Goal: Task Accomplishment & Management: Manage account settings

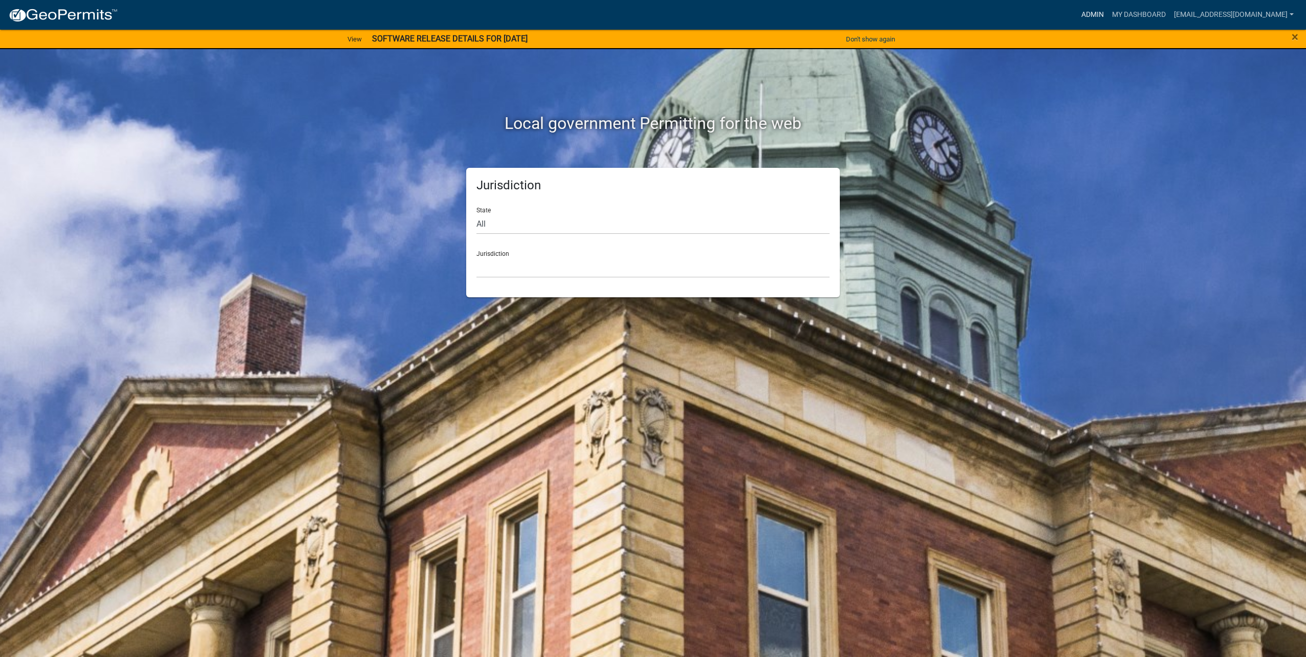
click at [1091, 13] on link "Admin" at bounding box center [1092, 14] width 31 height 19
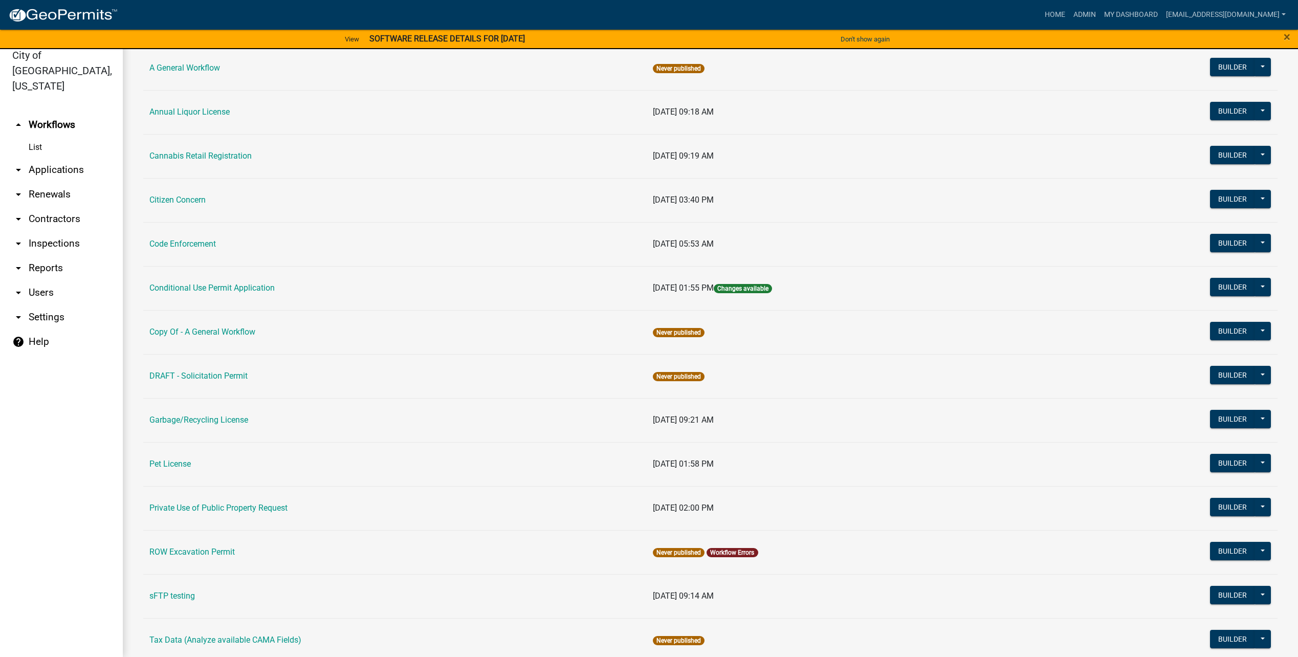
scroll to position [92, 0]
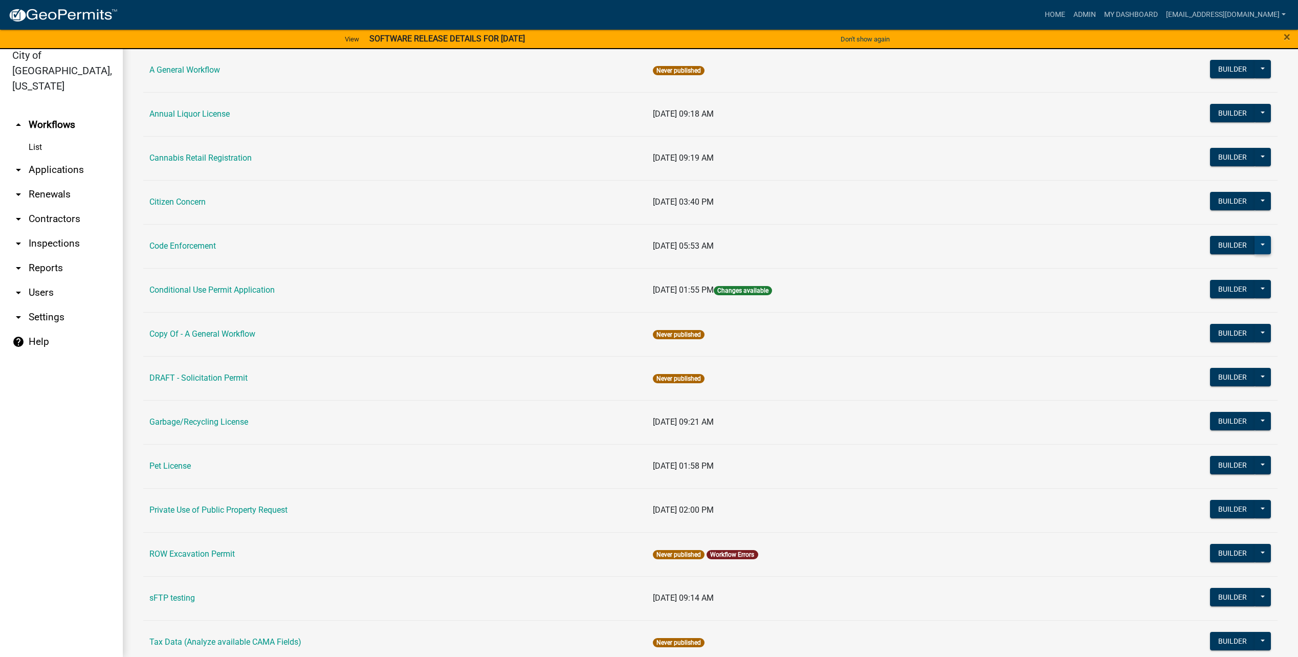
click at [1255, 242] on button at bounding box center [1263, 245] width 16 height 18
drag, startPoint x: 1229, startPoint y: 424, endPoint x: 1177, endPoint y: 411, distance: 53.2
click at [1228, 424] on button "Start Application" at bounding box center [1228, 419] width 85 height 25
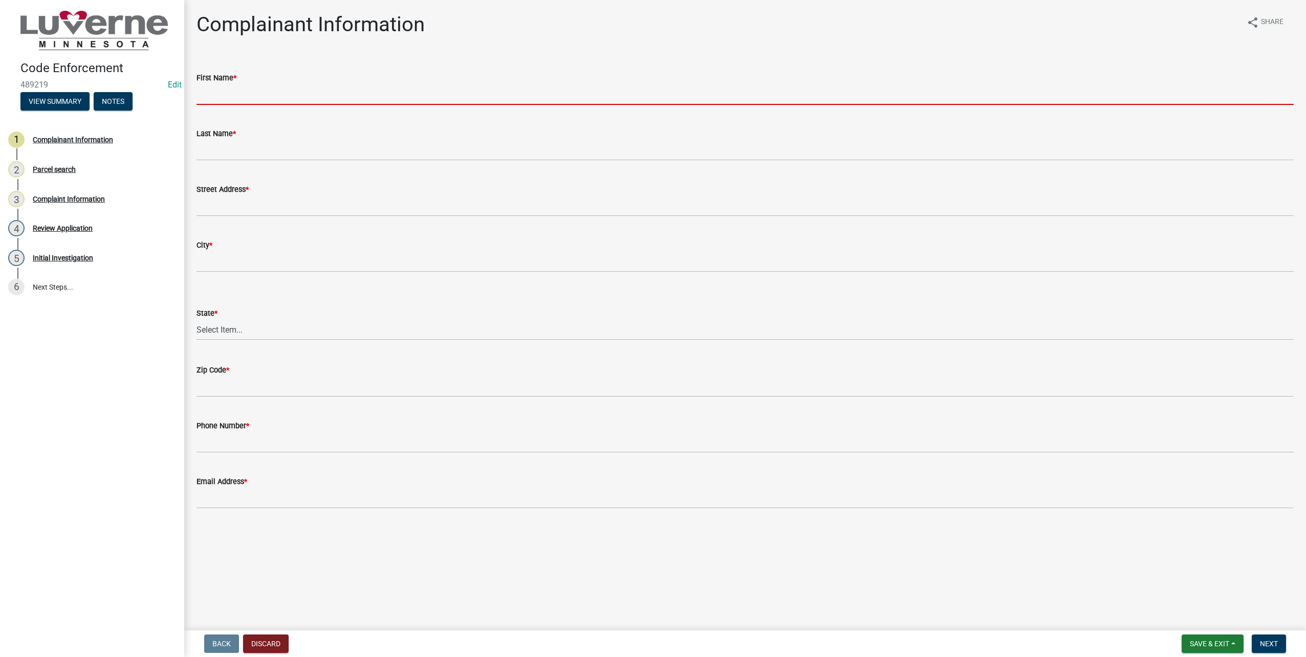
click at [226, 89] on input "First Name *" at bounding box center [744, 94] width 1097 height 21
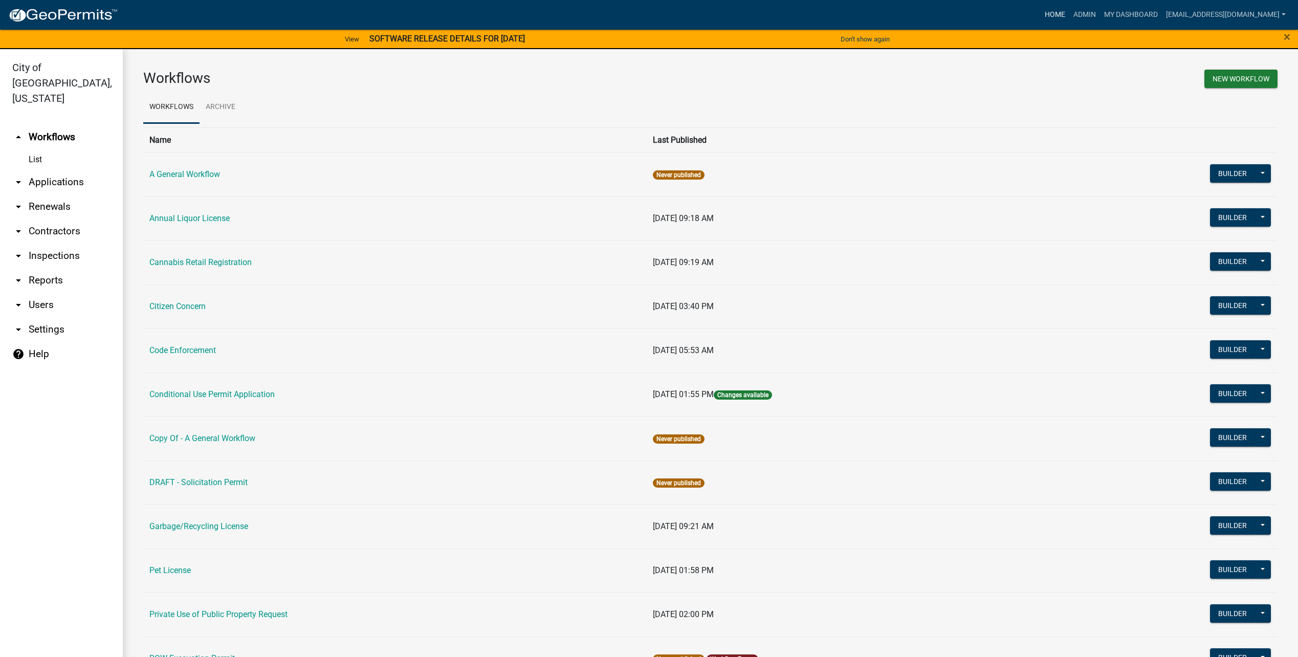
click at [1054, 11] on link "Home" at bounding box center [1055, 14] width 29 height 19
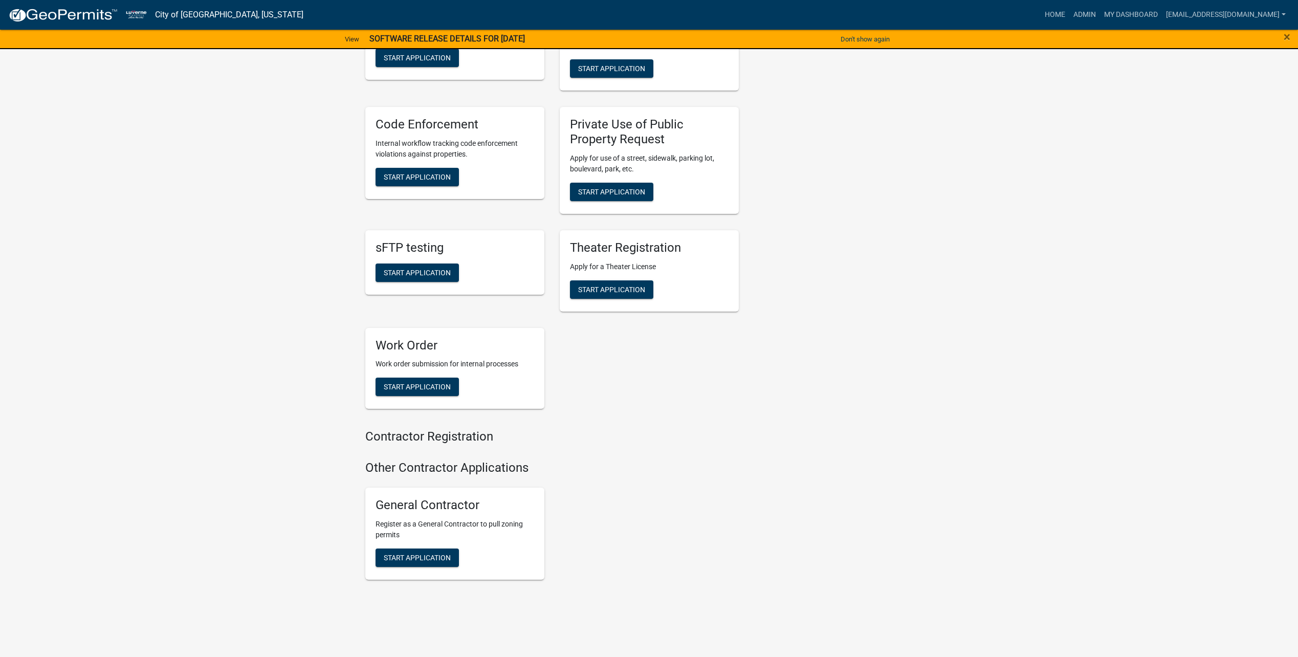
scroll to position [1357, 0]
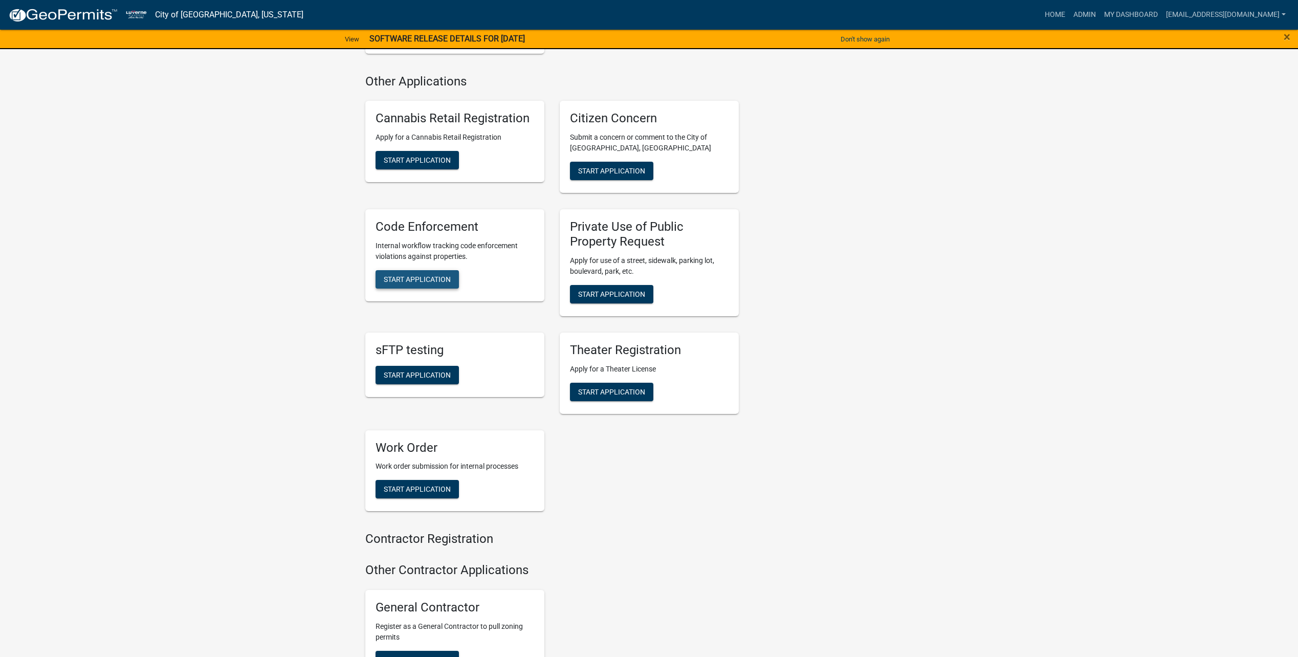
click at [429, 275] on span "Start Application" at bounding box center [417, 279] width 67 height 8
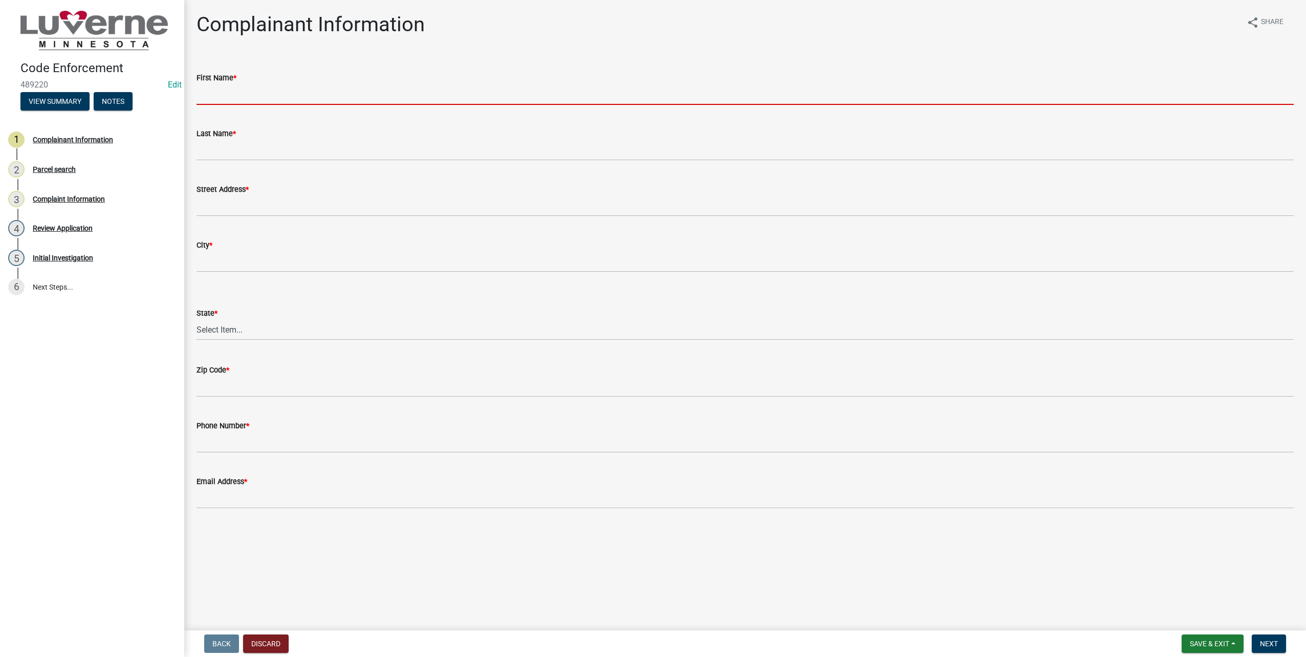
click at [324, 88] on input "First Name *" at bounding box center [744, 94] width 1097 height 21
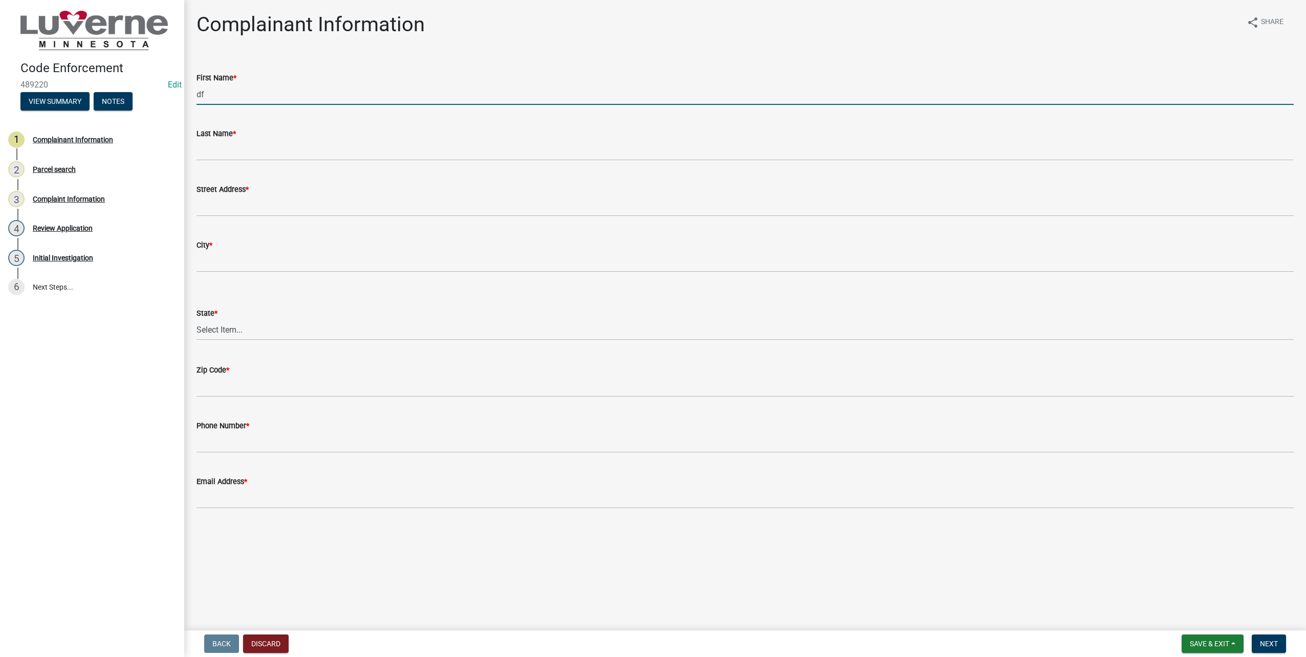
type input "d"
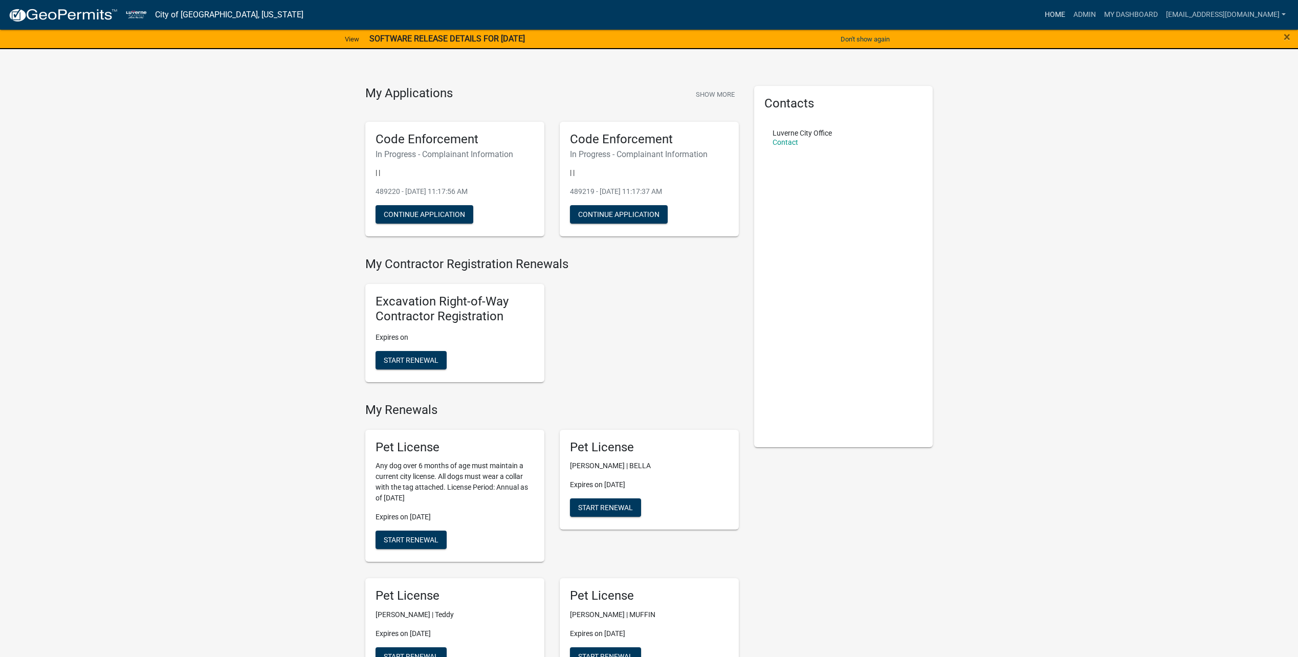
click at [1068, 11] on link "Home" at bounding box center [1055, 14] width 29 height 19
click at [1098, 18] on link "Admin" at bounding box center [1084, 14] width 31 height 19
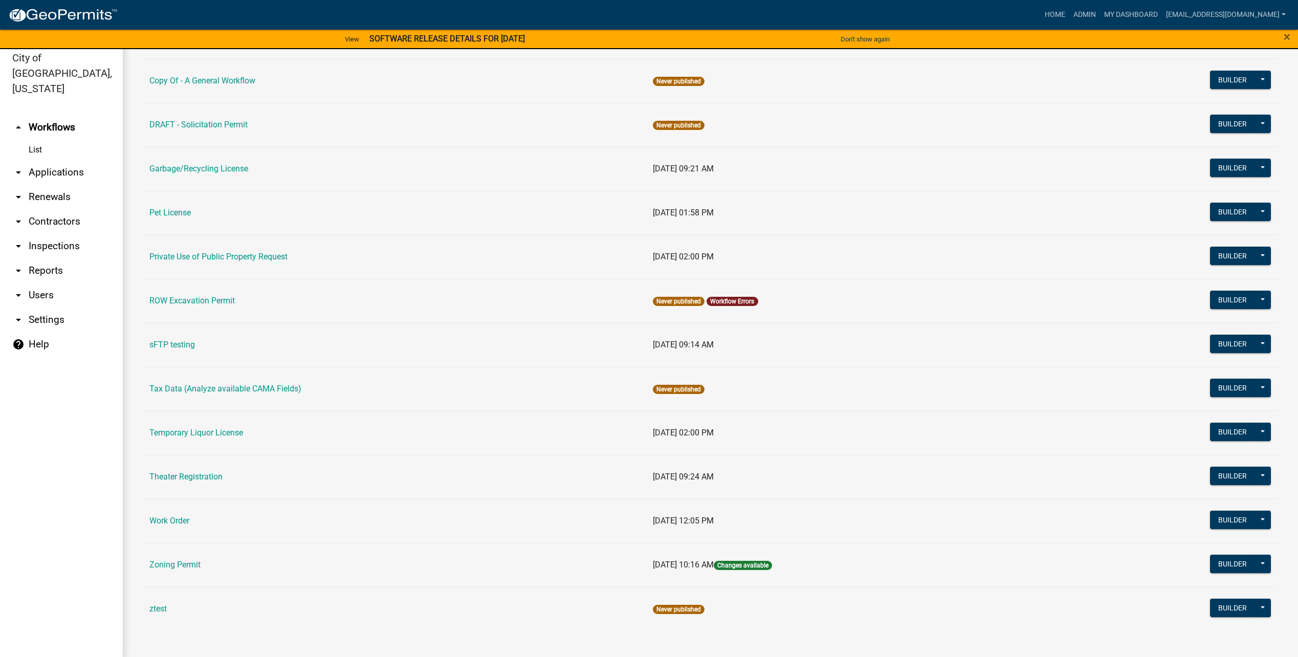
scroll to position [12, 0]
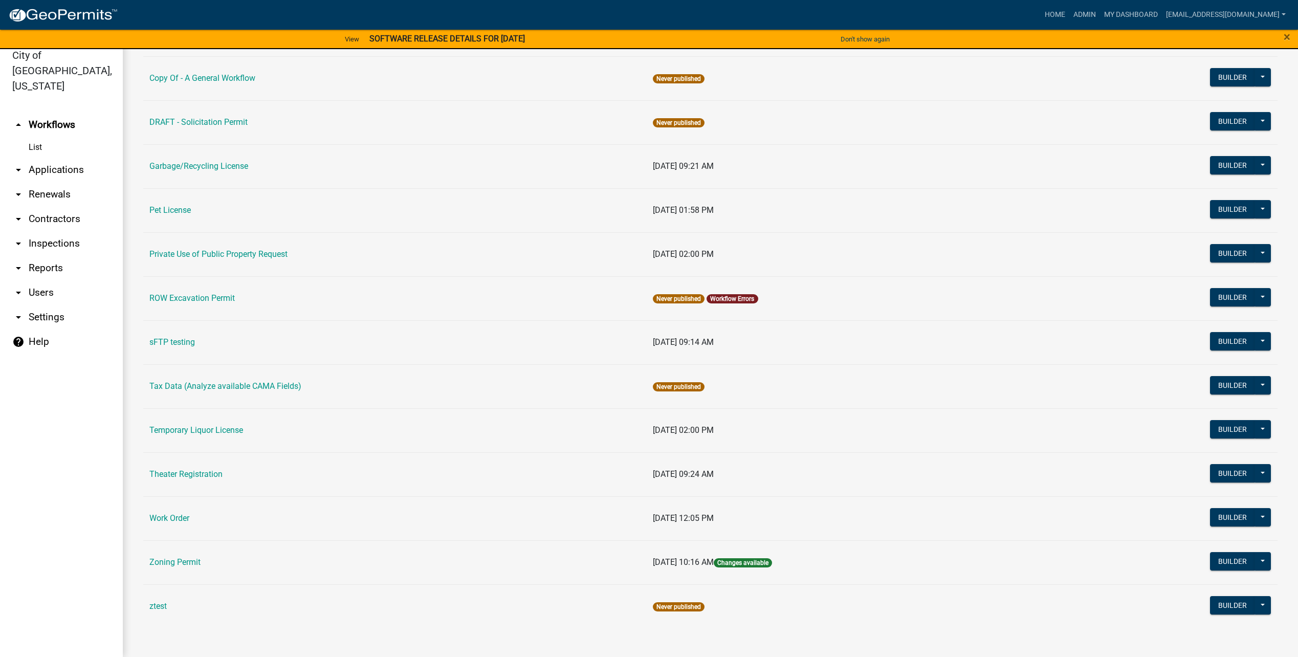
click at [41, 280] on link "arrow_drop_down Users" at bounding box center [61, 292] width 123 height 25
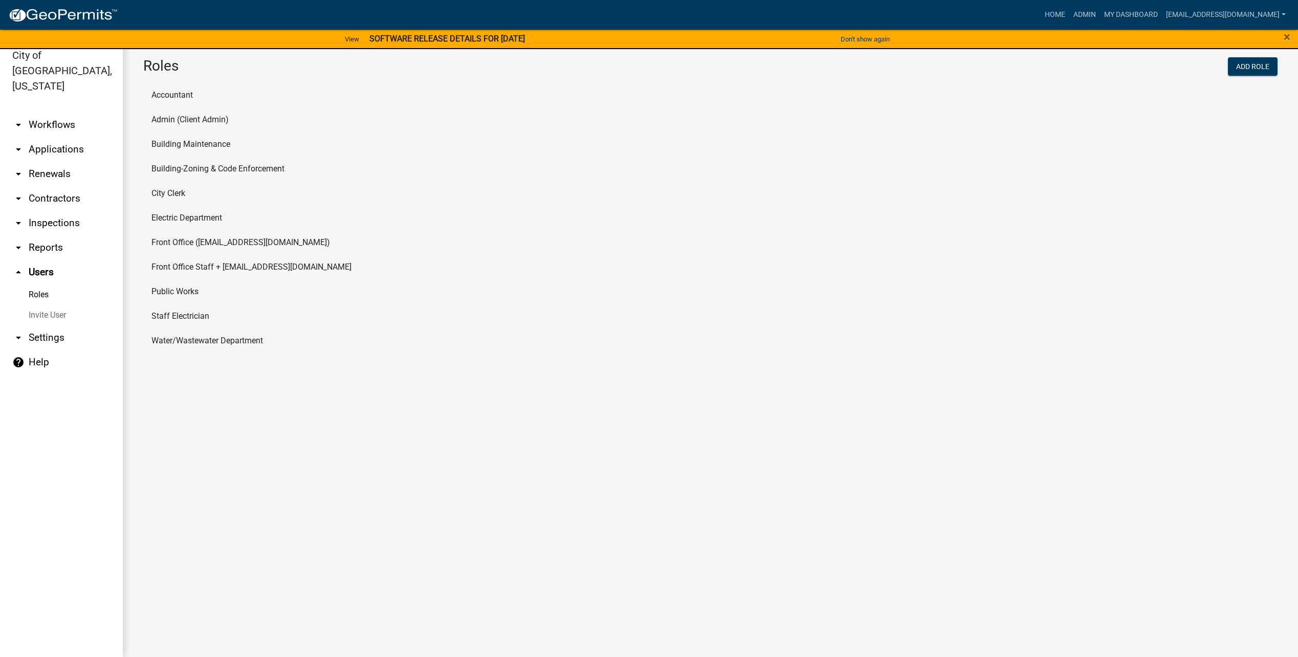
click at [196, 117] on li "Admin (Client Admin)" at bounding box center [710, 119] width 1134 height 25
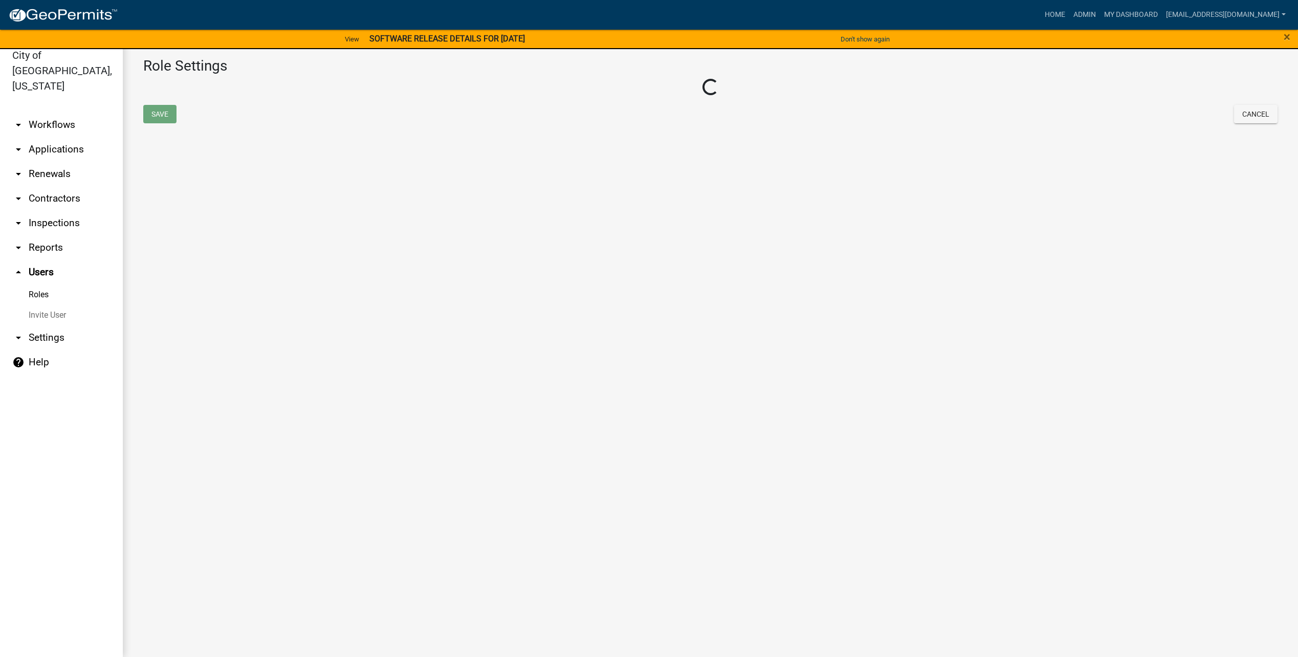
select select "4: red"
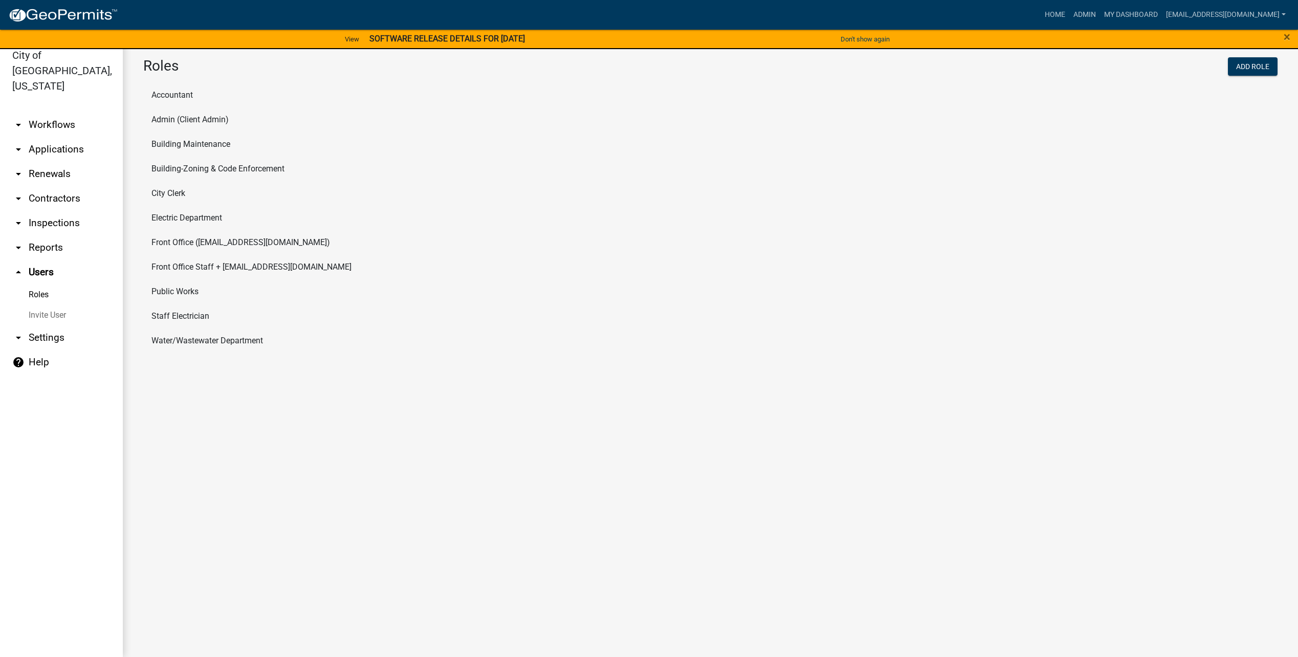
click at [63, 305] on link "Invite User" at bounding box center [61, 315] width 123 height 20
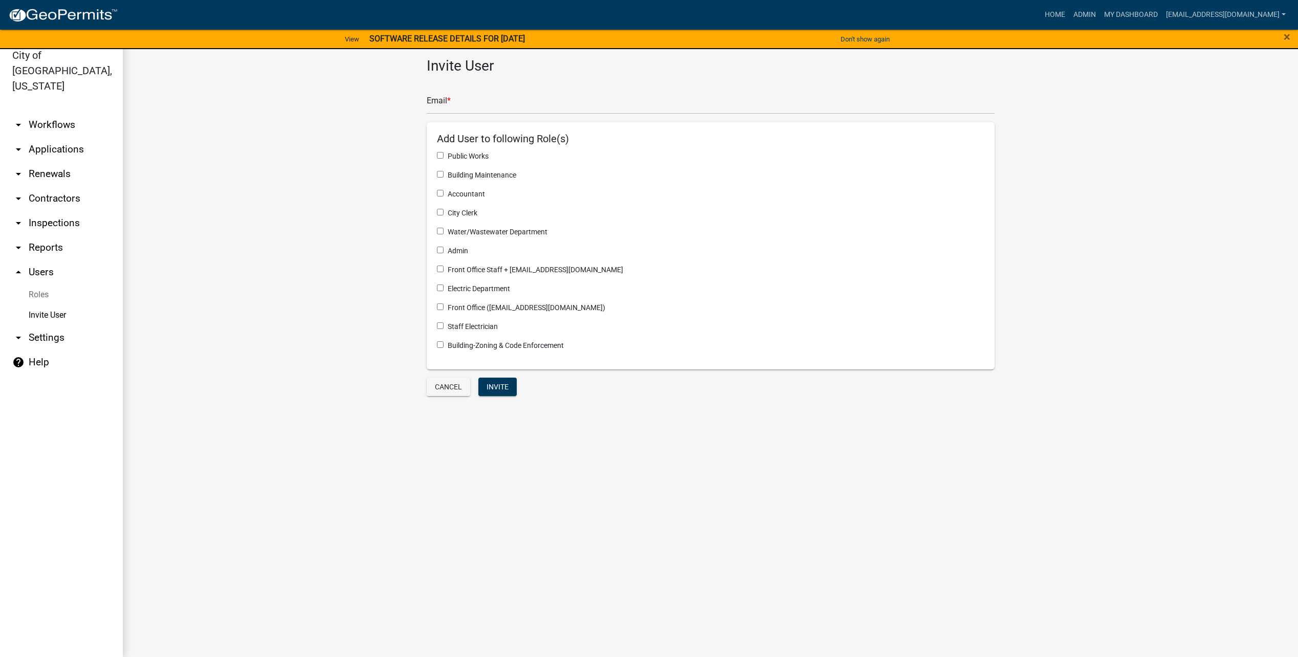
click at [35, 285] on link "Roles" at bounding box center [61, 295] width 123 height 20
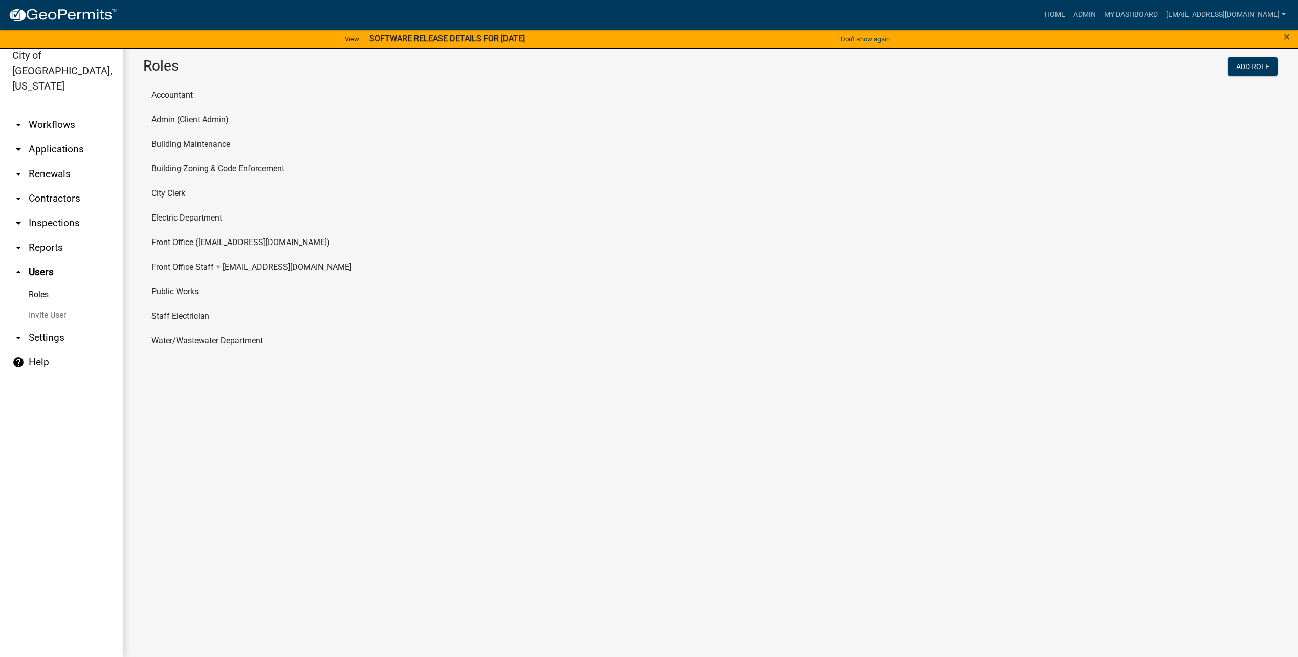
drag, startPoint x: 16, startPoint y: 255, endPoint x: 41, endPoint y: 260, distance: 26.0
click at [17, 266] on icon "arrow_drop_up" at bounding box center [18, 272] width 12 height 12
click at [42, 260] on link "arrow_drop_up Users" at bounding box center [61, 272] width 123 height 25
click at [190, 126] on li "Admin (Client Admin)" at bounding box center [710, 119] width 1134 height 25
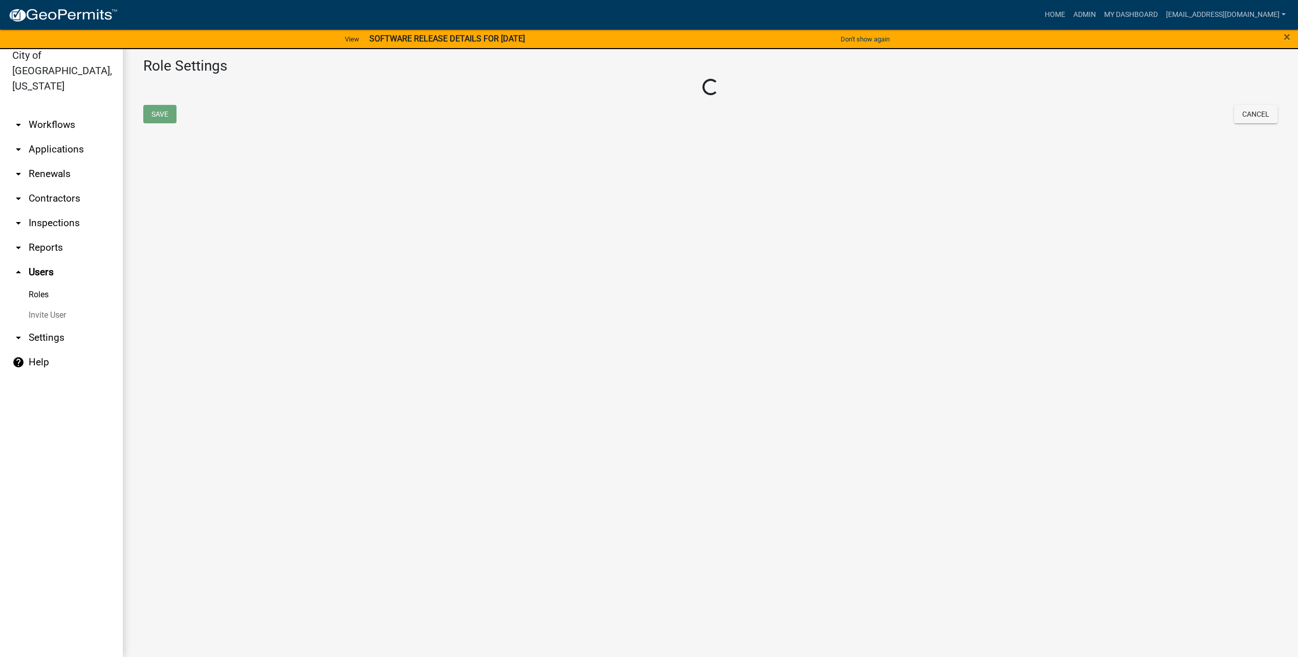
select select "4: red"
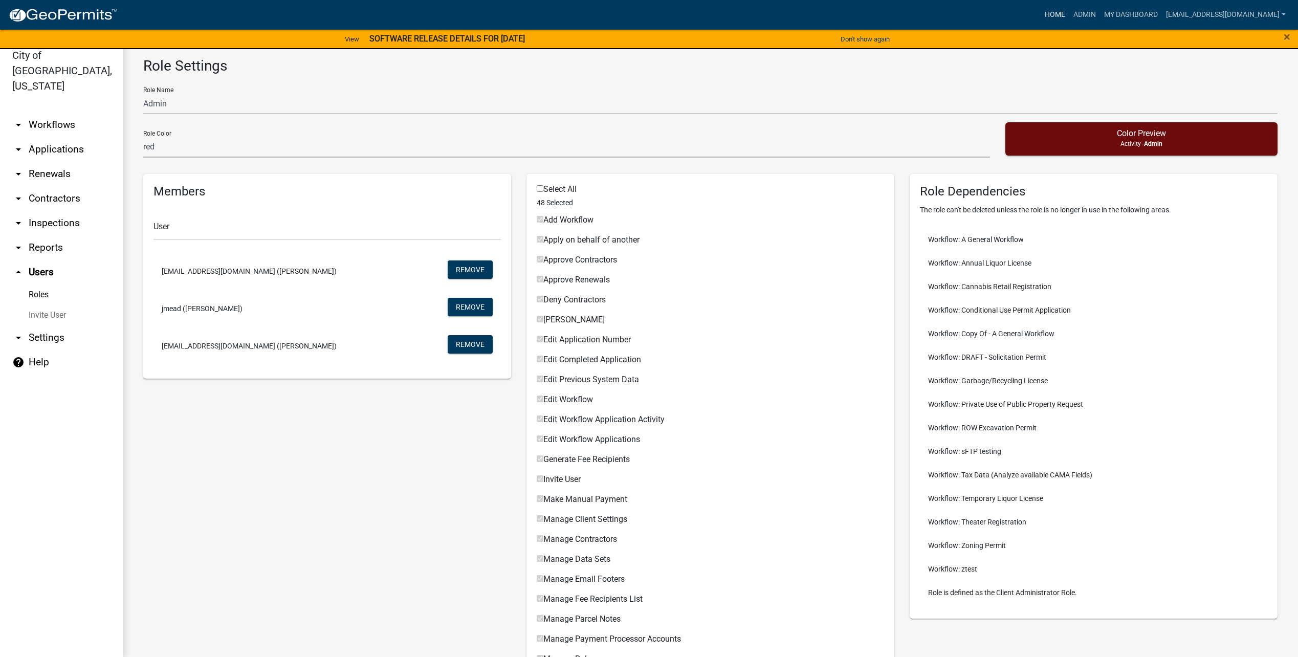
click at [1069, 12] on link "Home" at bounding box center [1055, 14] width 29 height 19
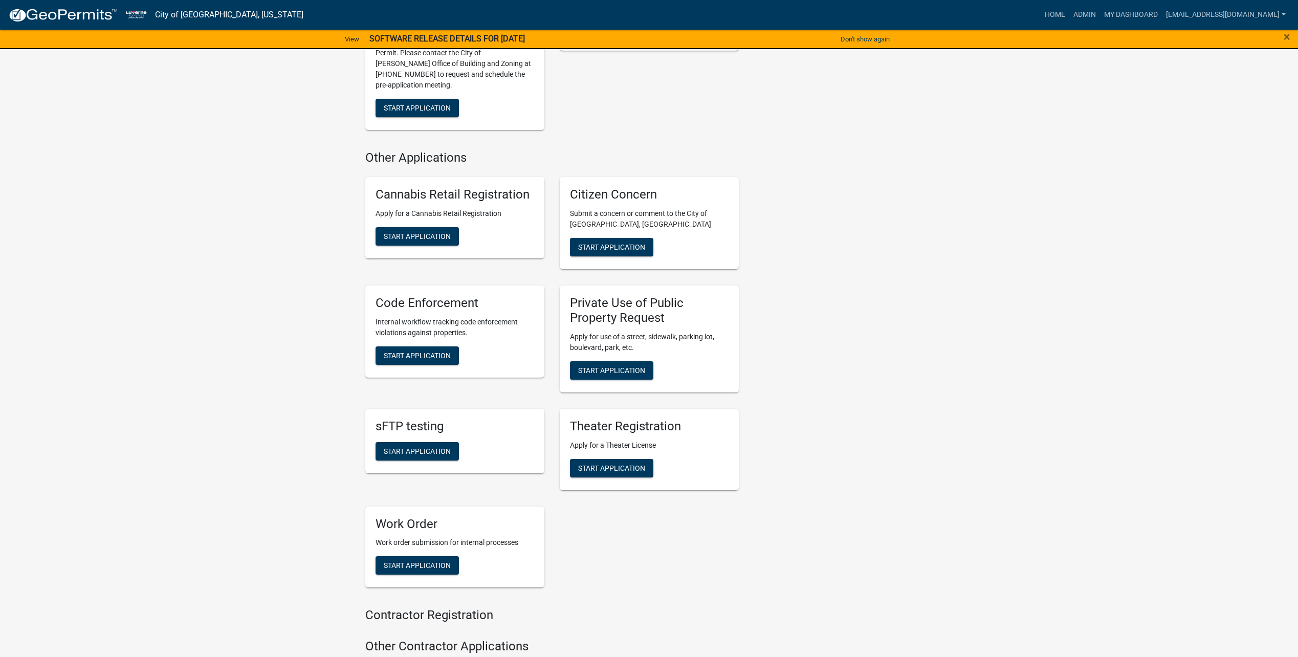
scroll to position [1244, 0]
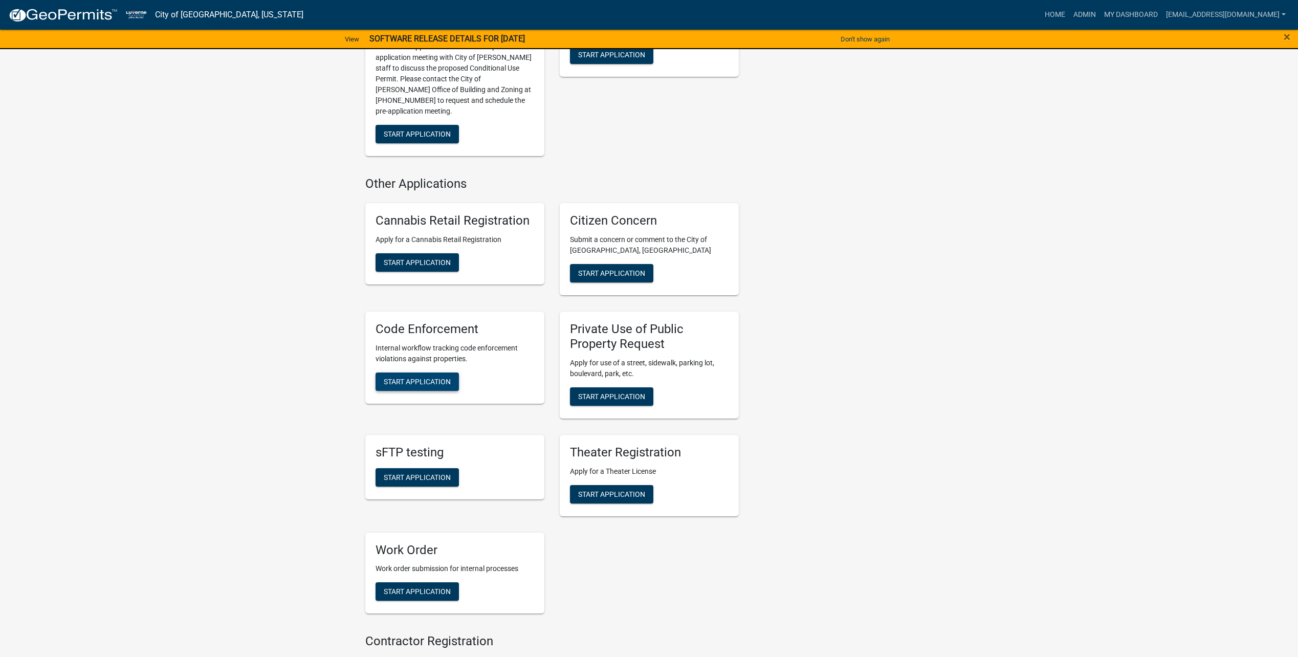
click at [433, 373] on button "Start Application" at bounding box center [417, 382] width 83 height 18
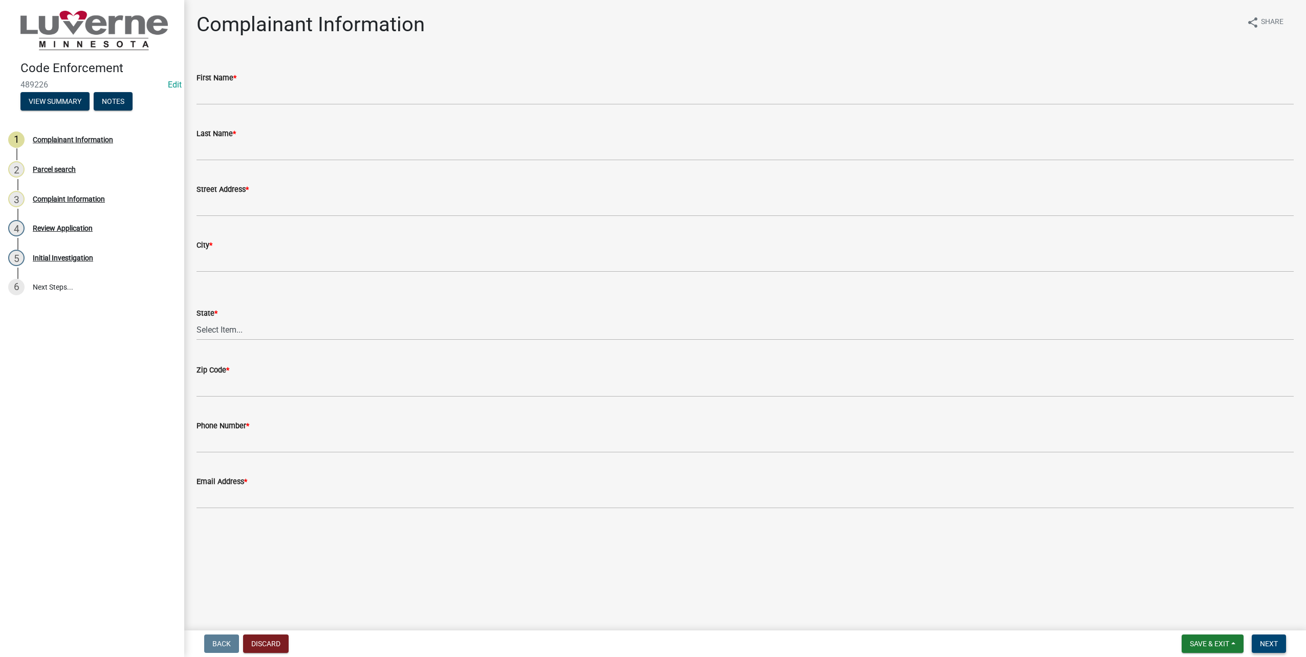
click at [1269, 639] on button "Next" at bounding box center [1269, 644] width 34 height 18
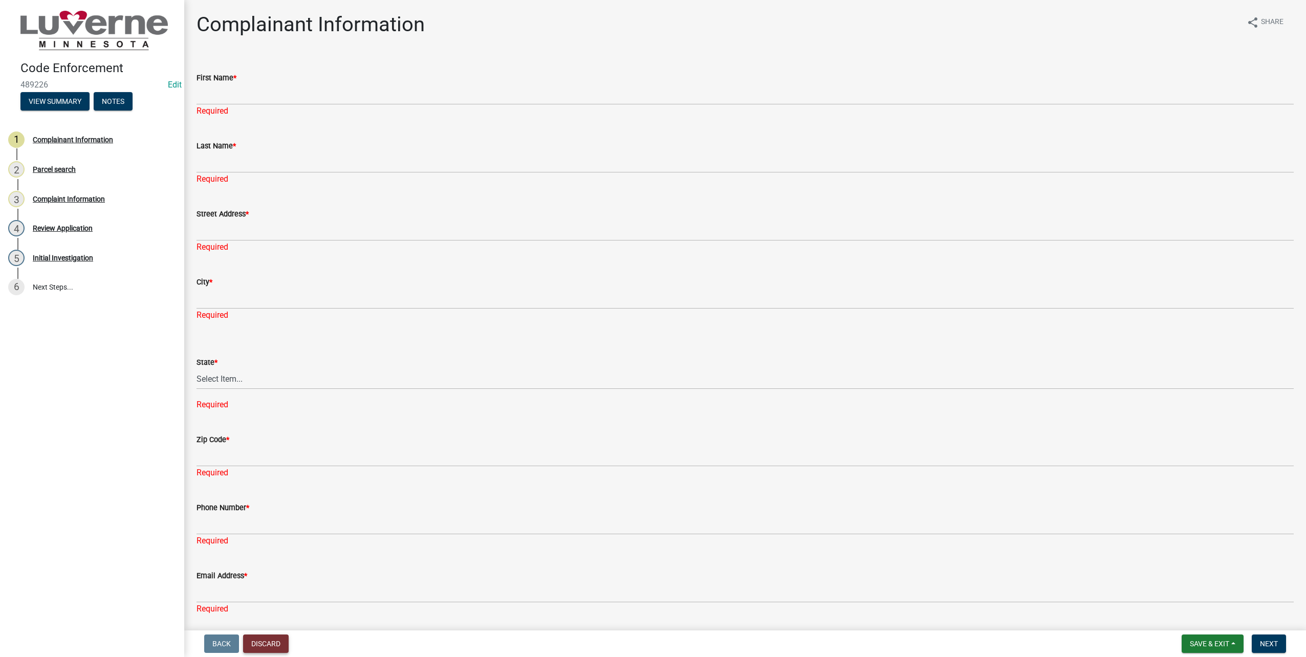
click at [279, 646] on button "Discard" at bounding box center [266, 644] width 46 height 18
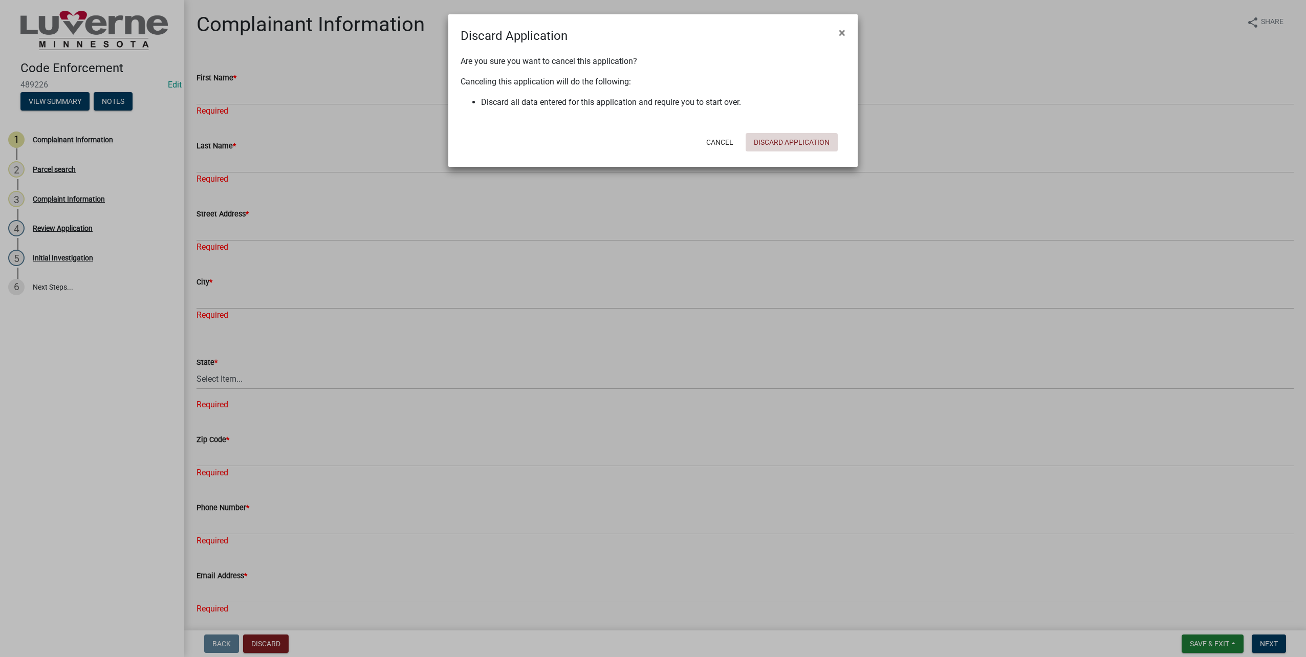
click at [822, 133] on button "Discard Application" at bounding box center [792, 142] width 92 height 18
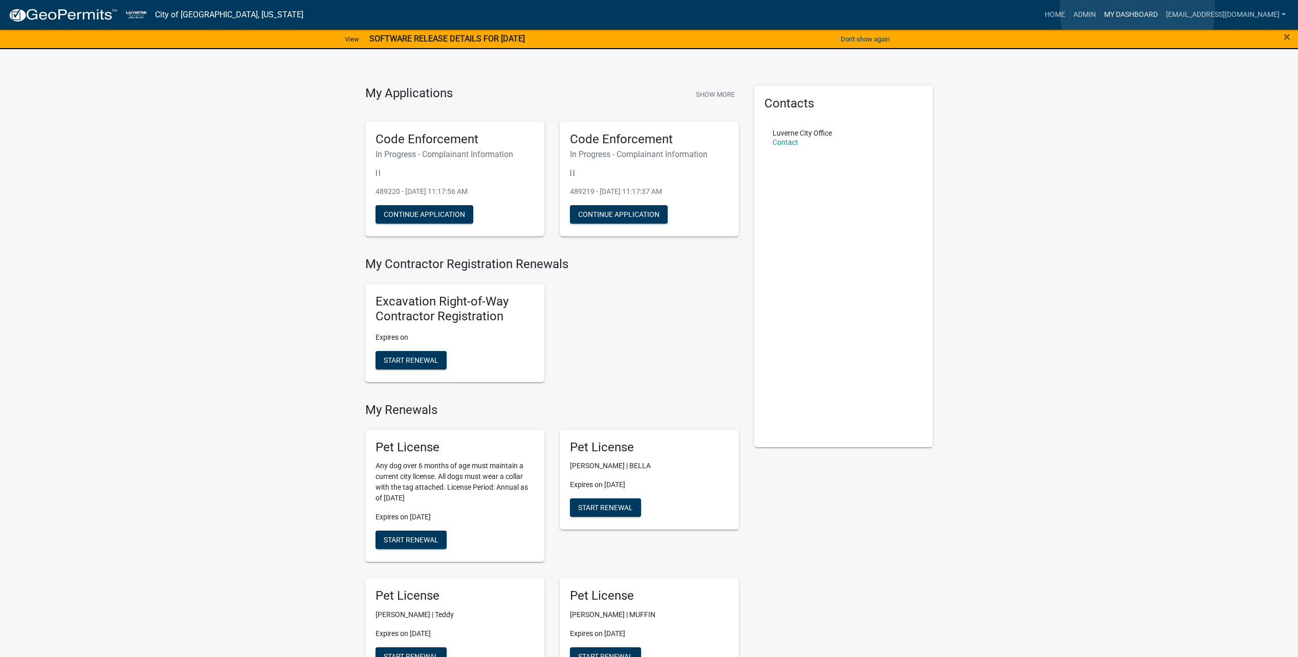
click at [1138, 10] on link "My Dashboard" at bounding box center [1131, 14] width 62 height 19
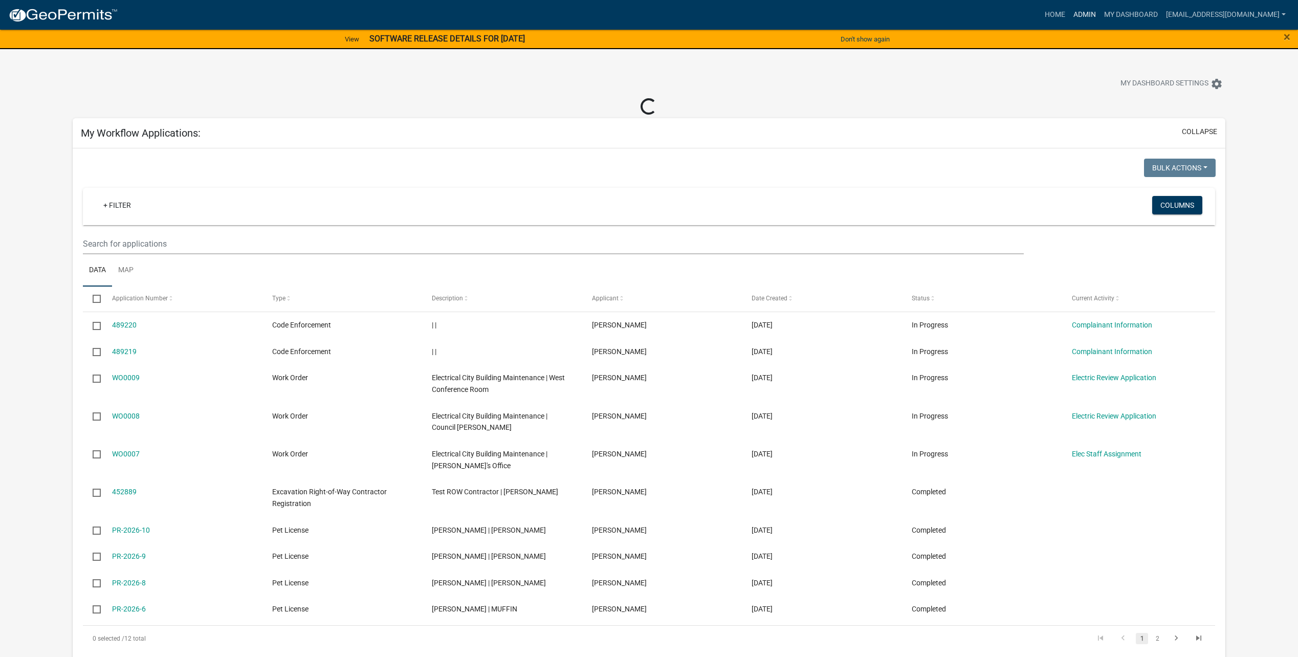
click at [1088, 17] on link "Admin" at bounding box center [1084, 14] width 31 height 19
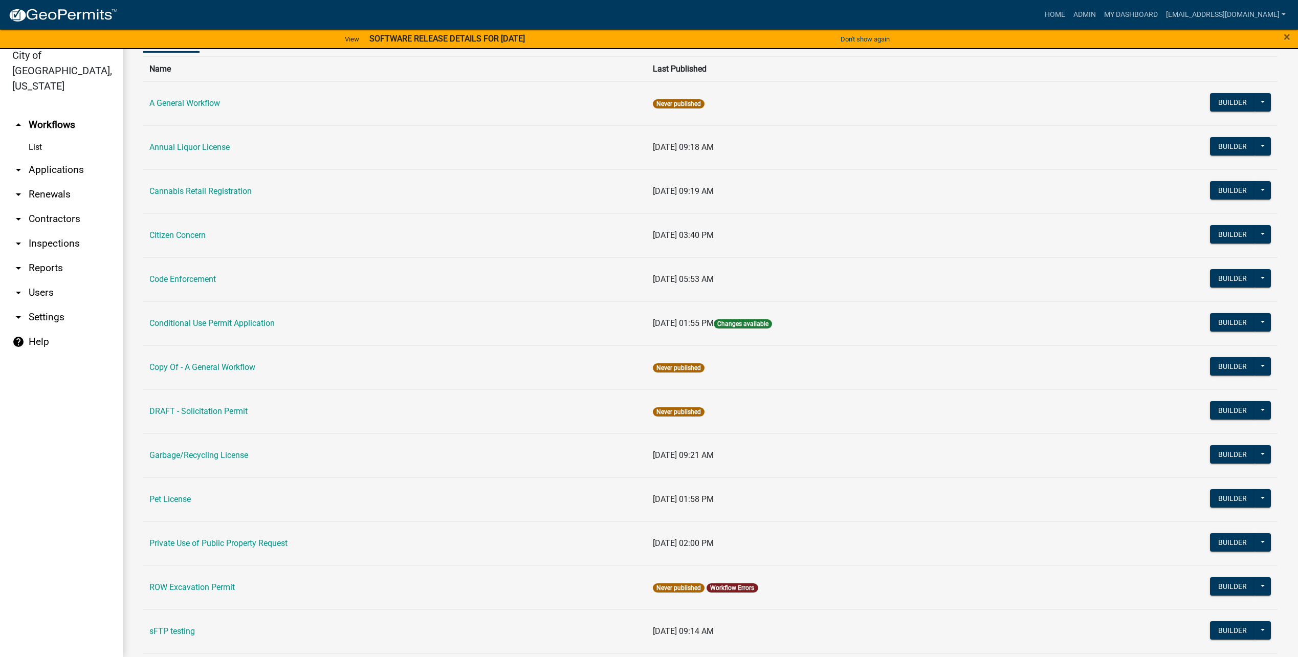
scroll to position [41, 0]
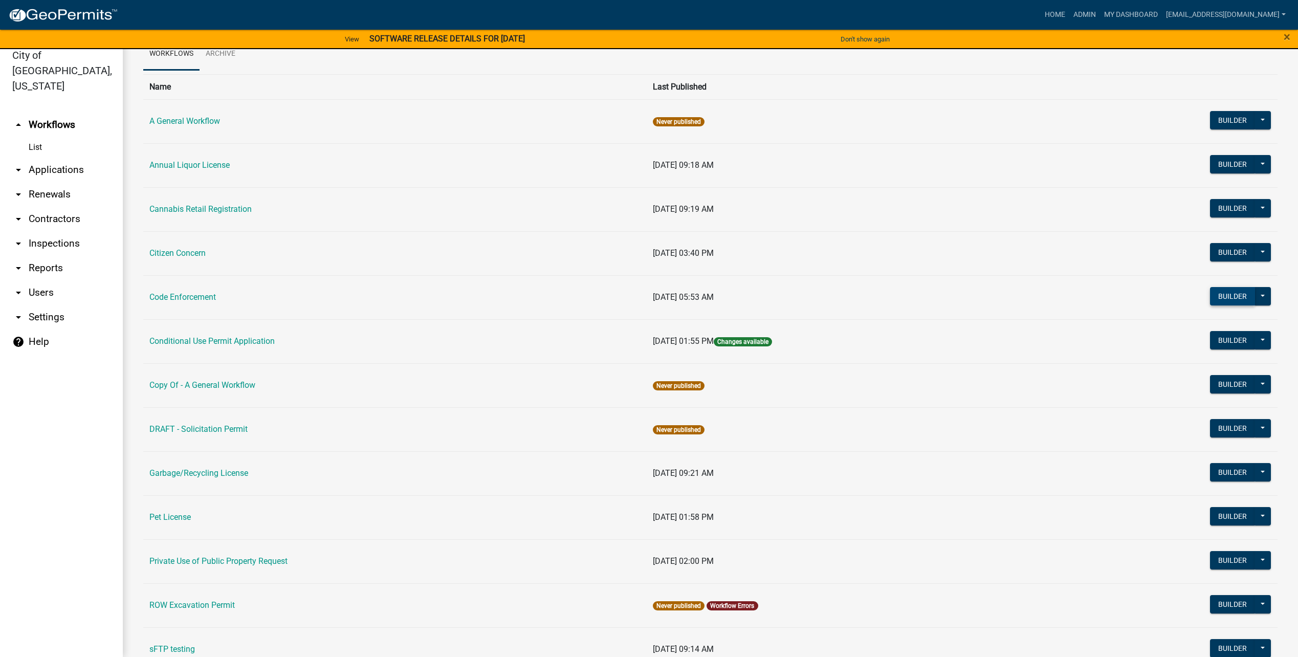
click at [1228, 294] on button "Builder" at bounding box center [1232, 296] width 45 height 18
select select
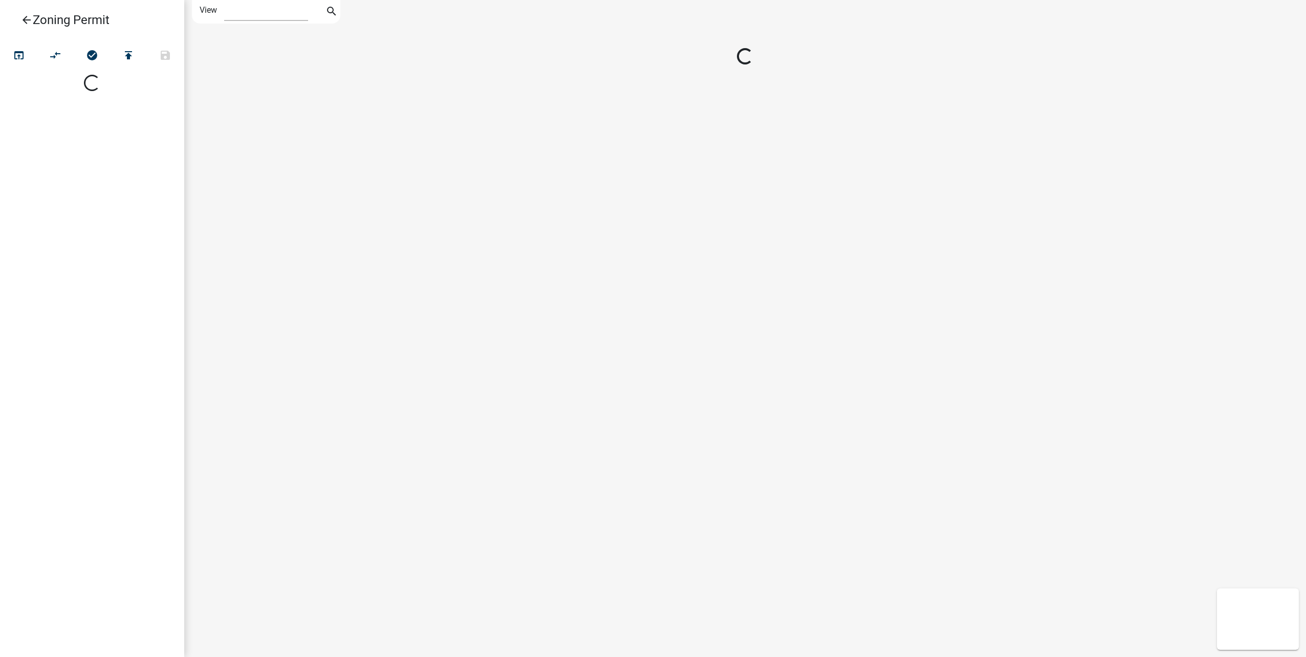
select select
select select "1"
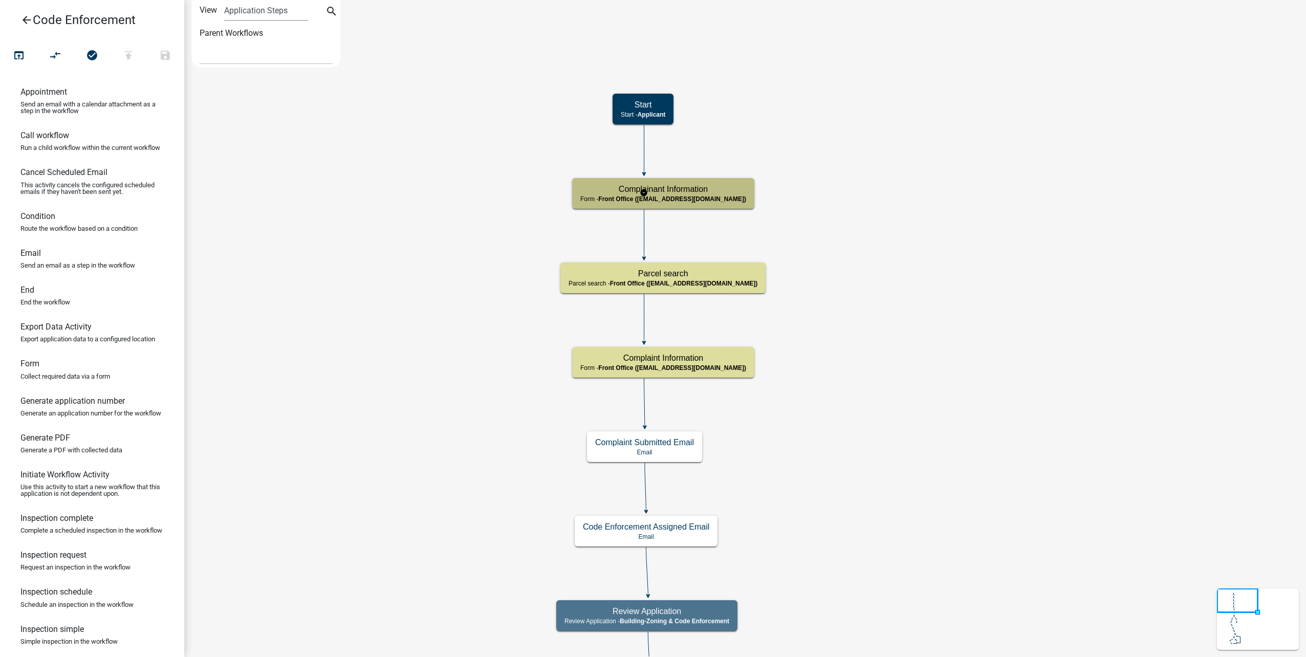
click at [687, 205] on div "Complainant Information Form - Front Office ([EMAIL_ADDRESS][DOMAIN_NAME])" at bounding box center [663, 193] width 182 height 31
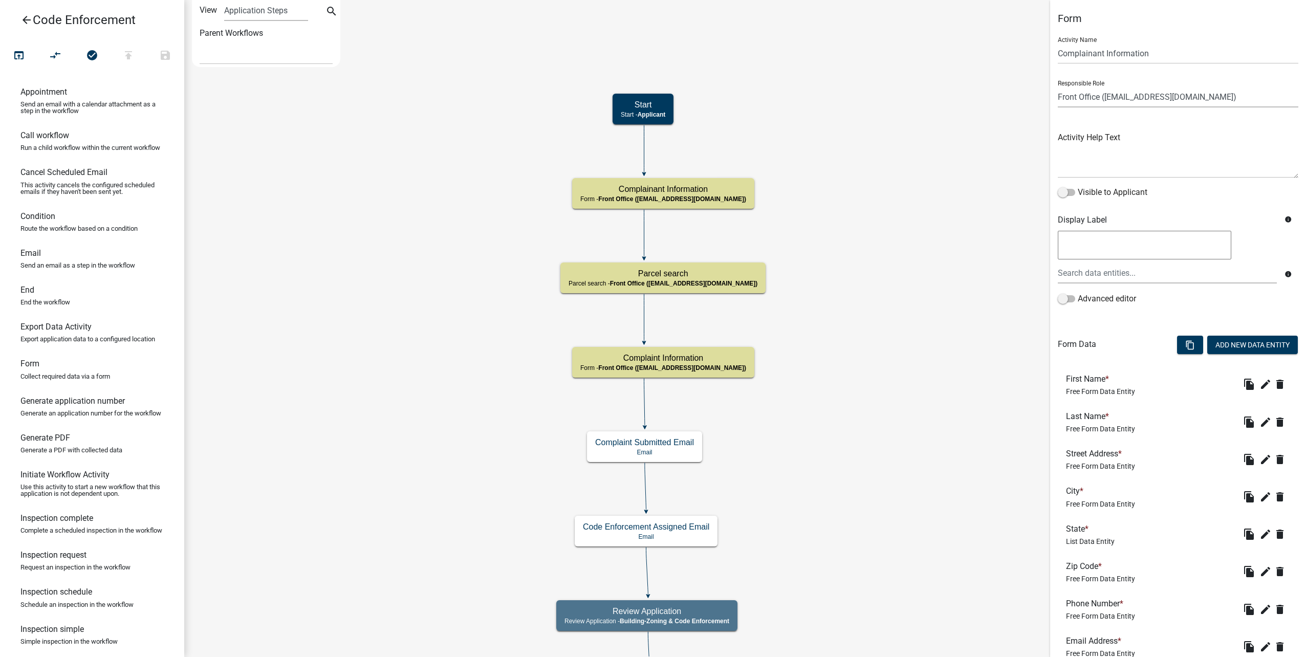
click at [1117, 95] on select "Applicant Public Works City Clerk Water/Wastewater Department Admin Front Offic…" at bounding box center [1178, 96] width 241 height 21
select select "119D60FC-3DF9-44B5-B89B-48E598585173"
click at [1058, 86] on select "Applicant Public Works City Clerk Water/Wastewater Department Admin Front Offic…" at bounding box center [1178, 96] width 241 height 21
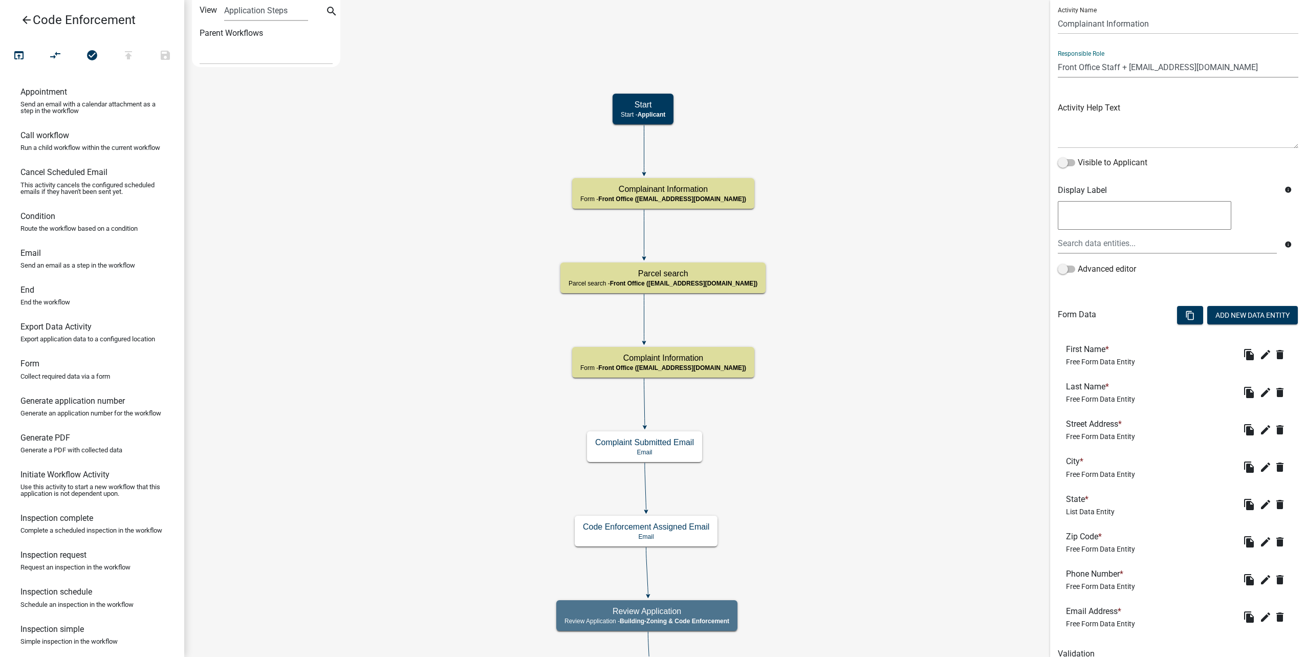
scroll to position [75, 0]
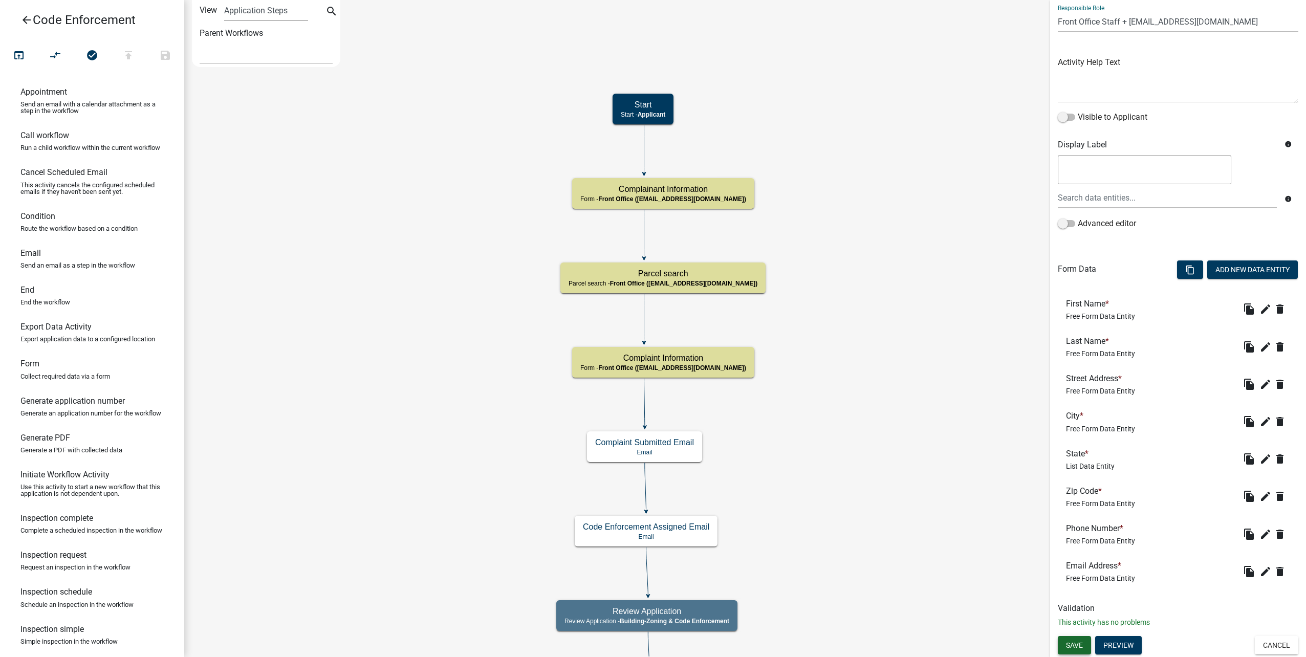
click at [1076, 652] on button "Save" at bounding box center [1074, 645] width 33 height 18
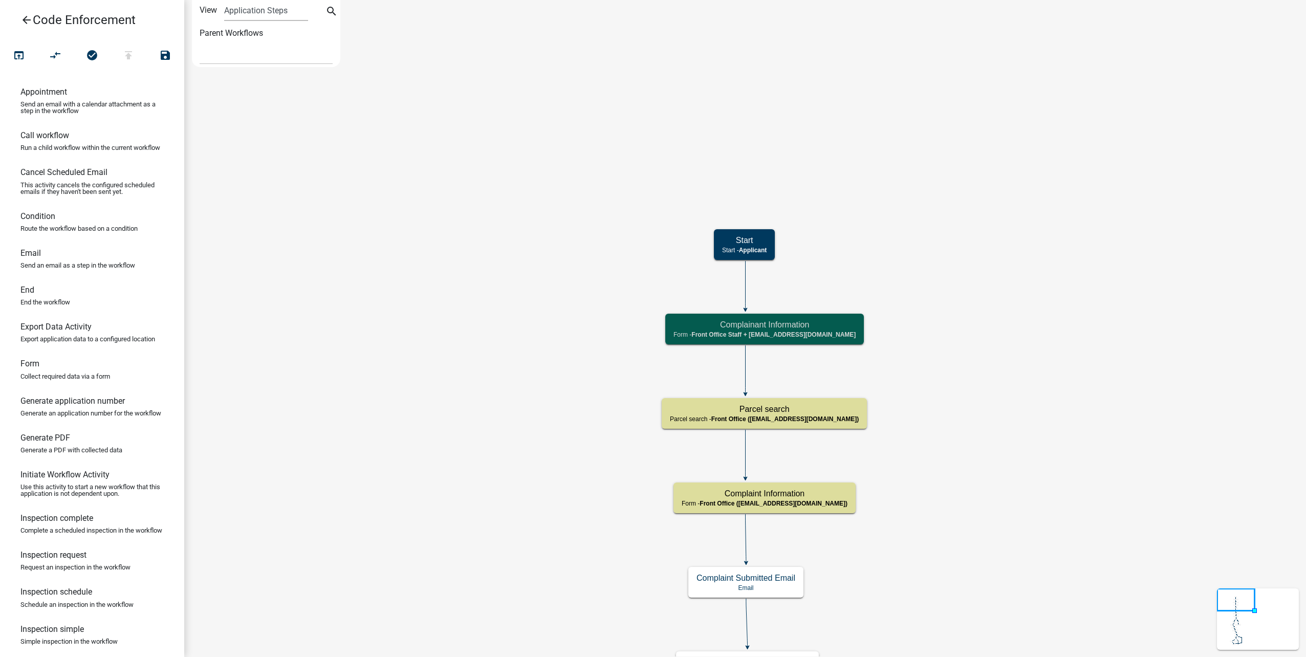
scroll to position [0, 0]
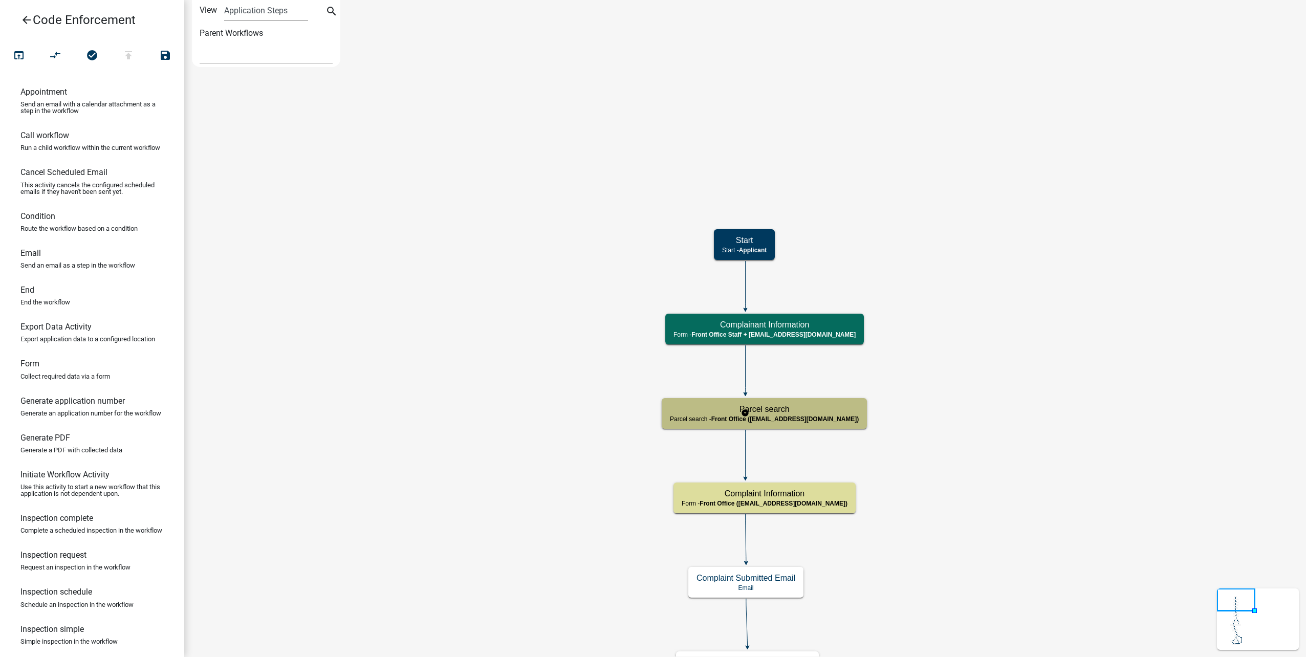
click at [796, 412] on h5 "Parcel search" at bounding box center [764, 409] width 189 height 10
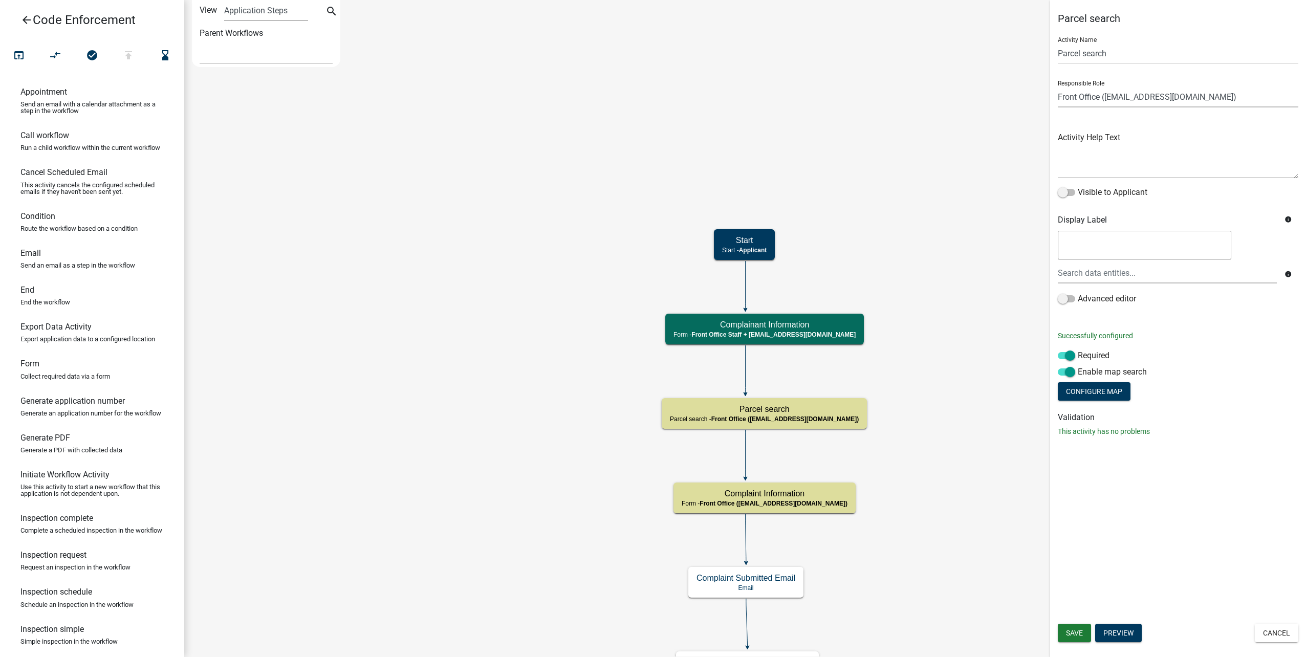
click at [1177, 95] on select "Applicant Public Works City Clerk Water/Wastewater Department Admin Front Offic…" at bounding box center [1178, 96] width 241 height 21
select select "119D60FC-3DF9-44B5-B89B-48E598585173"
click at [1058, 86] on select "Applicant Public Works City Clerk Water/Wastewater Department Admin Front Offic…" at bounding box center [1178, 96] width 241 height 21
click at [1074, 635] on span "Save" at bounding box center [1074, 633] width 17 height 8
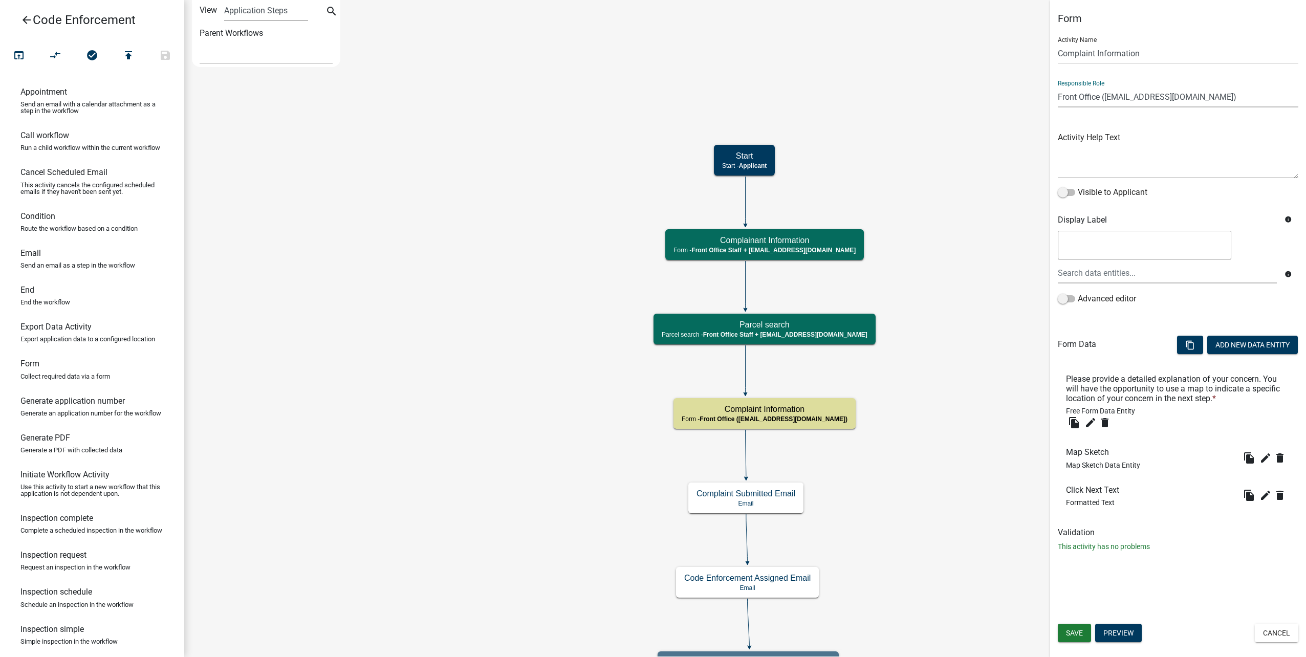
click at [1164, 103] on select "Applicant Public Works City Clerk Water/Wastewater Department Admin Front Offic…" at bounding box center [1178, 96] width 241 height 21
select select "119D60FC-3DF9-44B5-B89B-48E598585173"
click at [1058, 86] on select "Applicant Public Works City Clerk Water/Wastewater Department Admin Front Offic…" at bounding box center [1178, 96] width 241 height 21
click at [1089, 632] on button "Save" at bounding box center [1074, 633] width 33 height 18
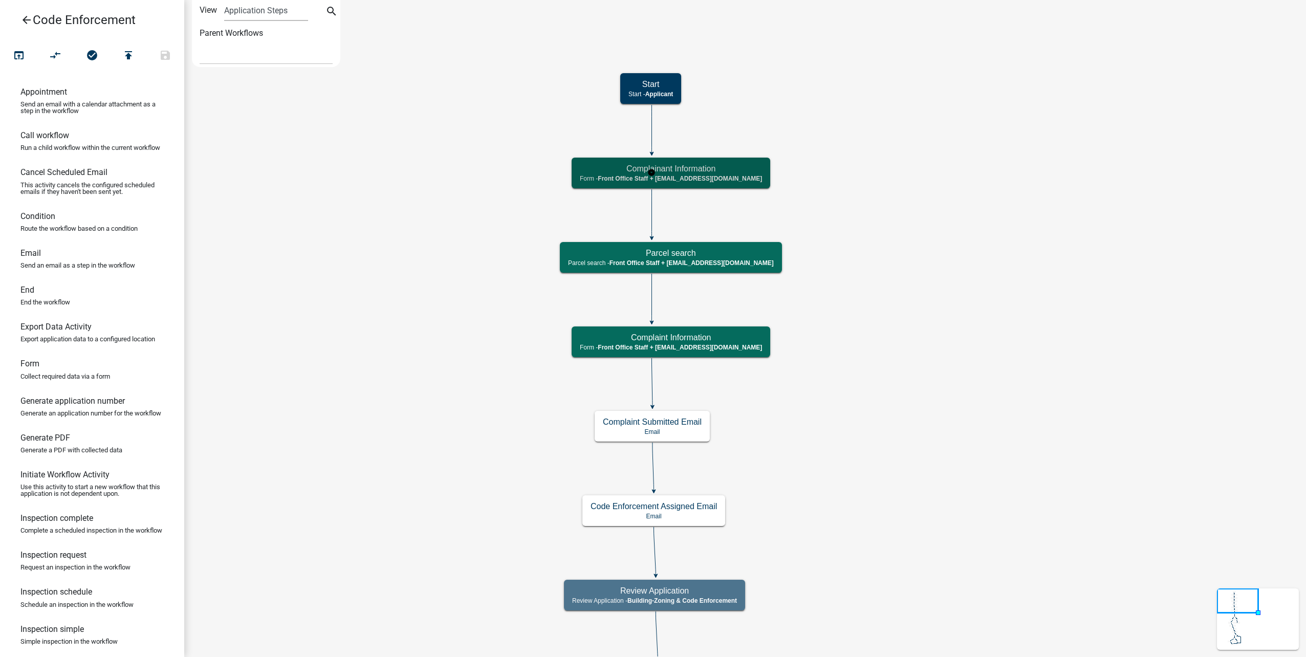
click at [702, 179] on span "Front Office Staff + [EMAIL_ADDRESS][DOMAIN_NAME]" at bounding box center [680, 178] width 164 height 7
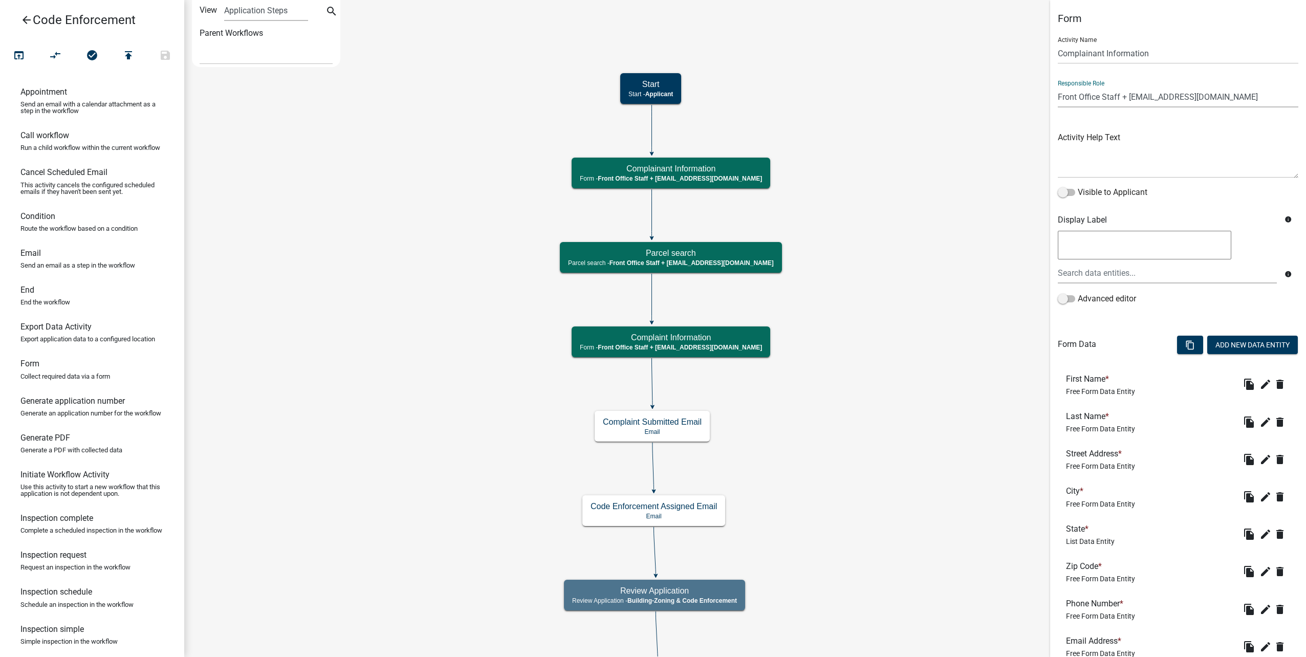
click at [1134, 92] on select "Applicant Public Works City Clerk Water/Wastewater Department Admin Front Offic…" at bounding box center [1178, 96] width 241 height 21
select select "46F061D0-CA05-4526-87AD-BAE6256F3E47"
click at [1058, 86] on select "Applicant Public Works City Clerk Water/Wastewater Department Admin Front Offic…" at bounding box center [1178, 96] width 241 height 21
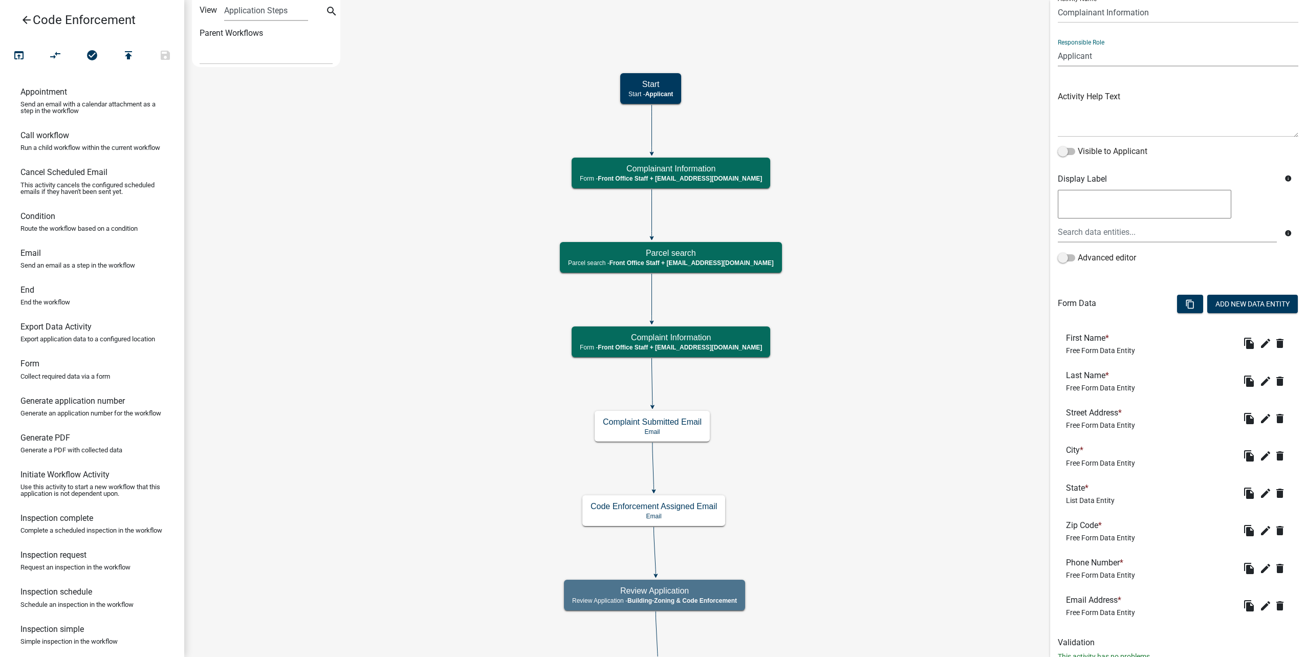
scroll to position [75, 0]
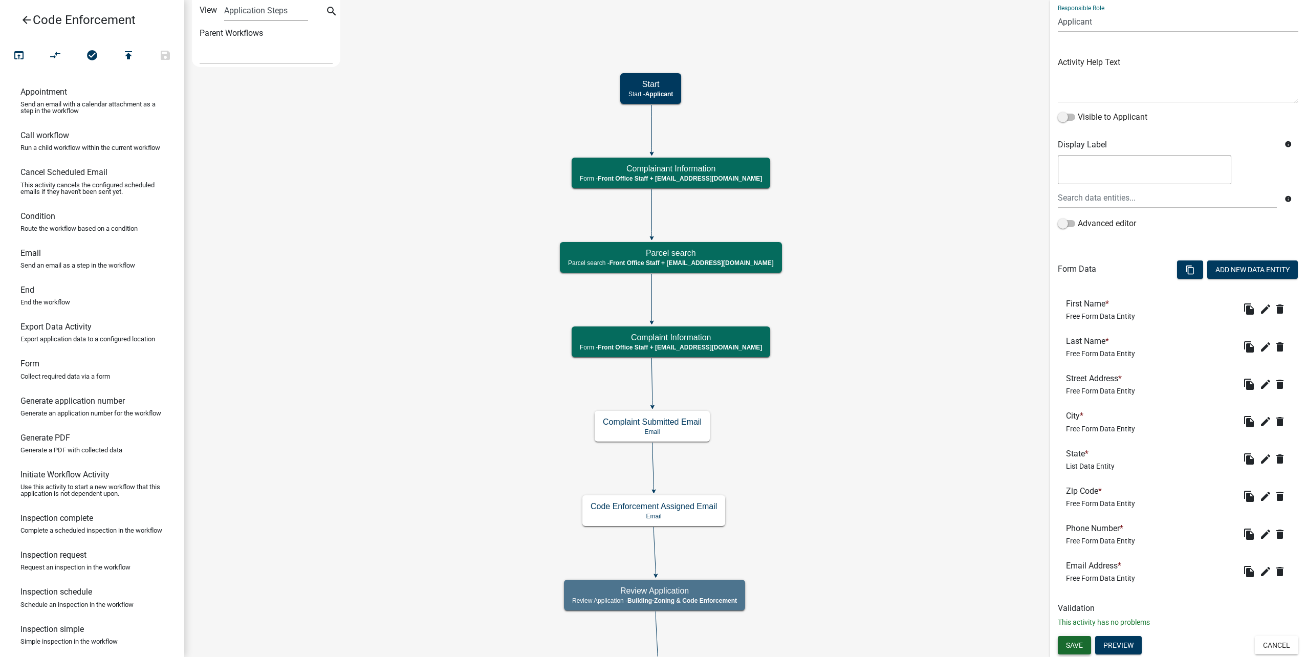
click at [1077, 639] on button "Save" at bounding box center [1074, 645] width 33 height 18
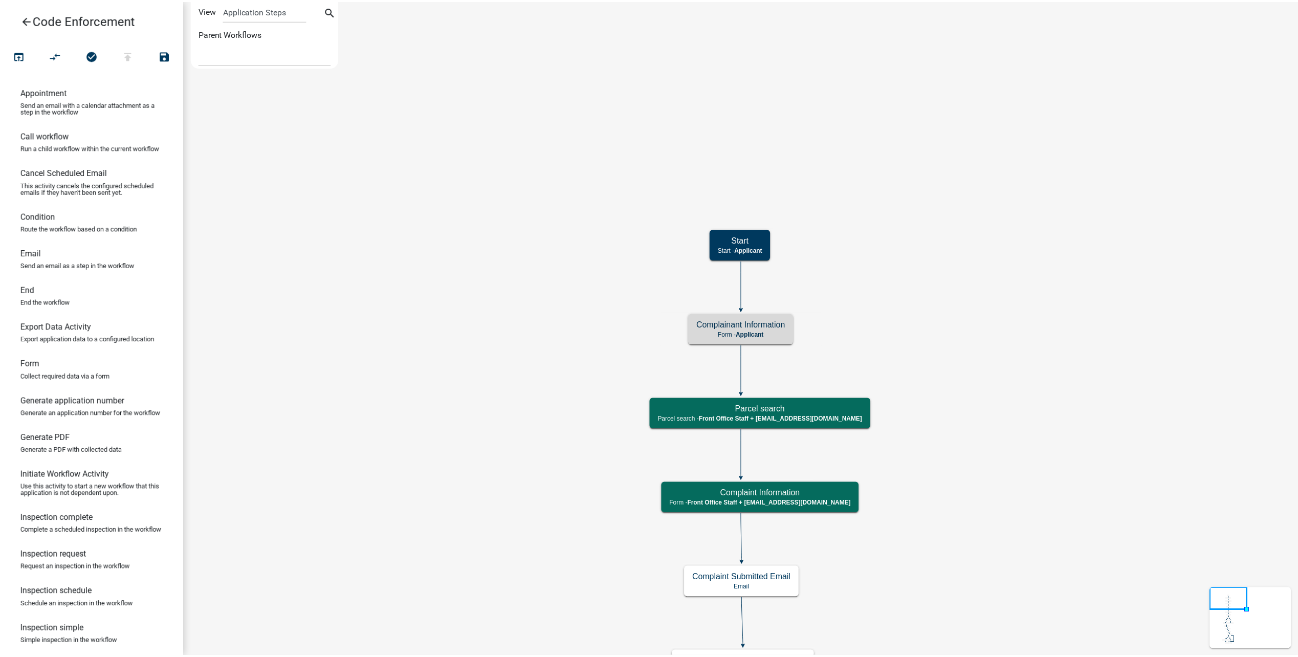
scroll to position [0, 0]
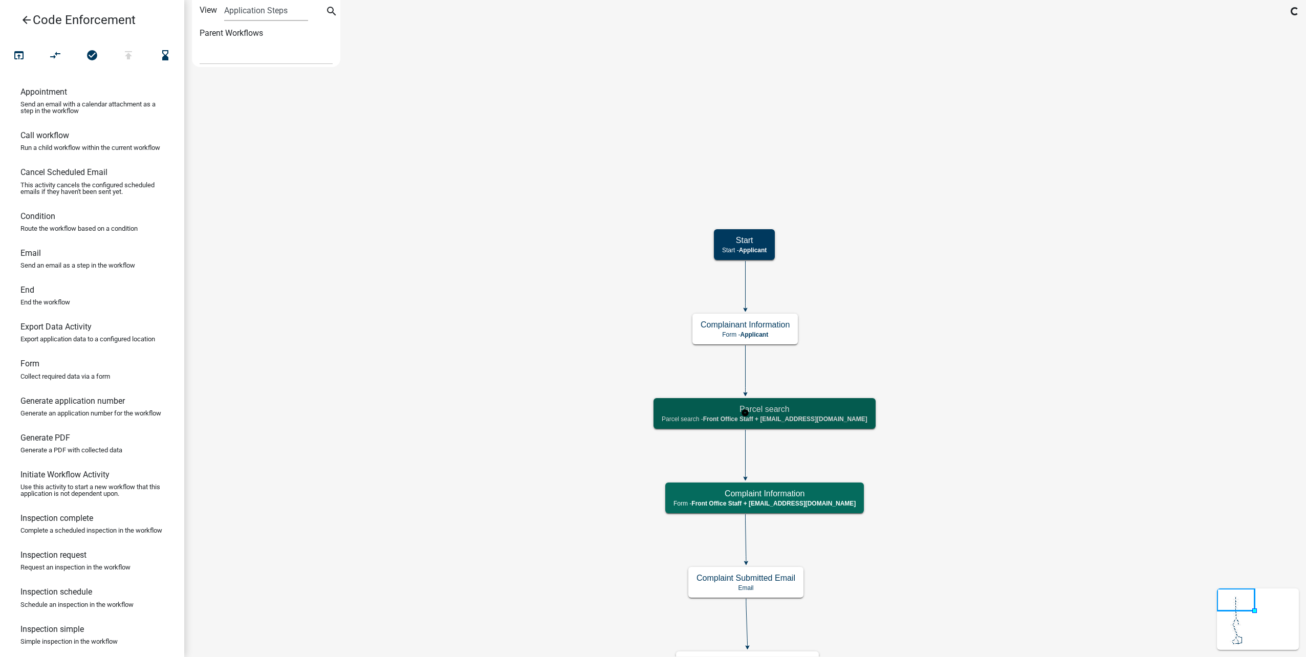
click at [819, 424] on div "Parcel search Parcel search - Front Office Staff + [EMAIL_ADDRESS][DOMAIN_NAME]" at bounding box center [764, 413] width 222 height 31
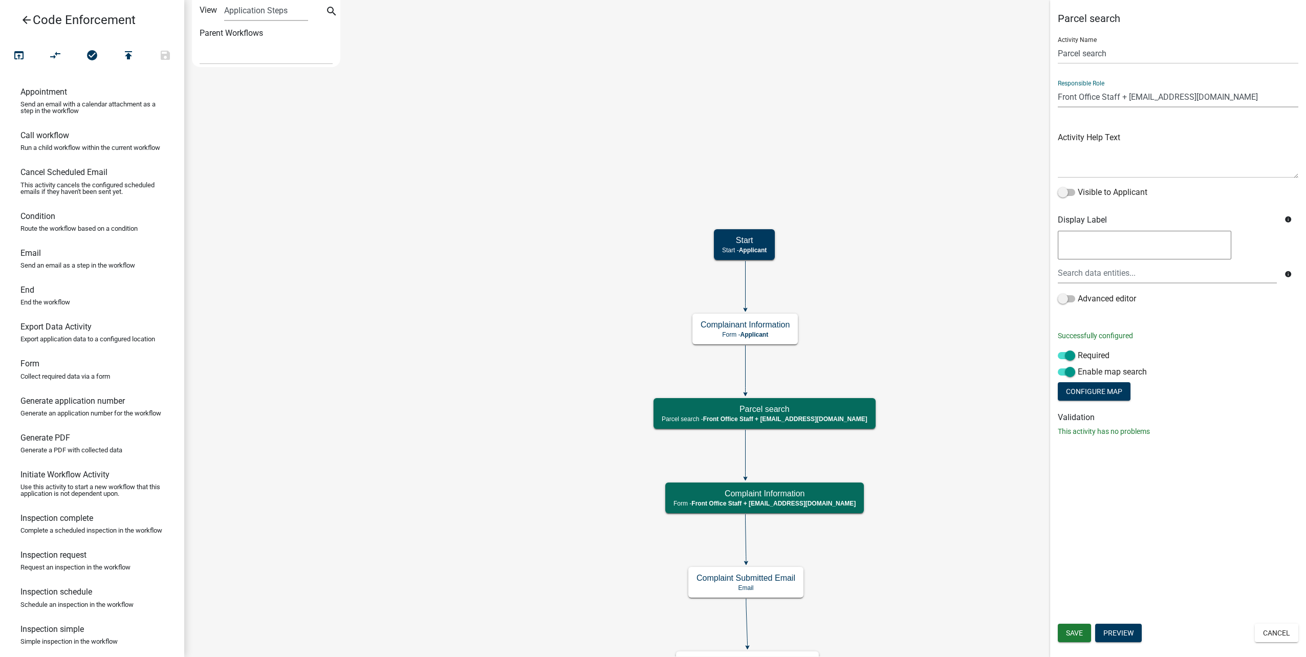
click at [1120, 94] on select "Applicant Public Works City Clerk Water/Wastewater Department Admin Front Offic…" at bounding box center [1178, 96] width 241 height 21
select select "46F061D0-CA05-4526-87AD-BAE6256F3E47"
click at [1058, 86] on select "Applicant Public Works City Clerk Water/Wastewater Department Admin Front Offic…" at bounding box center [1178, 96] width 241 height 21
click at [1072, 626] on button "Save" at bounding box center [1074, 633] width 33 height 18
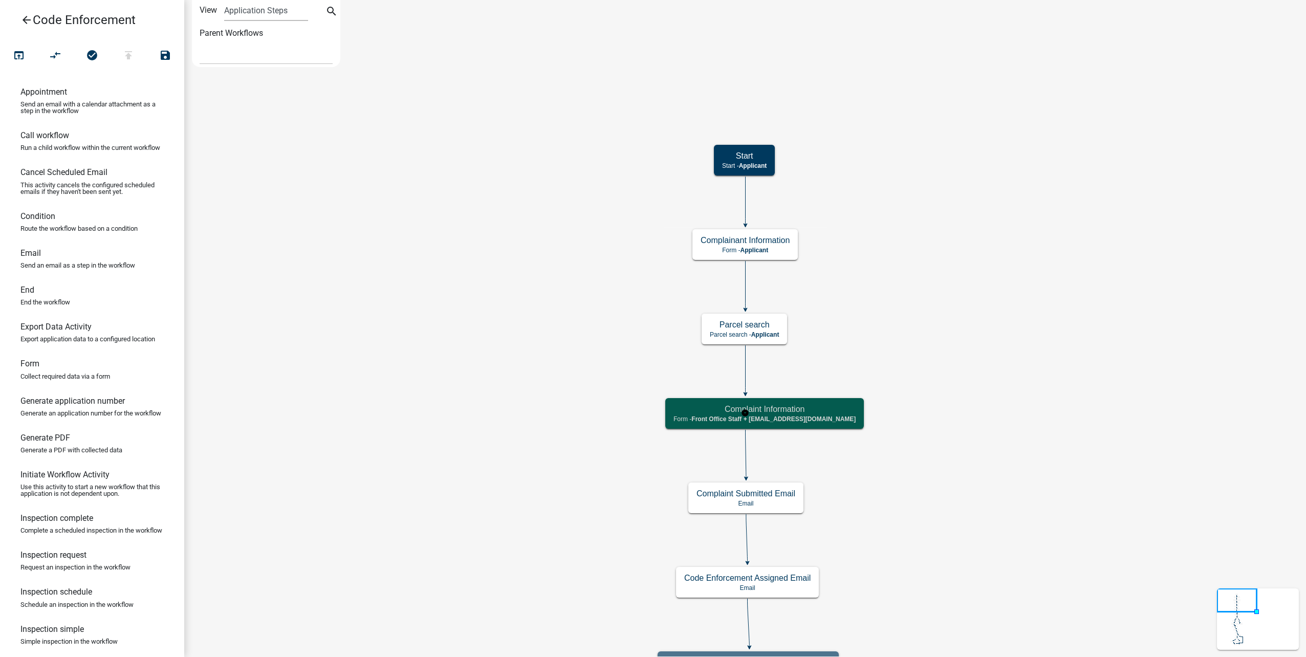
click at [812, 418] on span "Front Office Staff + [EMAIL_ADDRESS][DOMAIN_NAME]" at bounding box center [773, 419] width 164 height 7
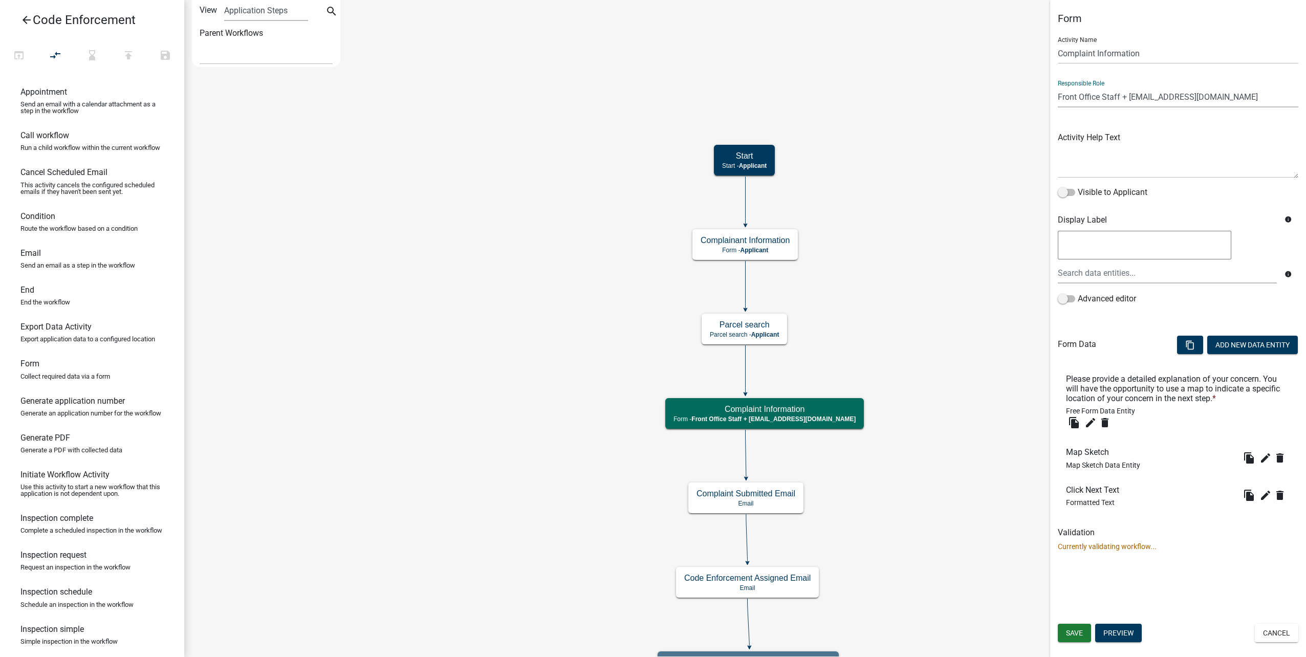
drag, startPoint x: 1143, startPoint y: 93, endPoint x: 1141, endPoint y: 98, distance: 5.8
click at [1143, 93] on select "Applicant Public Works City Clerk Water/Wastewater Department Admin Front Offic…" at bounding box center [1178, 96] width 241 height 21
select select "46F061D0-CA05-4526-87AD-BAE6256F3E47"
click at [1058, 86] on select "Applicant Public Works City Clerk Water/Wastewater Department Admin Front Offic…" at bounding box center [1178, 96] width 241 height 21
click at [1082, 626] on button "Save" at bounding box center [1074, 633] width 33 height 18
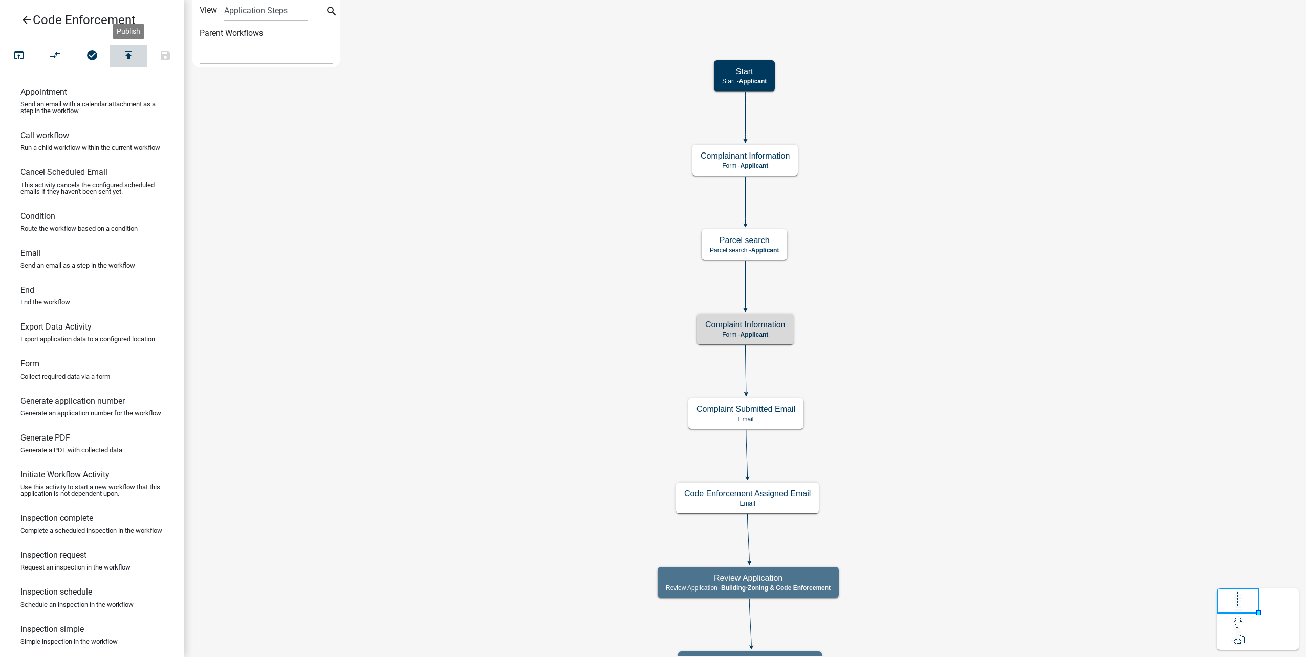
click at [128, 56] on icon "publish" at bounding box center [128, 56] width 12 height 14
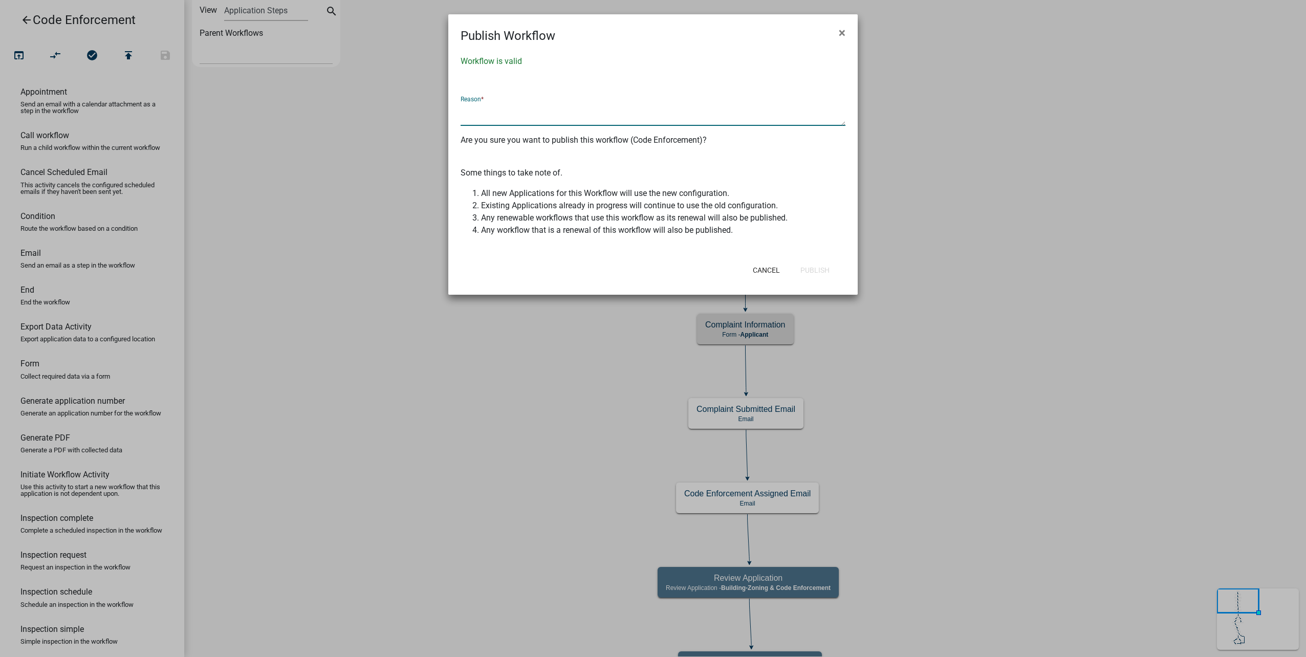
click at [668, 117] on textarea at bounding box center [653, 114] width 385 height 24
type textarea "changes"
click at [818, 273] on button "Publish" at bounding box center [815, 270] width 46 height 18
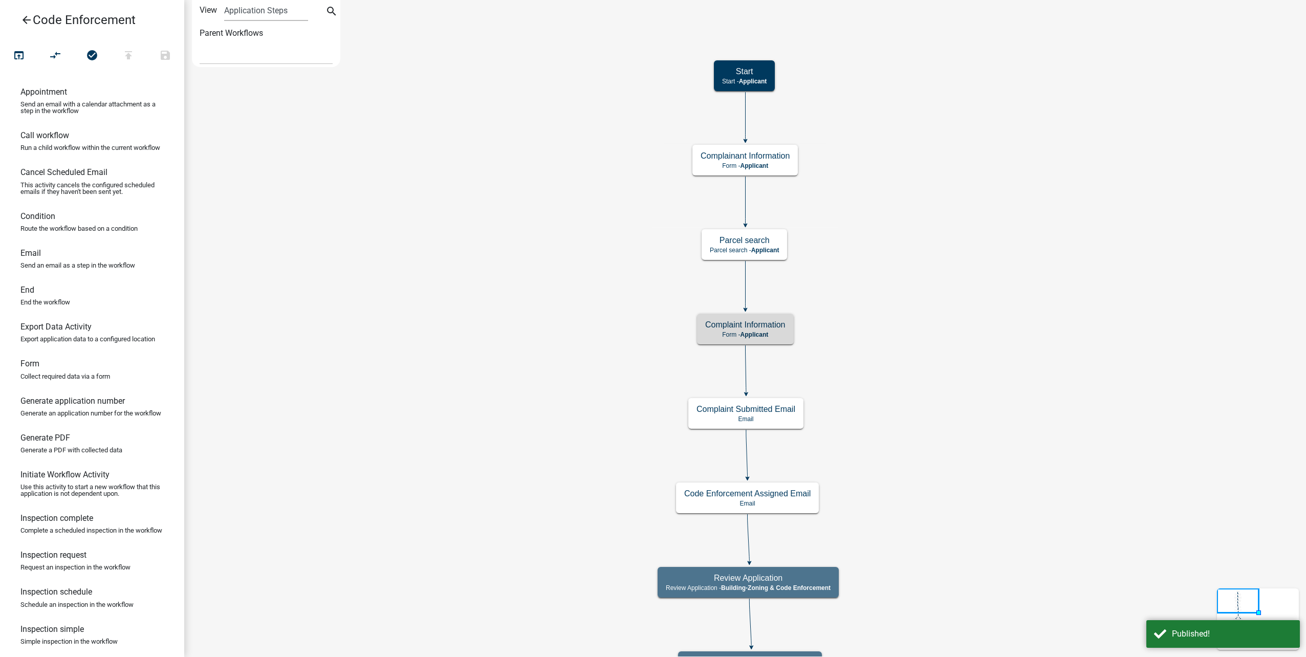
click at [28, 17] on icon "arrow_back" at bounding box center [26, 21] width 12 height 14
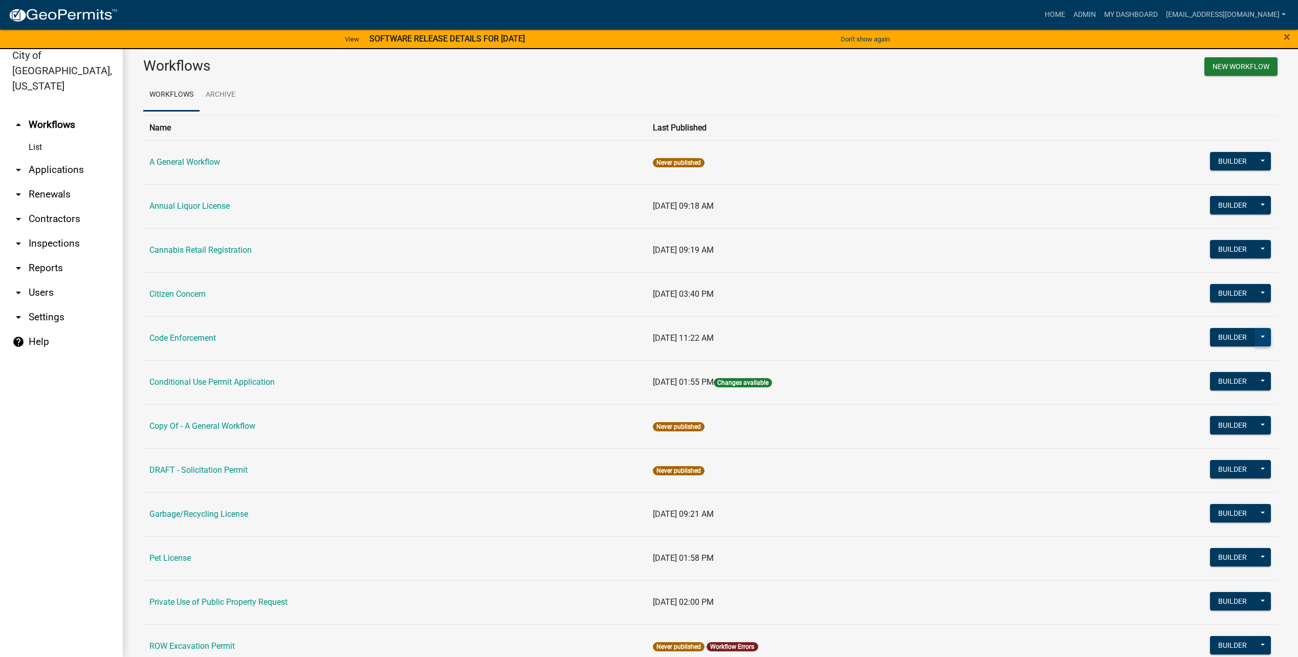
click at [1255, 331] on button at bounding box center [1263, 337] width 16 height 18
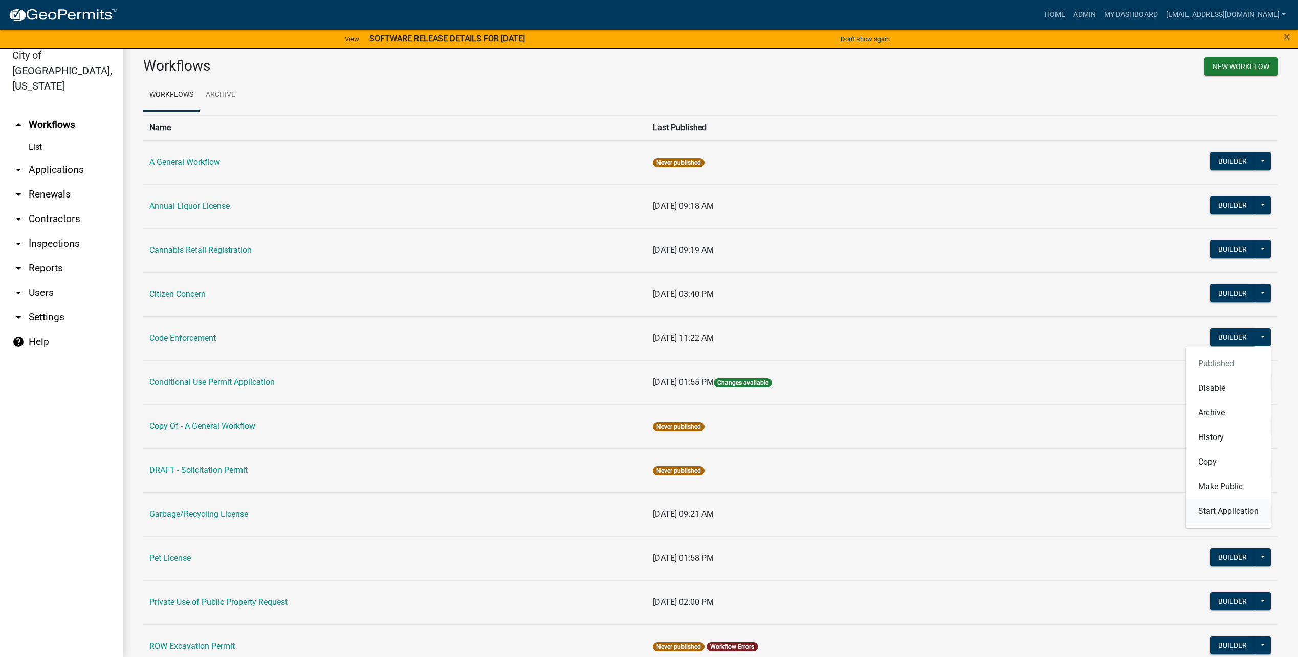
click at [1235, 513] on button "Start Application" at bounding box center [1228, 511] width 85 height 25
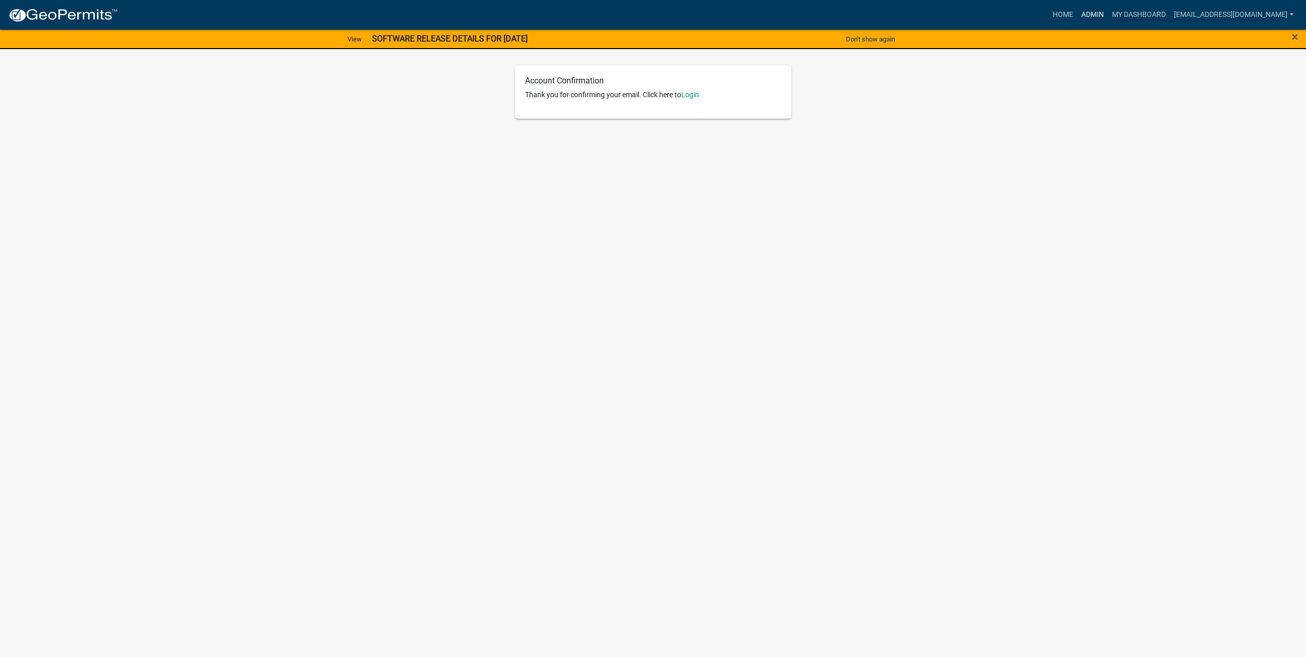
click at [1105, 16] on link "Admin" at bounding box center [1092, 14] width 31 height 19
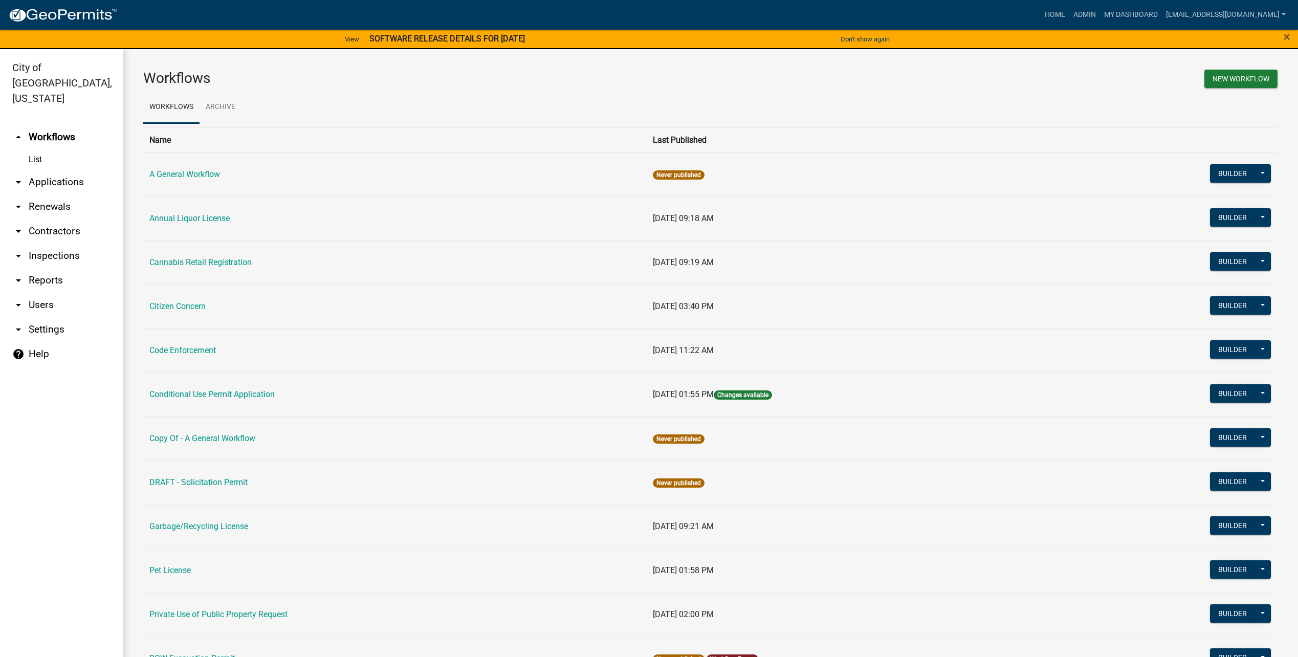
click at [37, 293] on link "arrow_drop_down Users" at bounding box center [61, 305] width 123 height 25
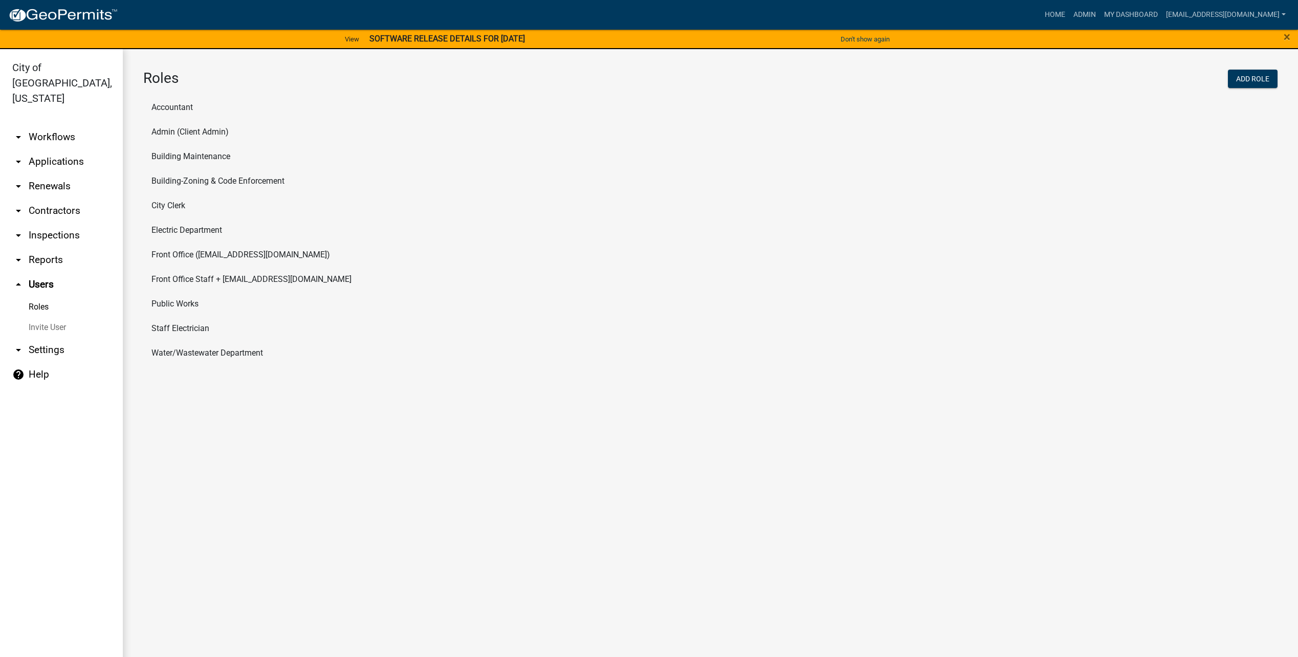
click at [183, 179] on li "Building-Zoning & Code Enforcement" at bounding box center [710, 181] width 1134 height 25
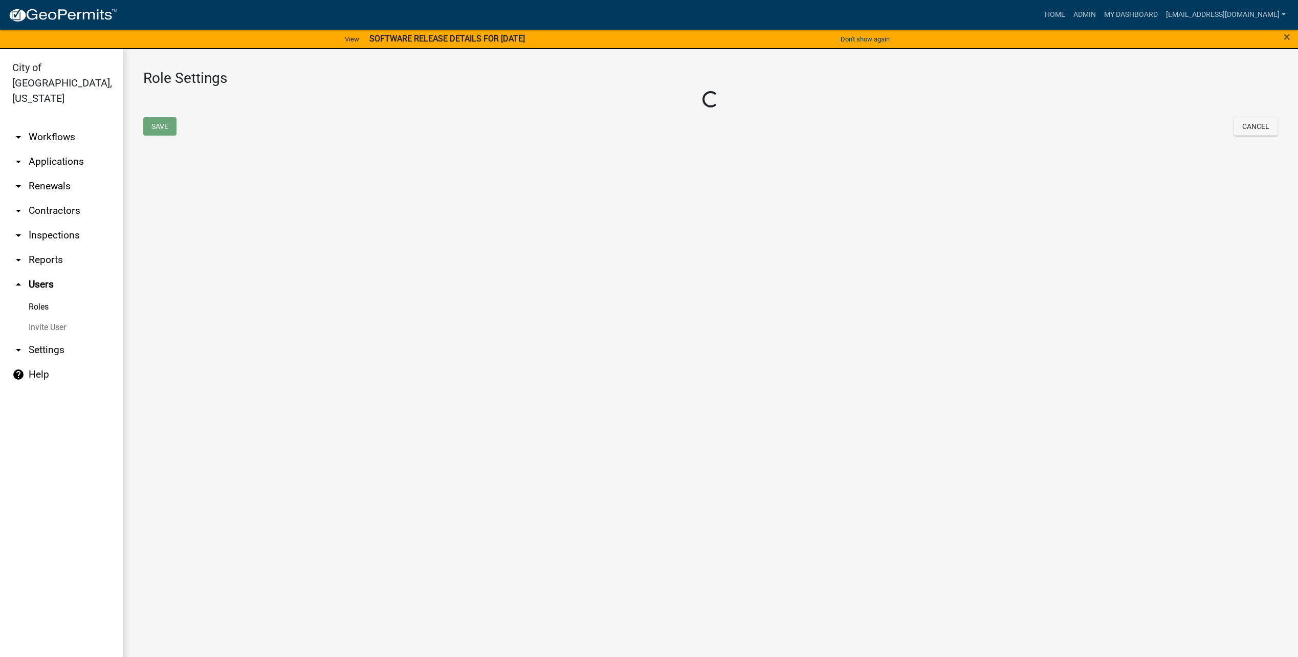
select select "6: light-blue"
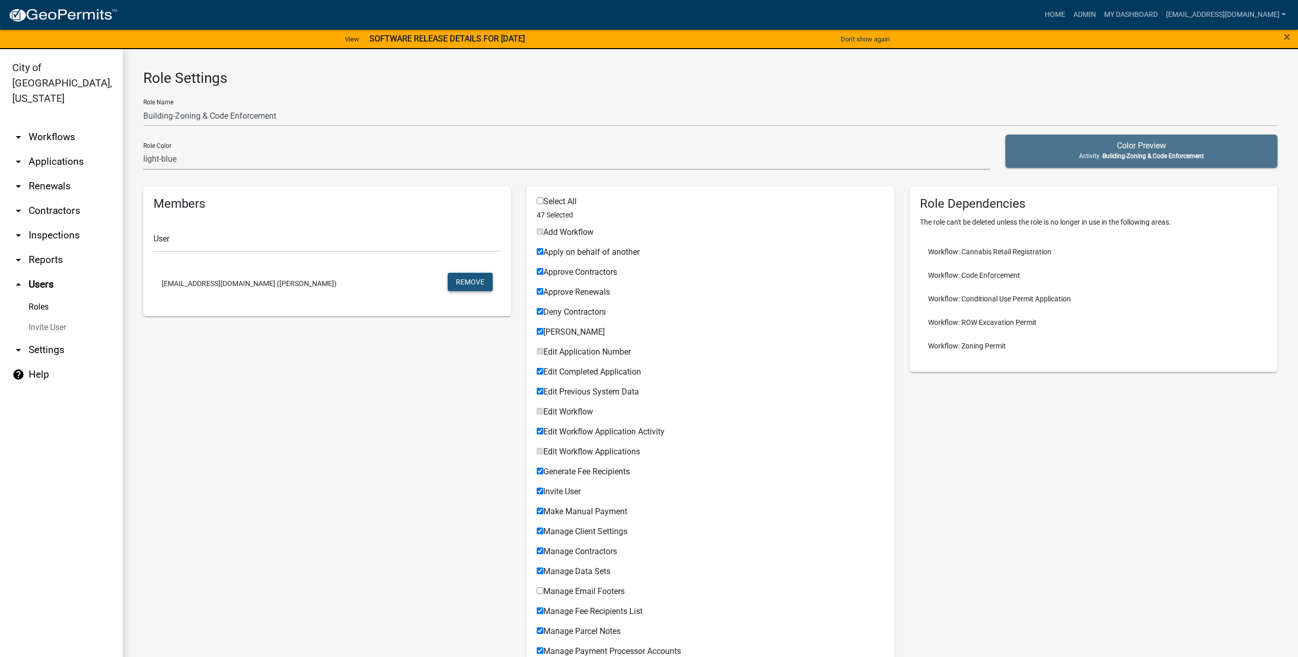
click at [473, 282] on button "Remove" at bounding box center [470, 282] width 45 height 18
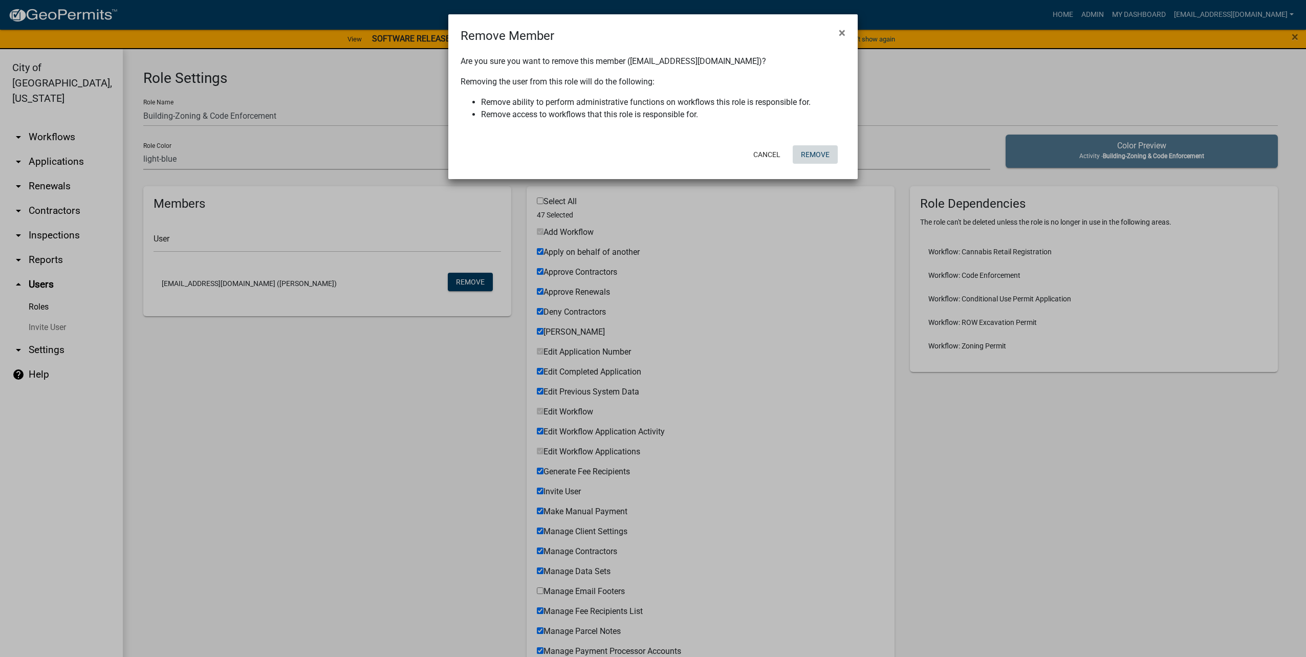
click at [830, 153] on button "Remove" at bounding box center [815, 154] width 45 height 18
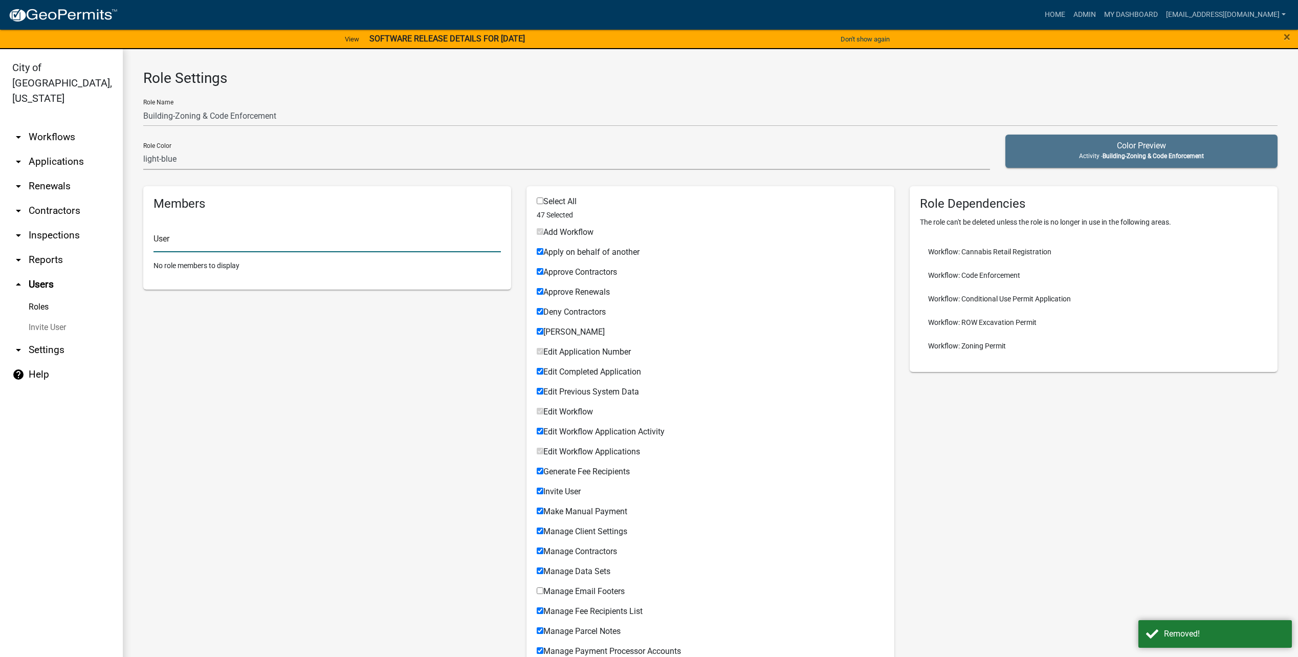
click at [202, 236] on input "text" at bounding box center [327, 241] width 347 height 21
type input "chad mcclure"
click at [262, 271] on button "cmcclure@cityofluverne.org (Chad McClure)" at bounding box center [225, 269] width 143 height 25
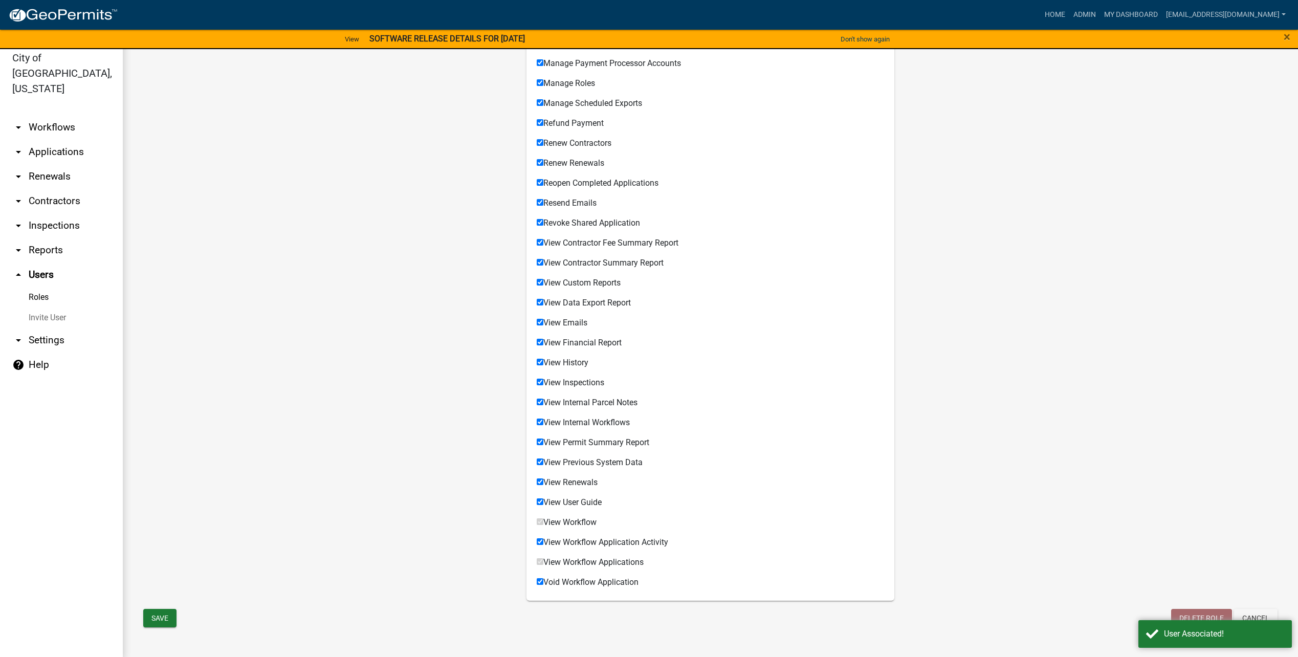
scroll to position [12, 0]
click at [171, 622] on button "Save" at bounding box center [159, 615] width 33 height 18
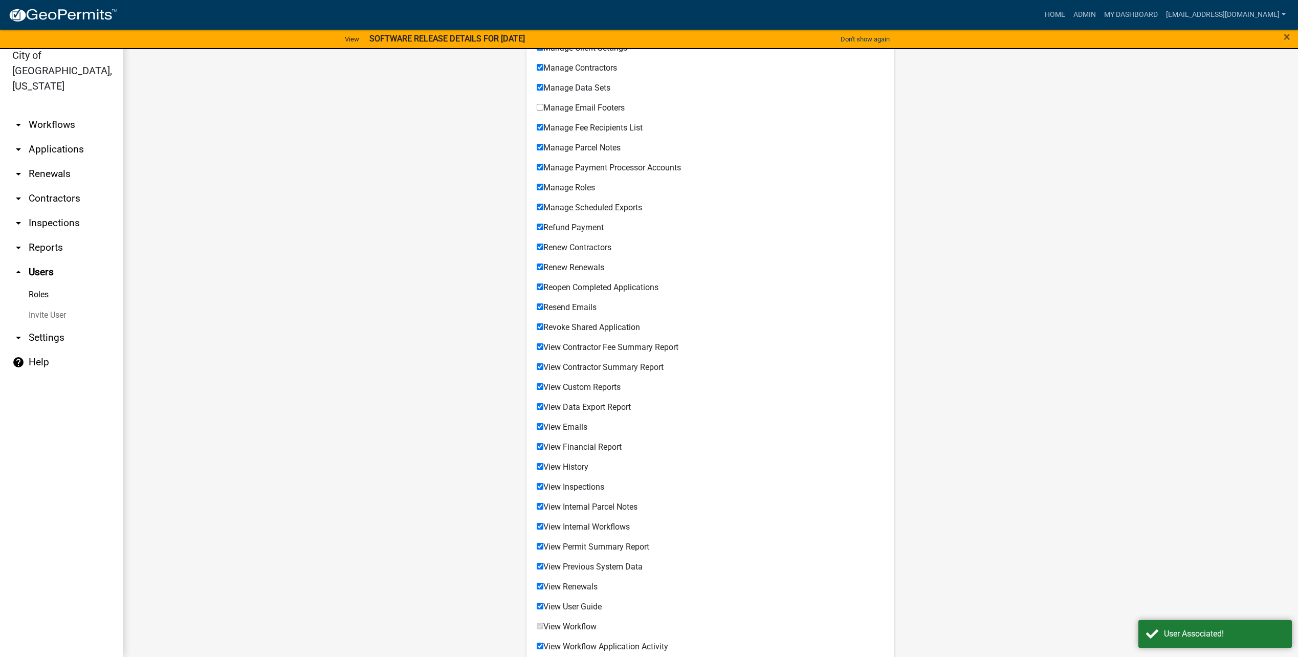
scroll to position [222, 0]
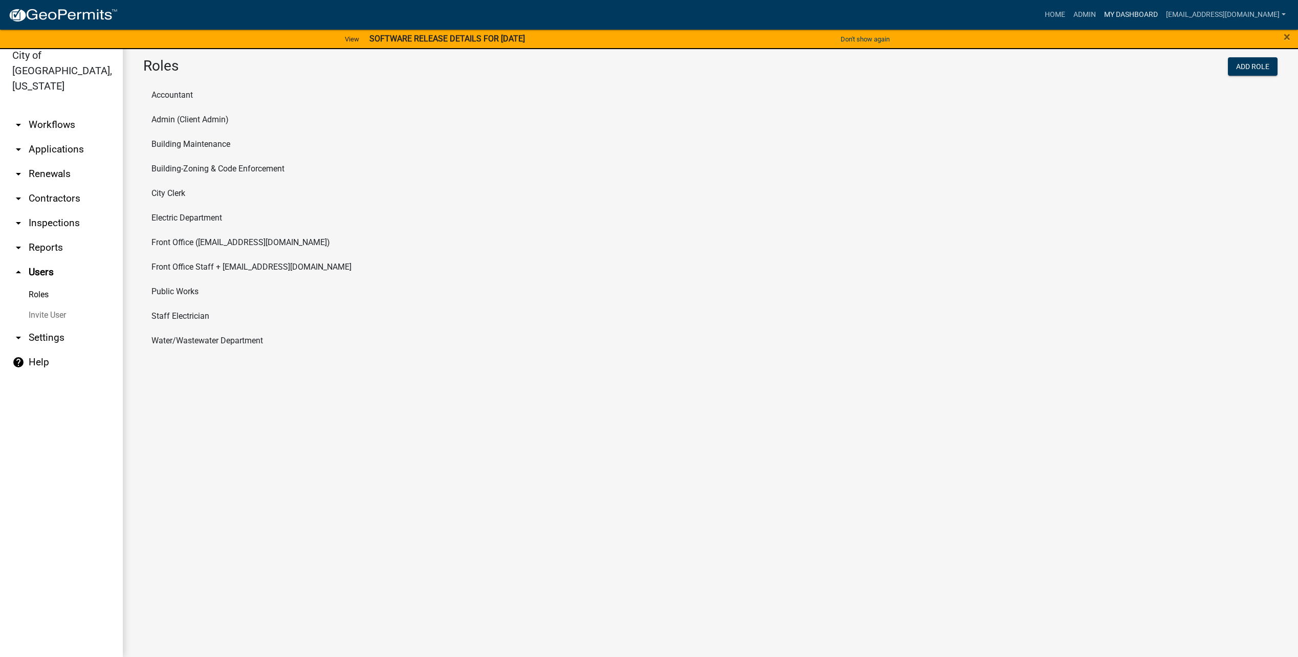
click at [1130, 13] on link "My Dashboard" at bounding box center [1131, 14] width 62 height 19
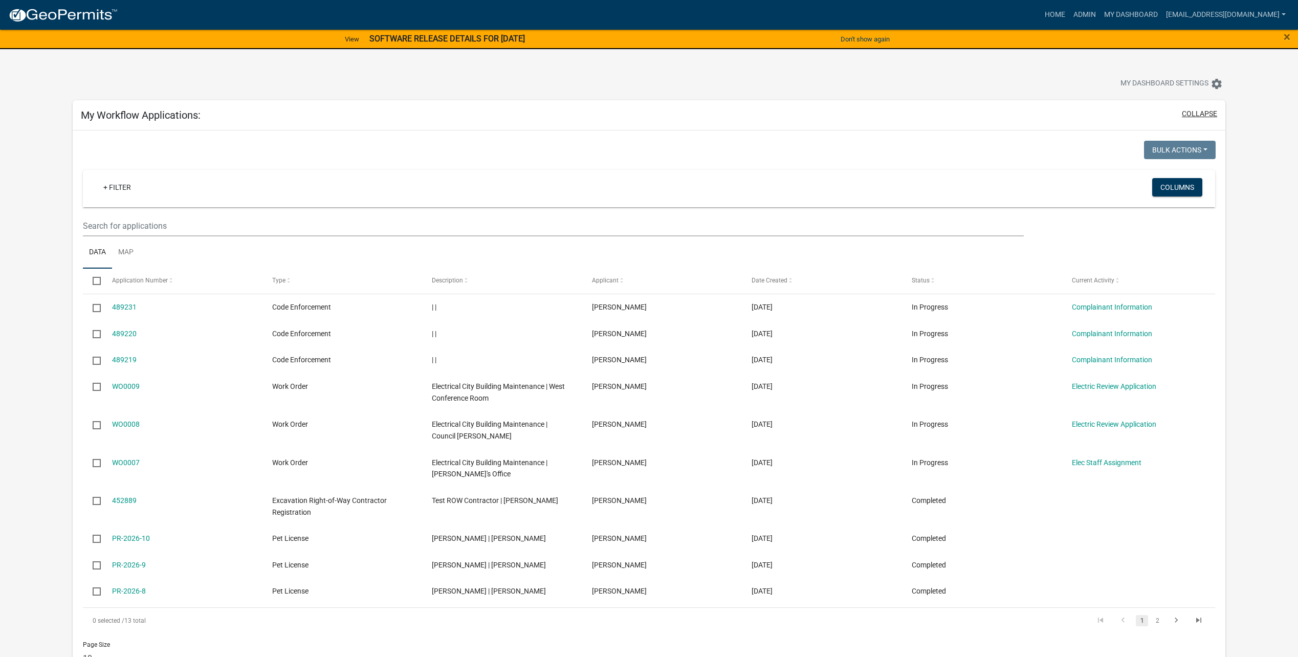
click at [1196, 118] on button "collapse" at bounding box center [1199, 113] width 35 height 11
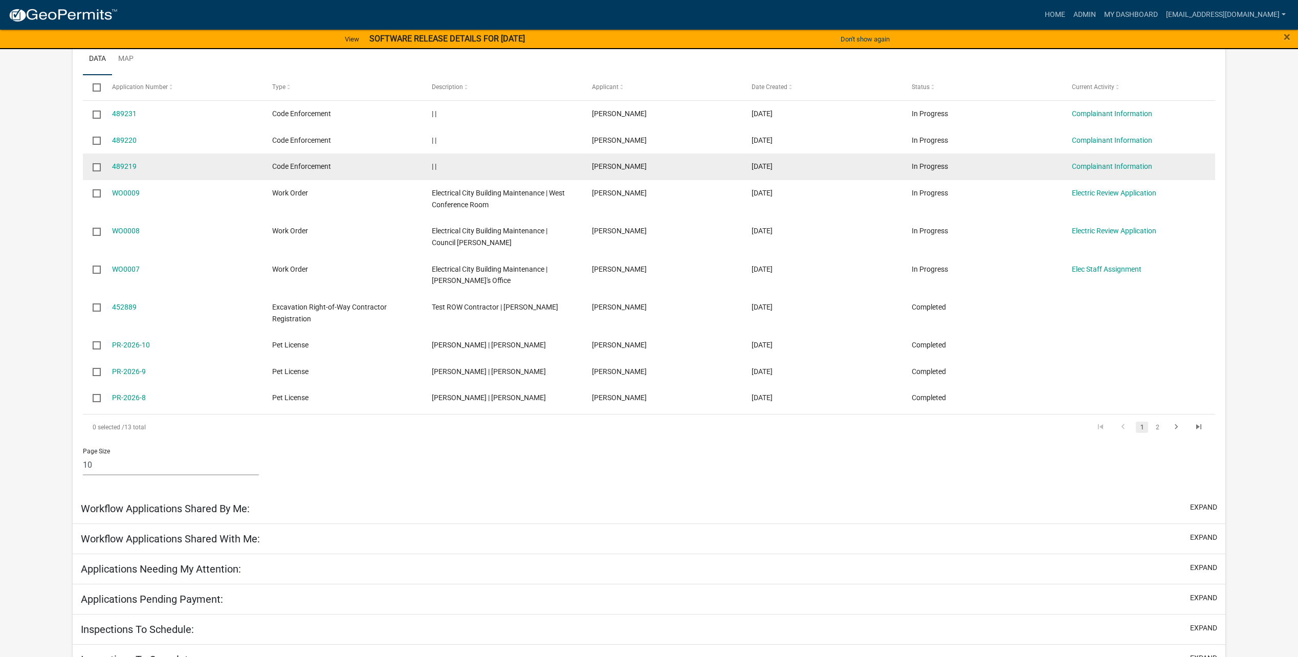
scroll to position [43, 0]
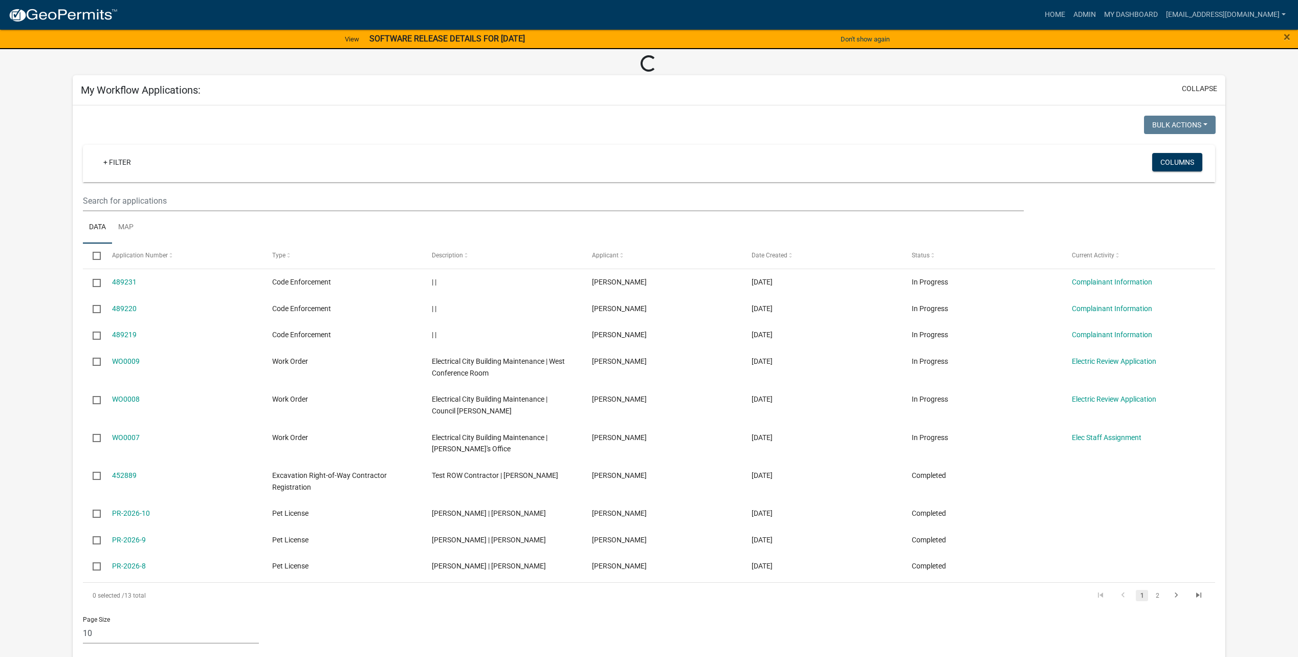
click at [1204, 68] on div "Loading..." at bounding box center [649, 64] width 1153 height 18
click at [1200, 85] on button "collapse" at bounding box center [1199, 88] width 35 height 11
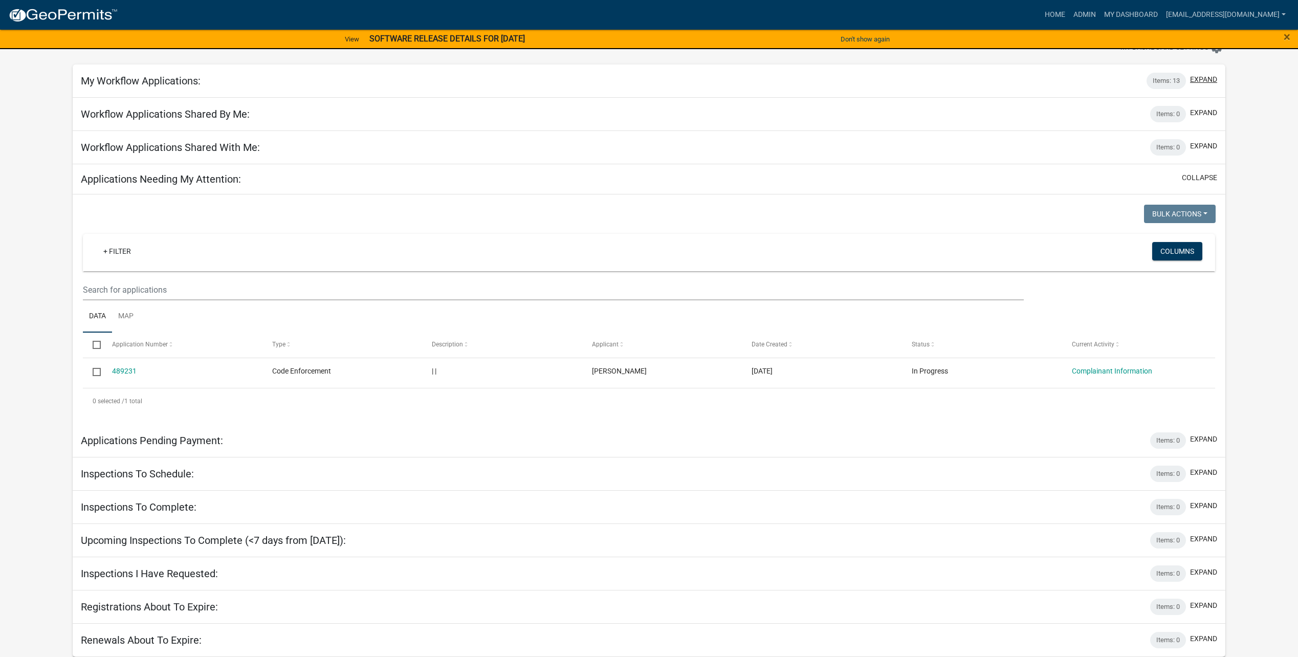
scroll to position [0, 0]
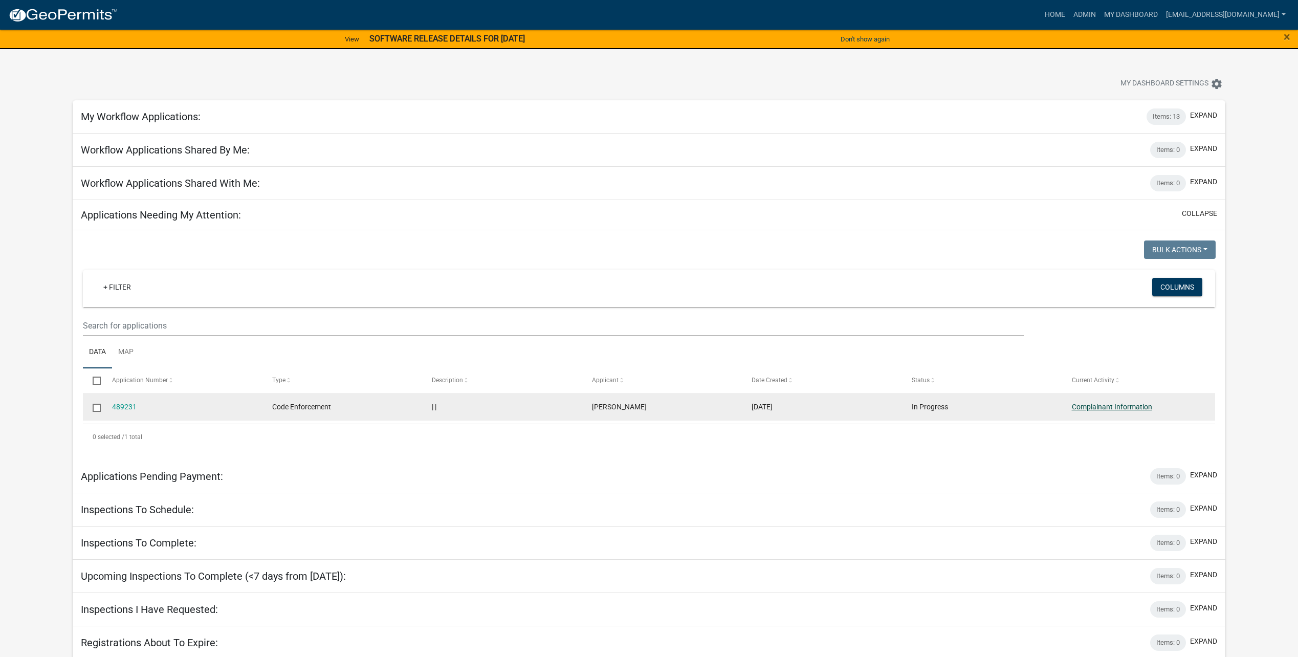
click at [1128, 409] on link "Complainant Information" at bounding box center [1112, 407] width 80 height 8
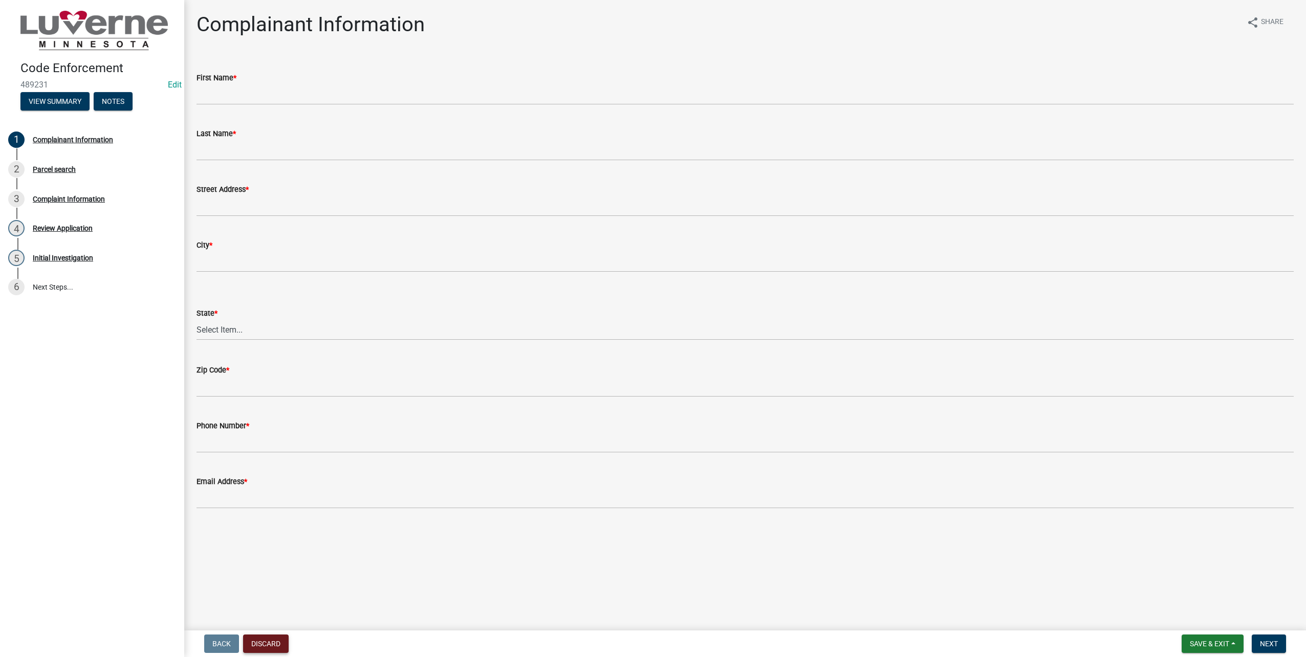
click at [281, 645] on button "Discard" at bounding box center [266, 644] width 46 height 18
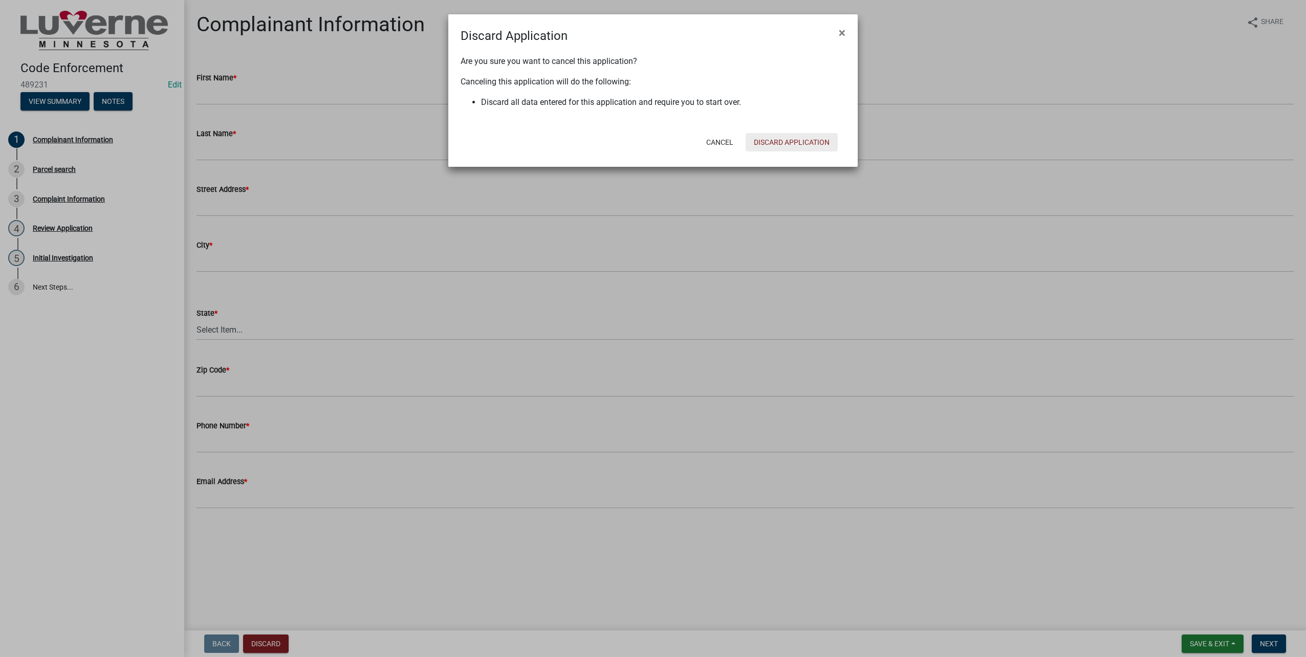
click at [811, 147] on button "Discard Application" at bounding box center [792, 142] width 92 height 18
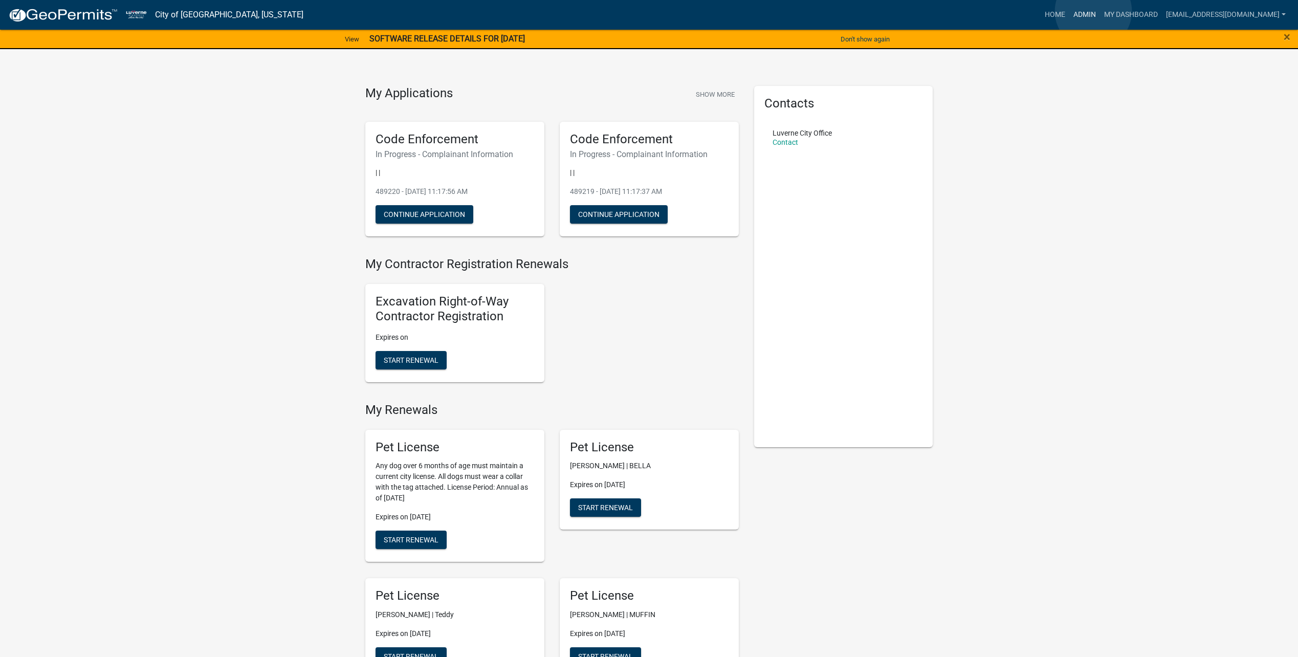
drag, startPoint x: 1094, startPoint y: 11, endPoint x: 1097, endPoint y: 52, distance: 40.5
click at [1094, 11] on link "Admin" at bounding box center [1084, 14] width 31 height 19
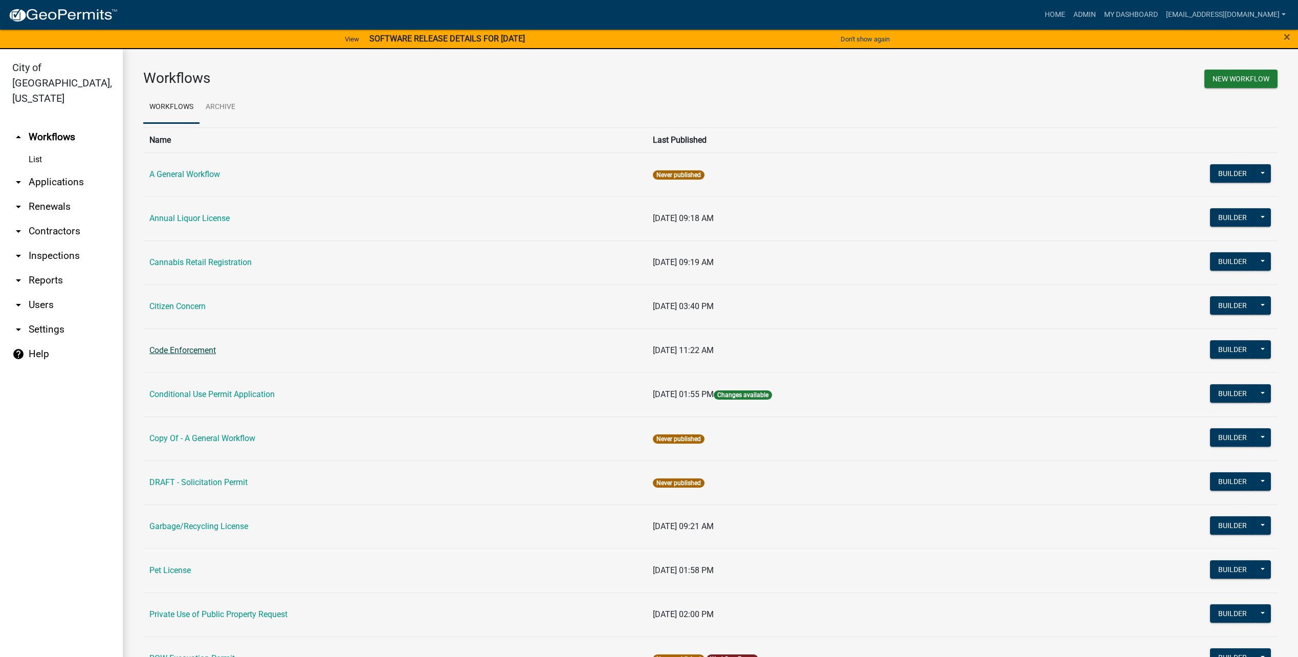
click at [193, 349] on link "Code Enforcement" at bounding box center [182, 350] width 67 height 10
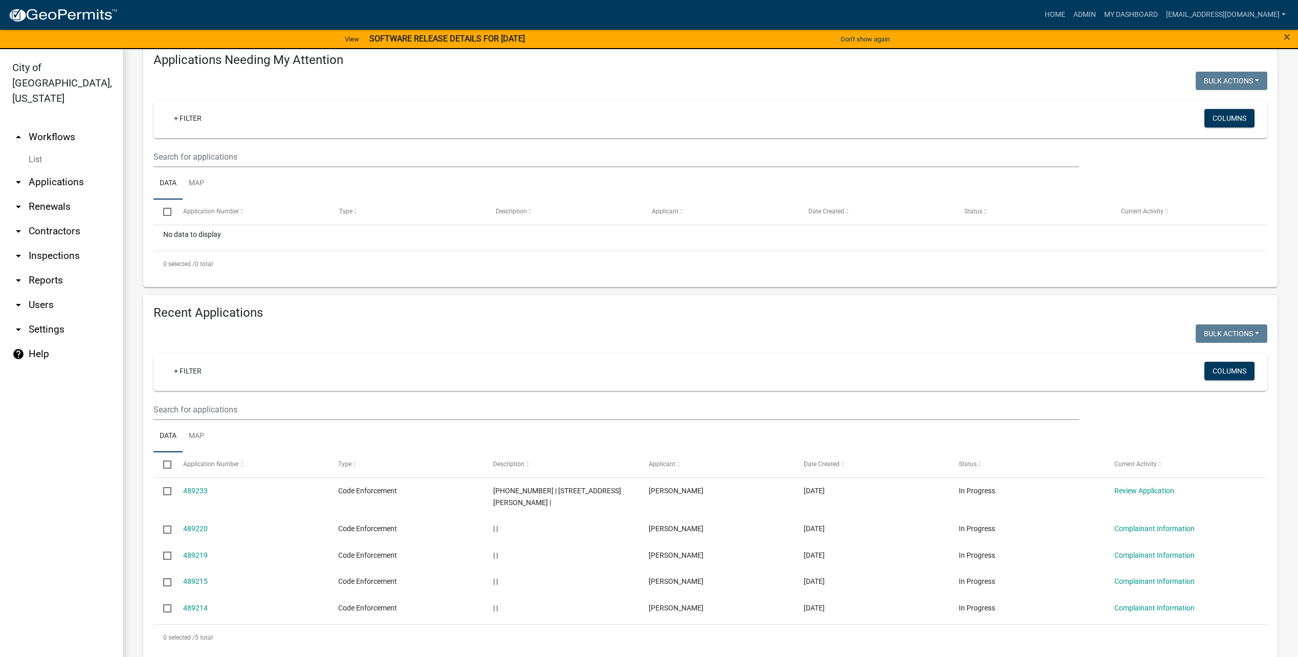
scroll to position [12, 0]
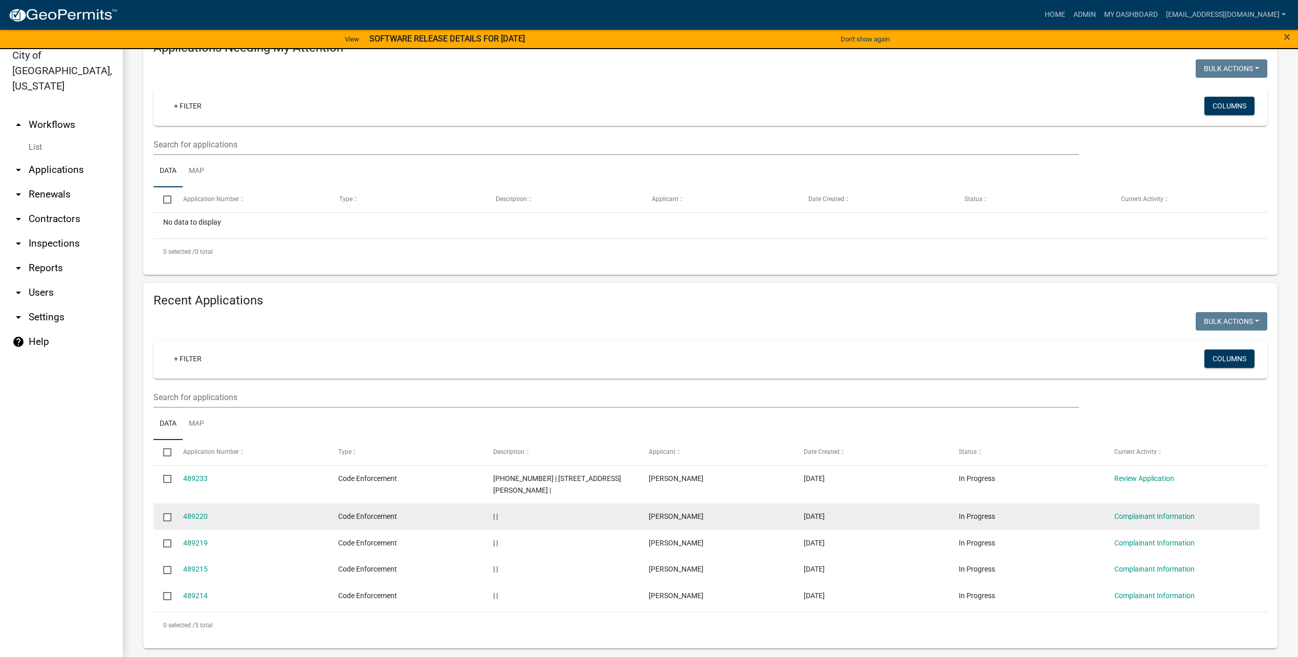
click at [170, 513] on input "checkbox" at bounding box center [166, 516] width 7 height 7
checkbox input "true"
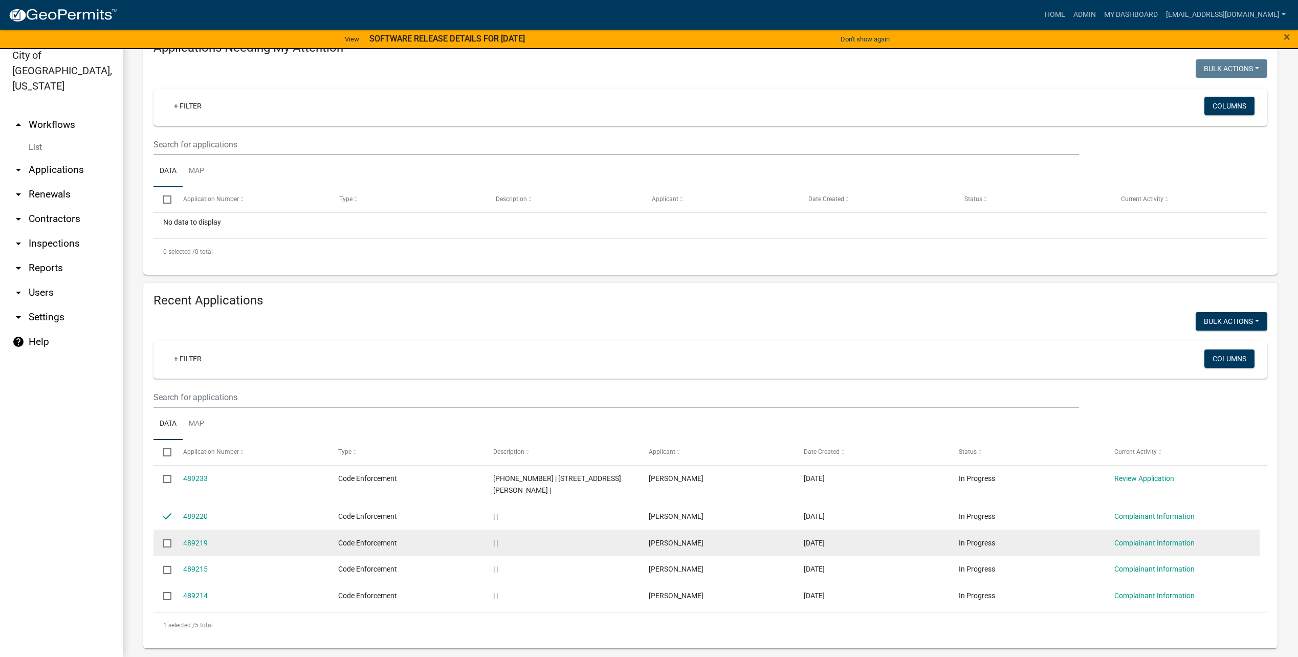
click at [162, 535] on datatable-body-cell at bounding box center [163, 543] width 19 height 27
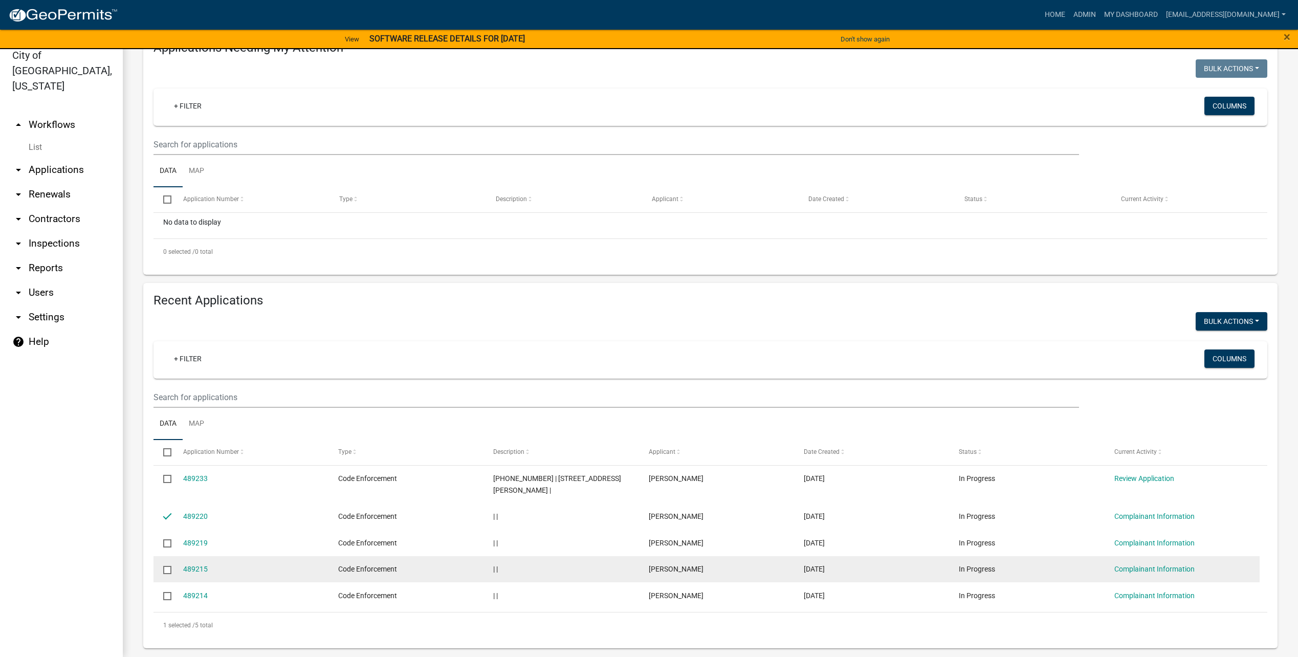
click at [165, 566] on input "checkbox" at bounding box center [166, 569] width 7 height 7
checkbox input "true"
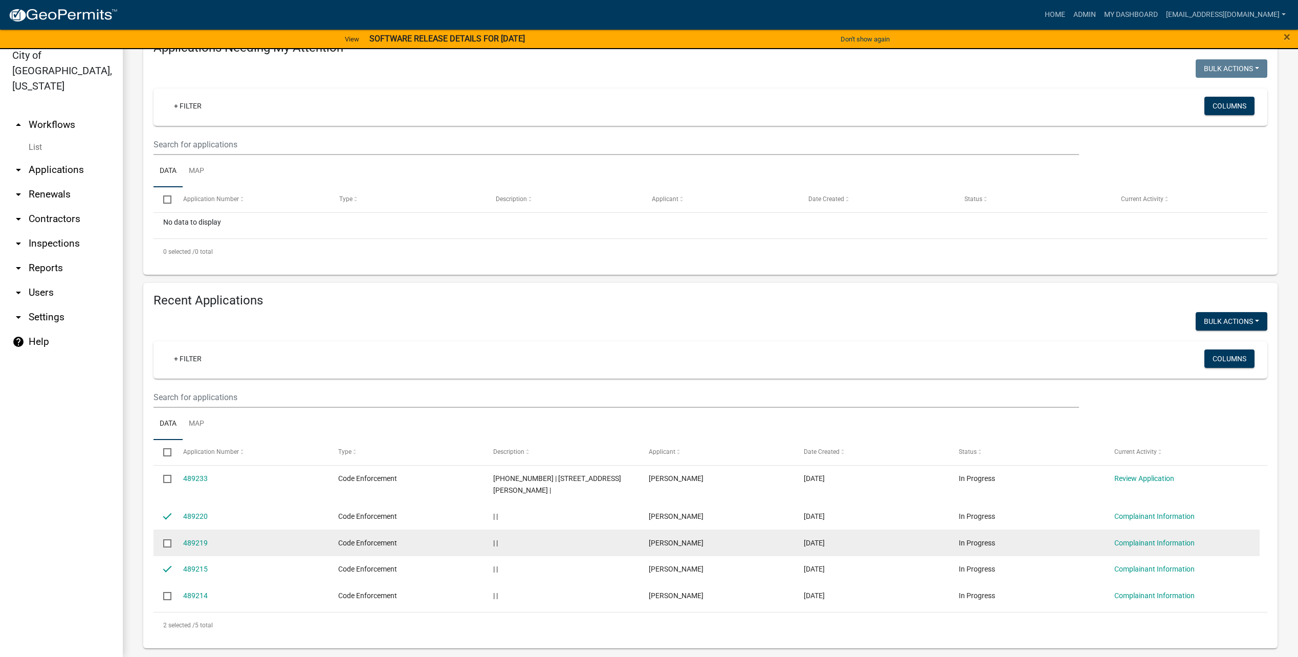
click at [169, 539] on input "checkbox" at bounding box center [166, 542] width 7 height 7
checkbox input "true"
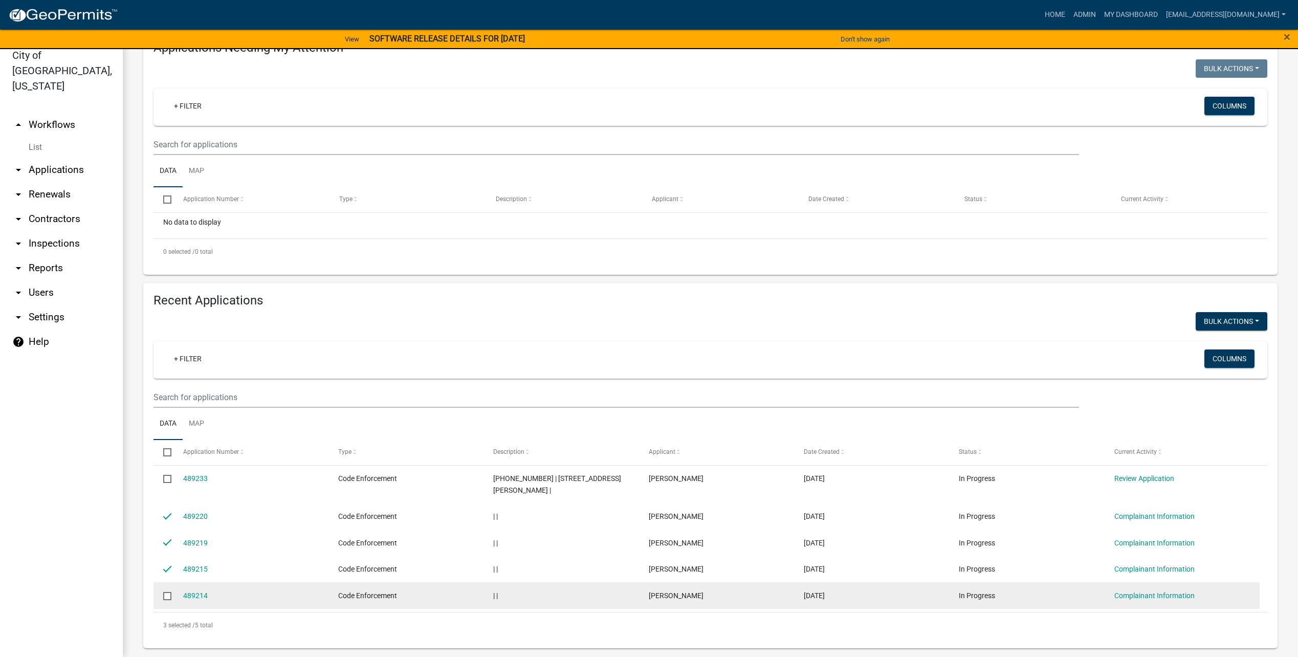
click at [165, 592] on input "checkbox" at bounding box center [166, 595] width 7 height 7
checkbox input "true"
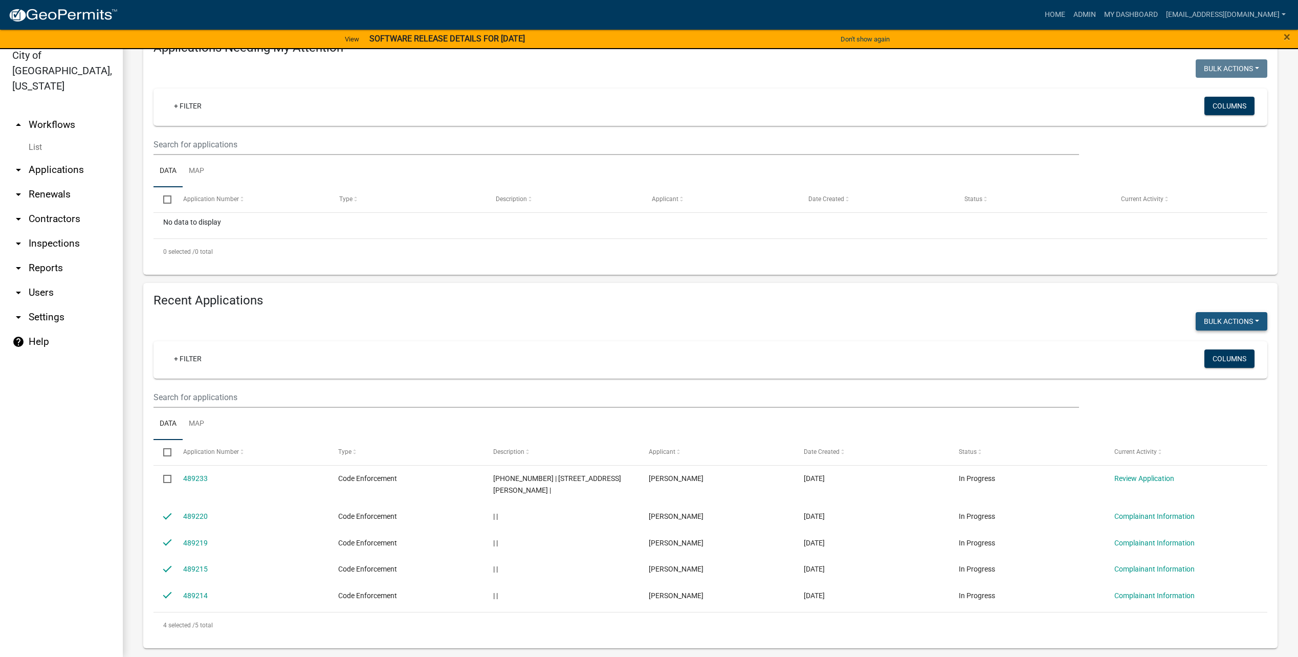
click at [1225, 318] on button "Bulk Actions" at bounding box center [1232, 321] width 72 height 18
click at [1225, 345] on button "Void" at bounding box center [1227, 348] width 82 height 25
checkbox input "false"
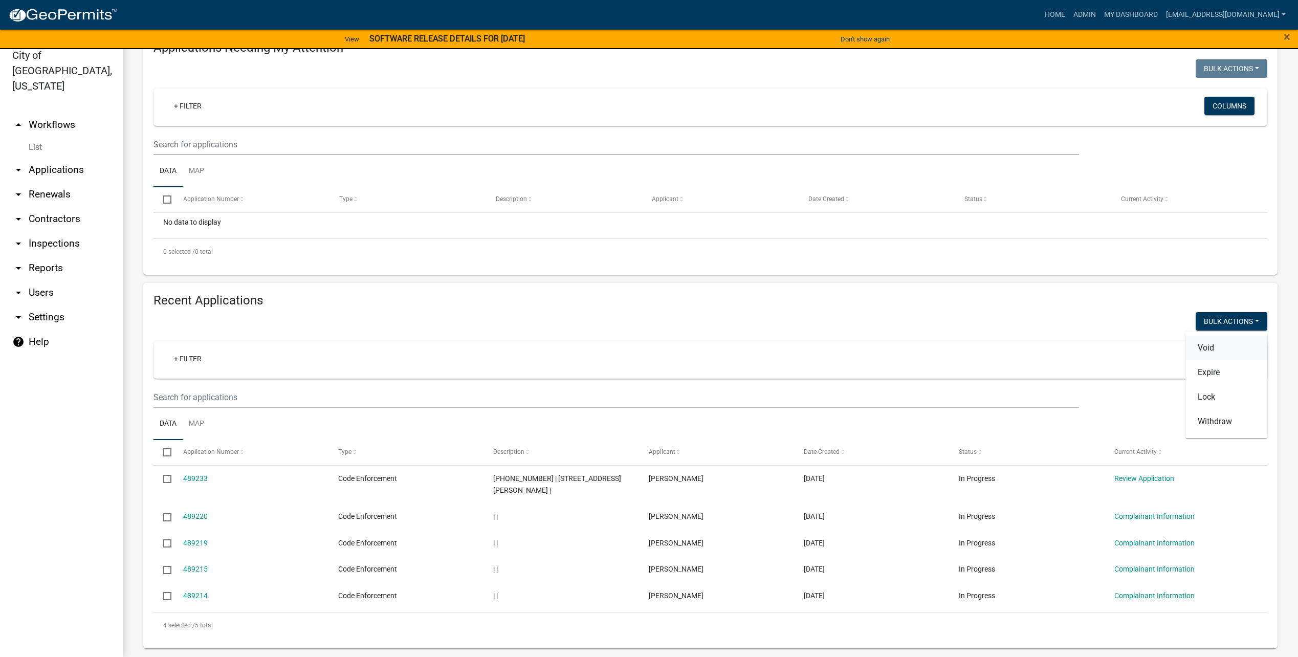
checkbox input "false"
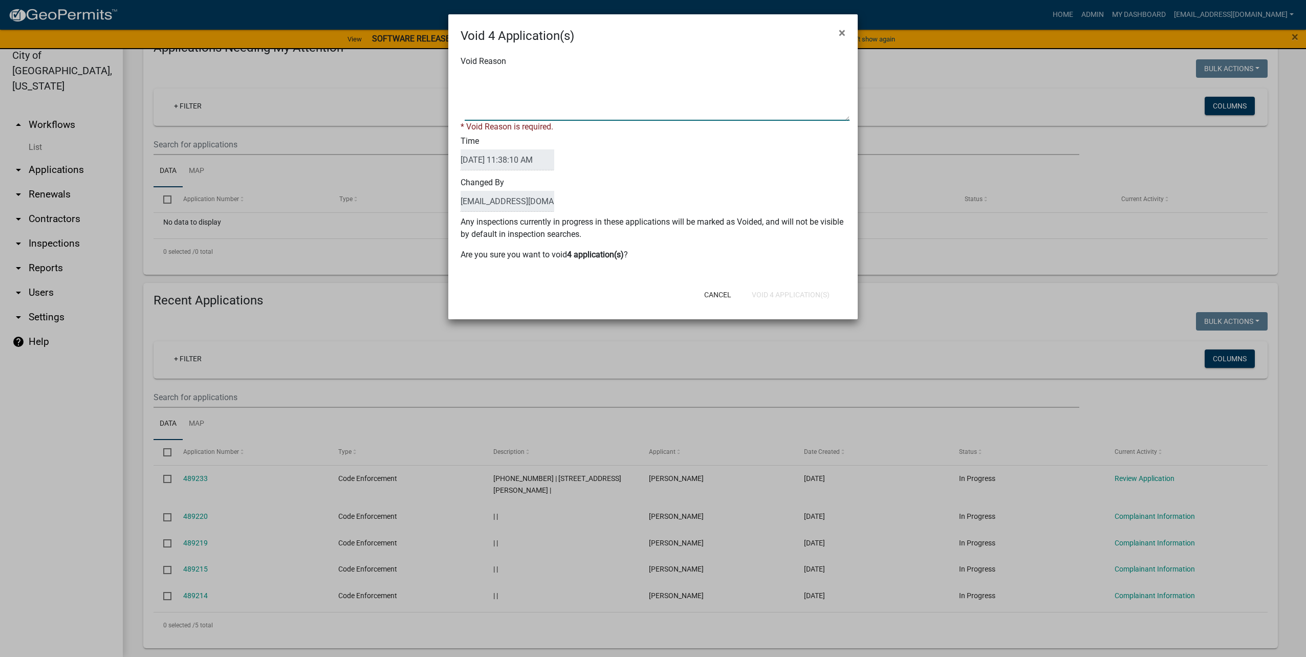
click at [627, 118] on textarea "Void Reason" at bounding box center [657, 95] width 385 height 51
type textarea "test"
click at [791, 297] on form "Void 4 Application(s) × Void Reason * Void Reason is required. Time 10/07/2025 …" at bounding box center [652, 162] width 409 height 296
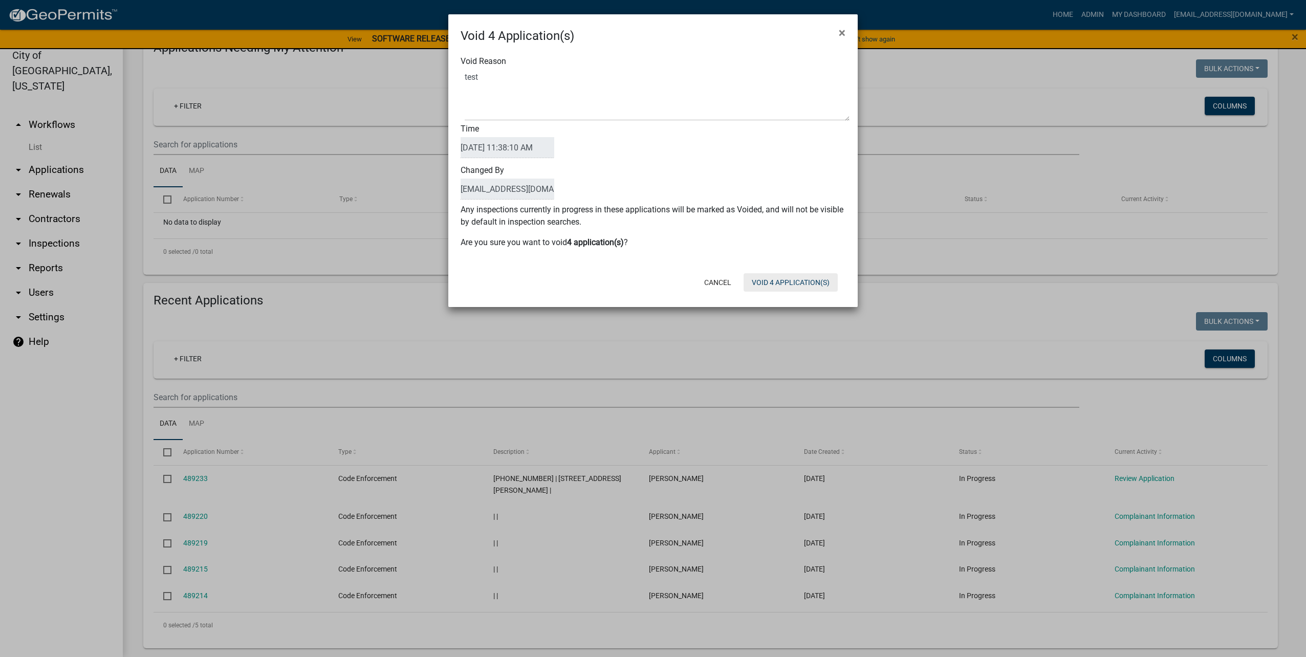
click at [775, 280] on button "Void 4 Application(s)" at bounding box center [791, 282] width 94 height 18
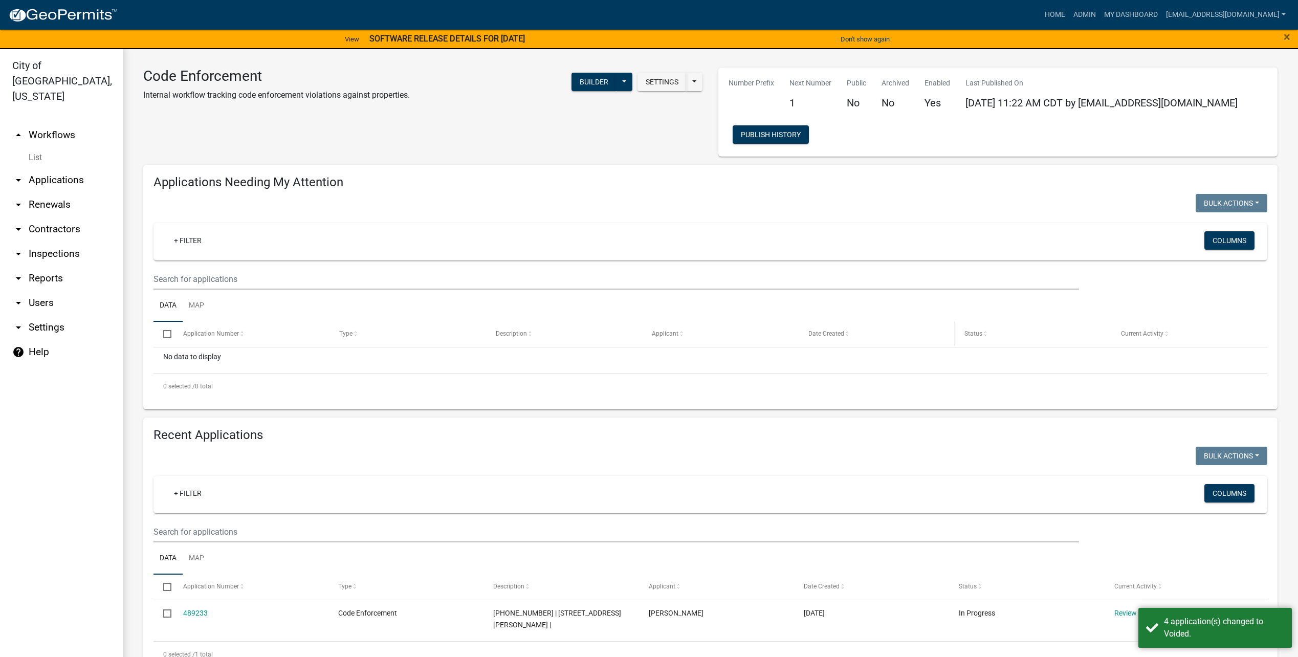
scroll to position [0, 0]
click at [1069, 3] on nav "Toggle drawer menu more_horiz Home Admin My Dashboard mmarr@cityofluverne.org A…" at bounding box center [649, 15] width 1298 height 30
click at [1059, 17] on link "Home" at bounding box center [1055, 14] width 29 height 19
